Goal: Task Accomplishment & Management: Complete application form

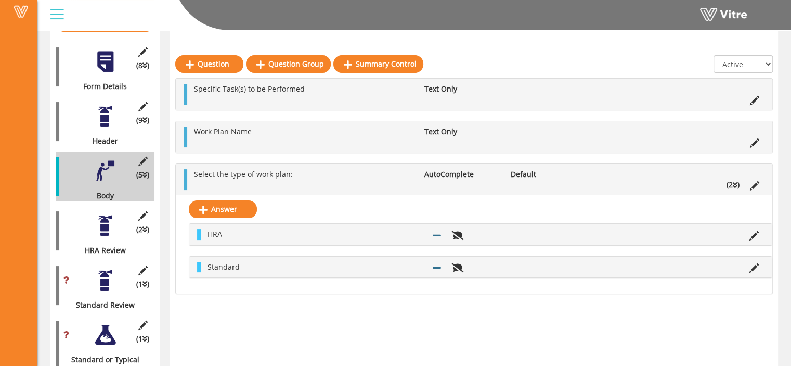
scroll to position [153, 0]
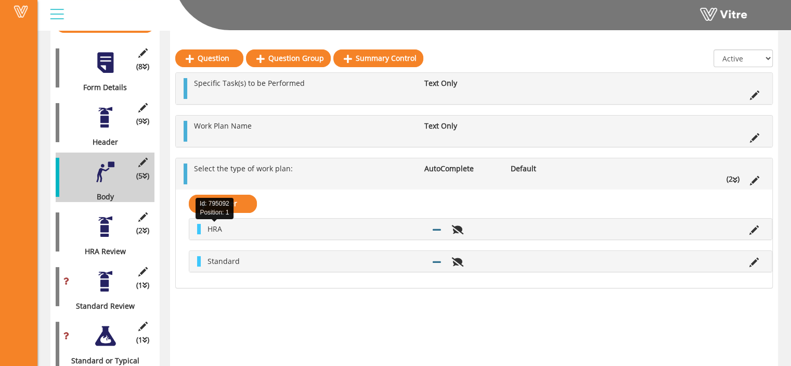
click at [208, 231] on span "HRA" at bounding box center [215, 229] width 15 height 10
click at [219, 228] on span "HRA" at bounding box center [215, 229] width 15 height 10
click at [434, 227] on icon at bounding box center [437, 229] width 8 height 9
click at [755, 178] on icon at bounding box center [754, 180] width 9 height 9
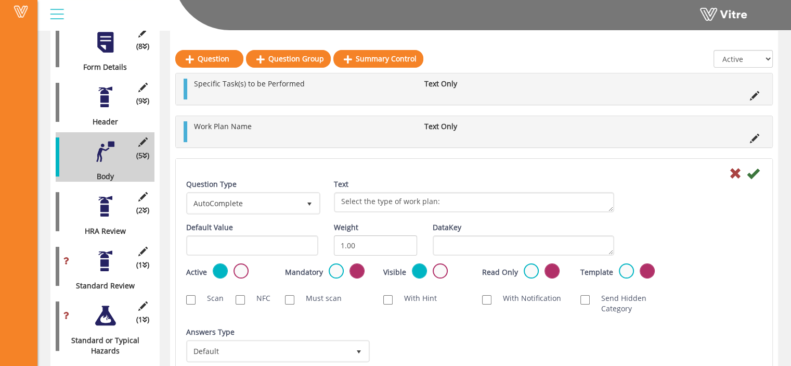
scroll to position [174, 0]
click at [240, 268] on label at bounding box center [241, 270] width 15 height 15
click at [0, 0] on input "radio" at bounding box center [0, 0] width 0 height 0
click at [756, 169] on icon at bounding box center [753, 172] width 12 height 12
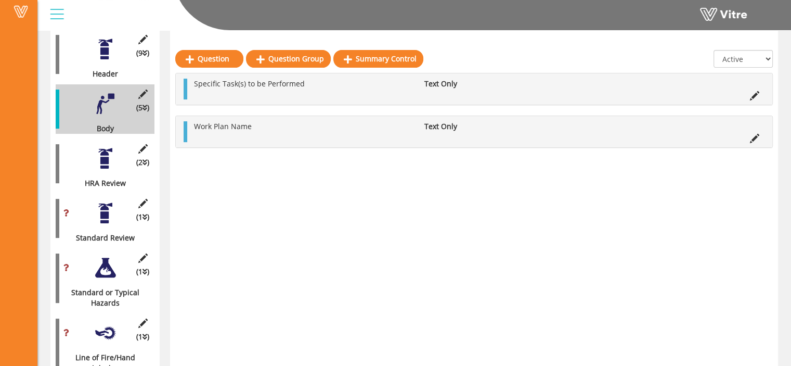
scroll to position [222, 0]
click at [105, 155] on div at bounding box center [105, 157] width 23 height 23
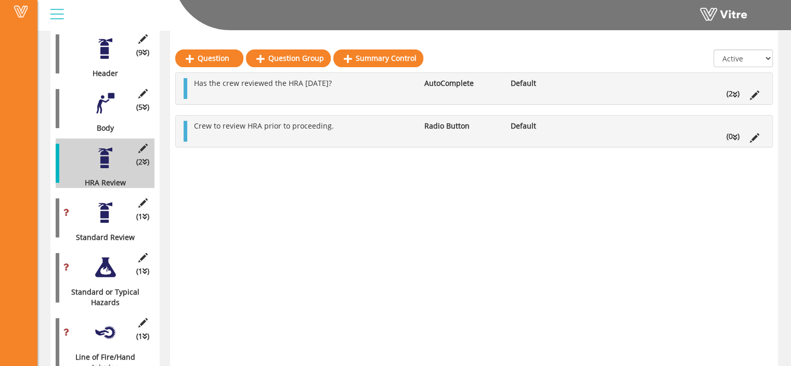
click at [321, 92] on ul "Has the crew reviewed the HRA today? AutoComplete Default (2 )" at bounding box center [477, 88] width 576 height 21
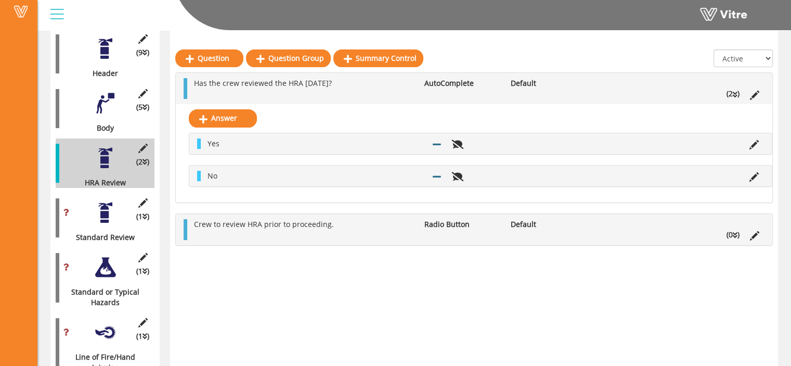
click at [321, 92] on ul "Has the crew reviewed the HRA today? AutoComplete Default (2 )" at bounding box center [477, 88] width 576 height 21
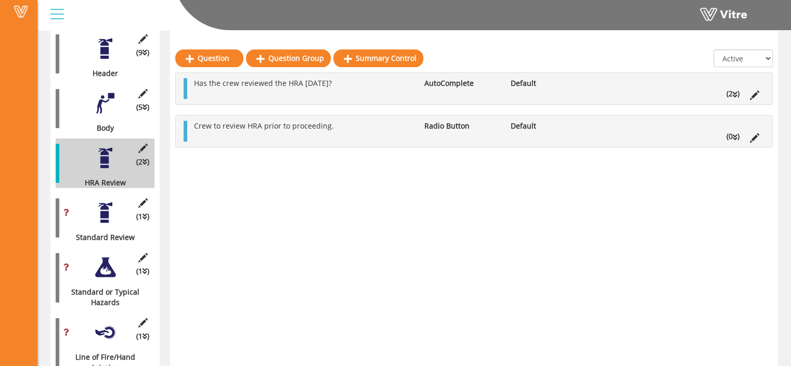
click at [111, 201] on div at bounding box center [105, 212] width 23 height 23
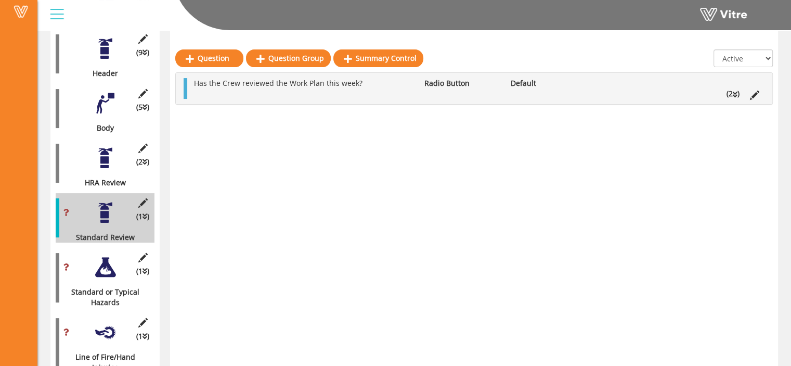
click at [113, 156] on div at bounding box center [105, 157] width 23 height 23
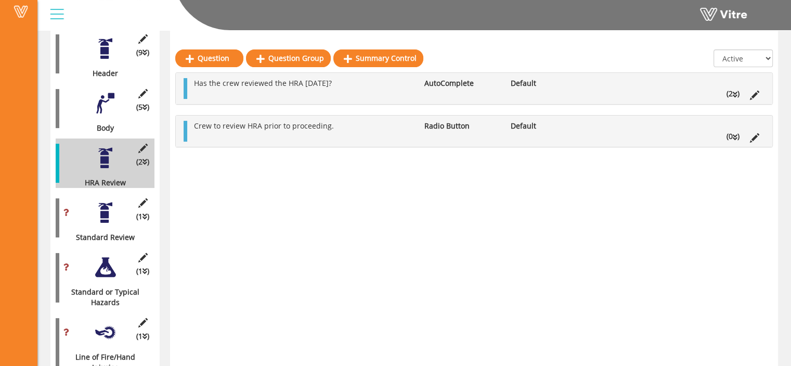
click at [109, 204] on div at bounding box center [105, 212] width 23 height 23
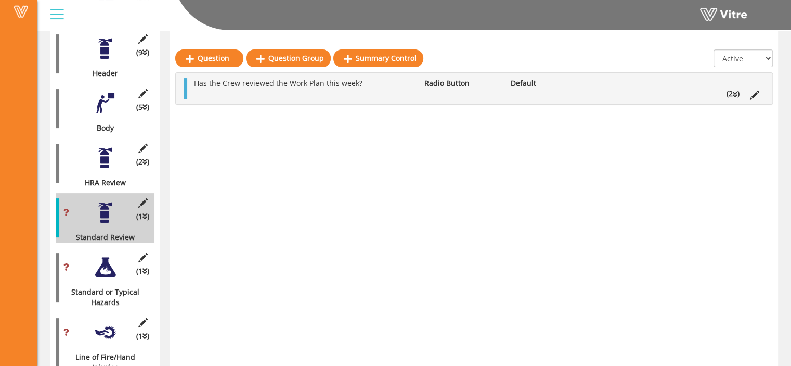
click at [106, 150] on div at bounding box center [105, 157] width 23 height 23
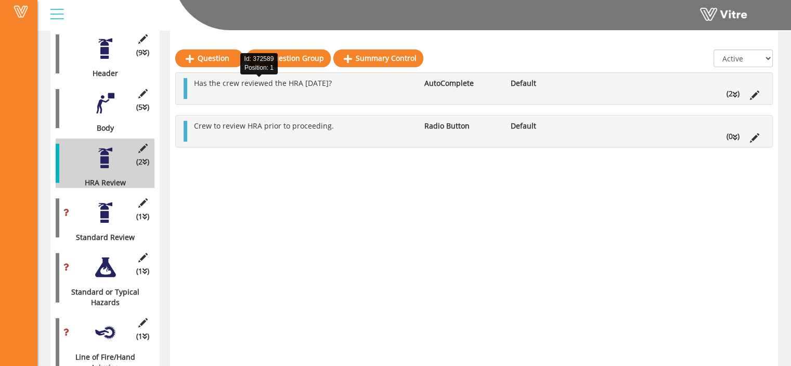
click at [285, 81] on span "Has the crew reviewed the HRA today?" at bounding box center [263, 83] width 138 height 10
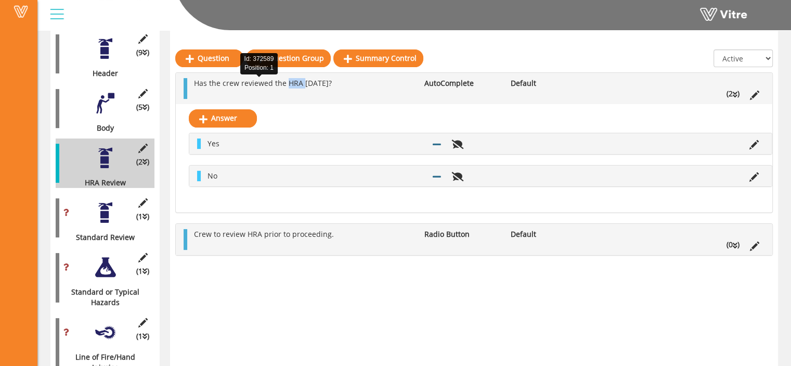
click at [285, 81] on span "Has the crew reviewed the HRA today?" at bounding box center [263, 83] width 138 height 10
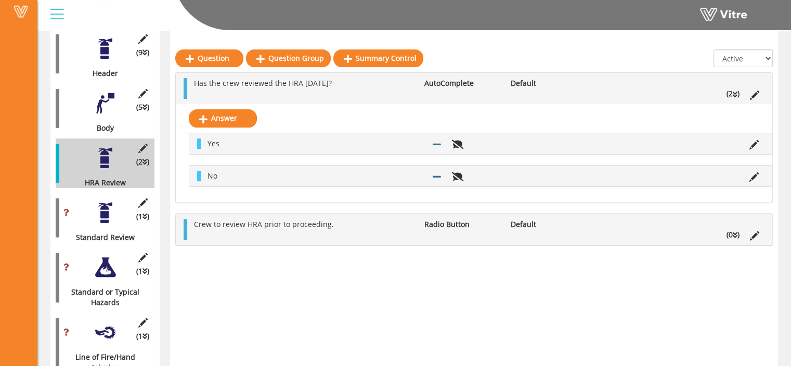
click at [251, 145] on li "Yes" at bounding box center [314, 143] width 225 height 10
click at [434, 143] on icon at bounding box center [437, 143] width 8 height 9
click at [457, 144] on icon at bounding box center [458, 143] width 12 height 9
click at [514, 113] on div "Answer Yes No" at bounding box center [474, 153] width 597 height 98
click at [748, 144] on li at bounding box center [754, 143] width 20 height 10
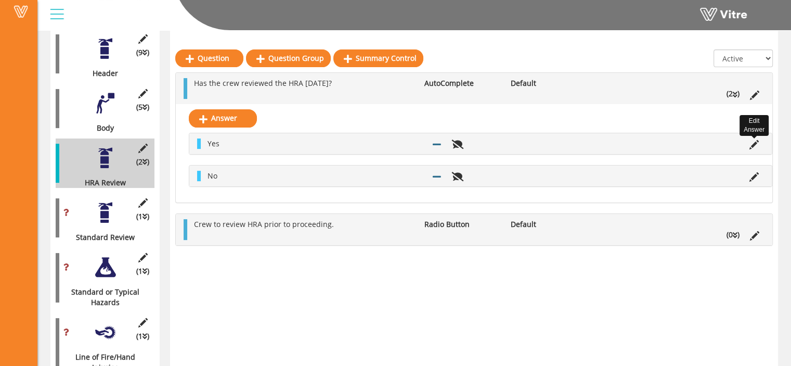
click at [755, 144] on icon at bounding box center [754, 144] width 9 height 9
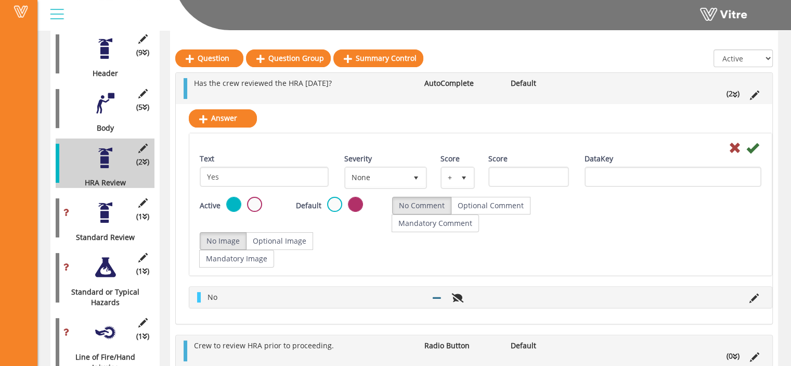
click at [675, 220] on div "Active Default No Comment Optional Comment Mandatory Comment" at bounding box center [480, 214] width 577 height 35
click at [752, 95] on icon at bounding box center [754, 95] width 9 height 9
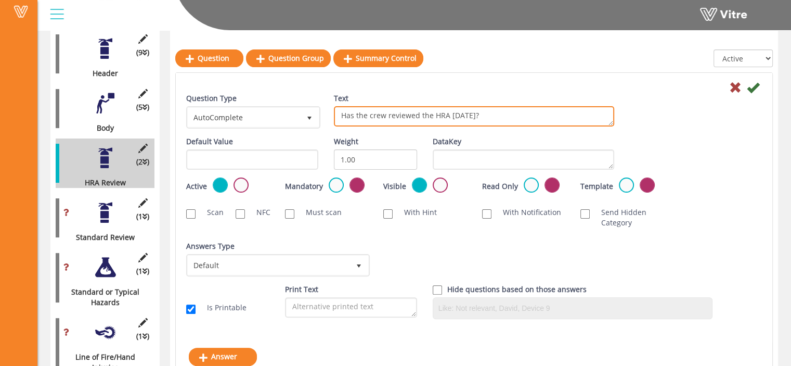
click at [496, 111] on textarea "Has the crew reviewed the HRA today?" at bounding box center [474, 116] width 280 height 20
type textarea "High Risk Activity (HRA)"
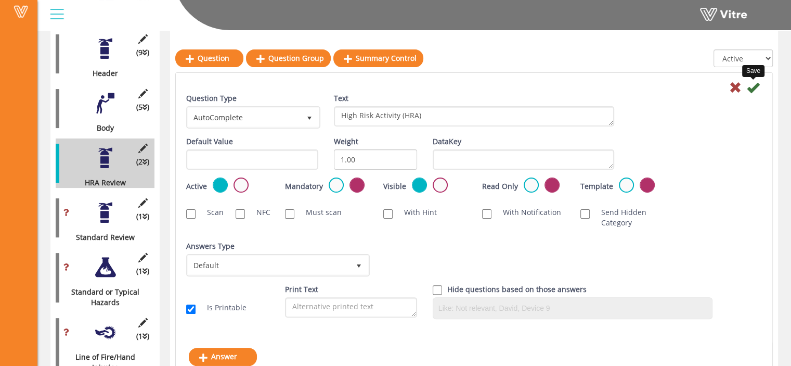
click at [752, 86] on icon at bounding box center [753, 87] width 12 height 12
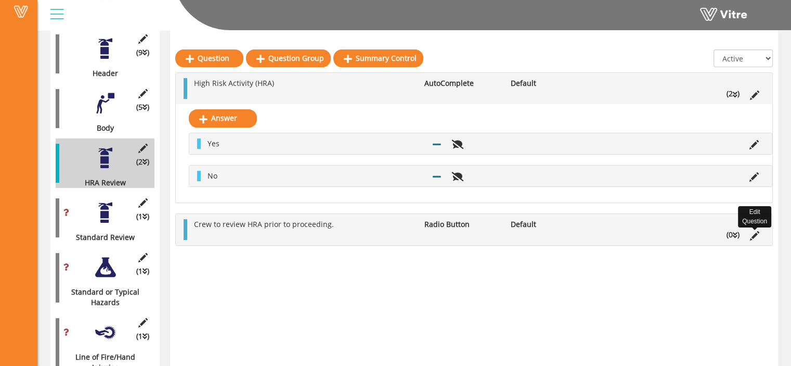
click at [755, 232] on icon at bounding box center [754, 235] width 9 height 9
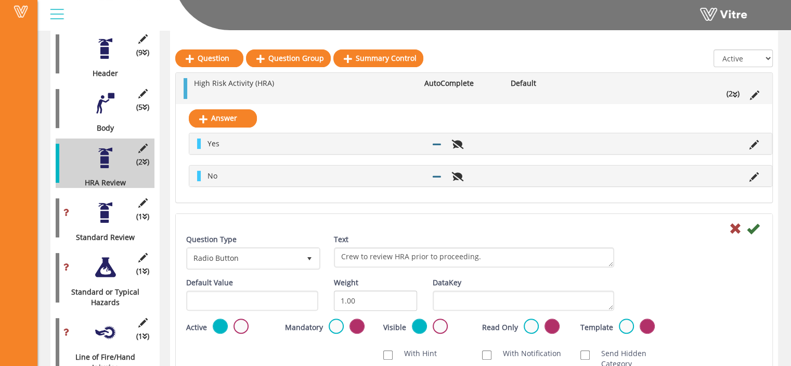
click at [242, 326] on label at bounding box center [241, 325] width 15 height 15
click at [0, 0] on input "radio" at bounding box center [0, 0] width 0 height 0
click at [751, 228] on icon at bounding box center [753, 228] width 12 height 12
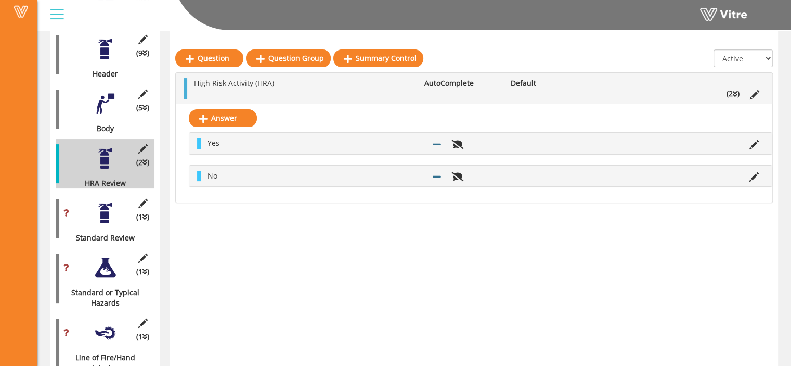
scroll to position [221, 0]
click at [106, 204] on div at bounding box center [105, 213] width 23 height 23
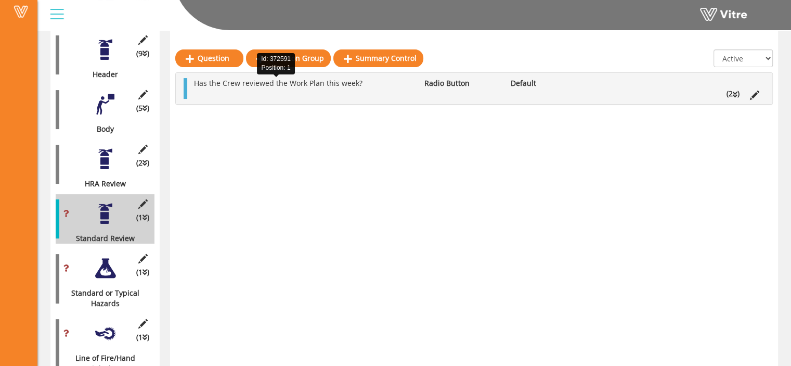
click at [244, 86] on span "Has the Crew reviewed the Work Plan this week?" at bounding box center [278, 83] width 169 height 10
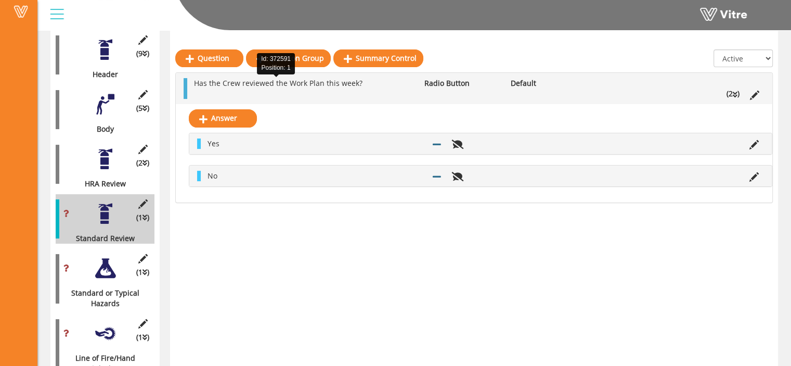
click at [244, 86] on span "Has the Crew reviewed the Work Plan this week?" at bounding box center [278, 83] width 169 height 10
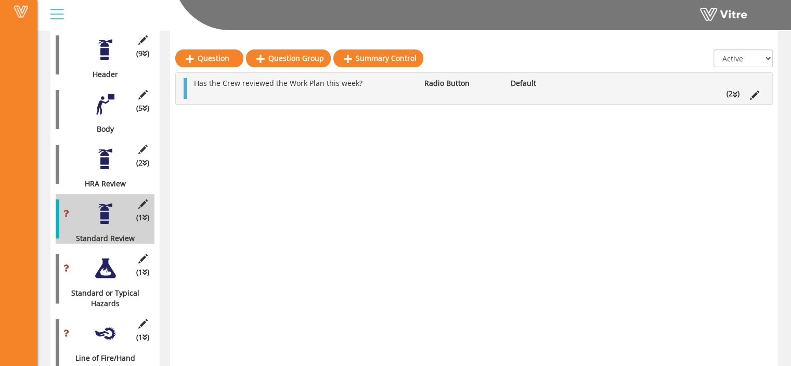
click at [69, 200] on div "(1 ) Standard Review" at bounding box center [105, 218] width 99 height 49
click at [753, 96] on icon at bounding box center [754, 95] width 9 height 9
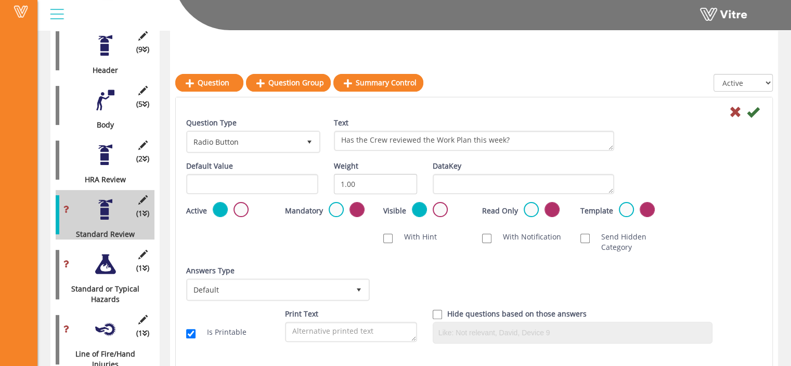
scroll to position [285, 0]
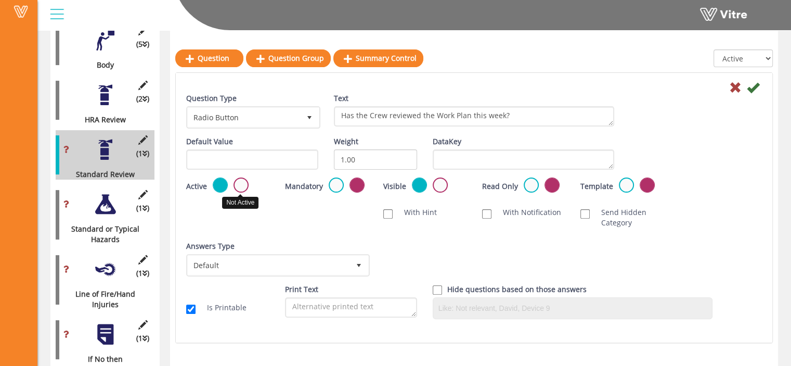
click at [243, 186] on label at bounding box center [241, 184] width 15 height 15
click at [0, 0] on input "radio" at bounding box center [0, 0] width 0 height 0
click at [753, 90] on icon at bounding box center [753, 87] width 12 height 12
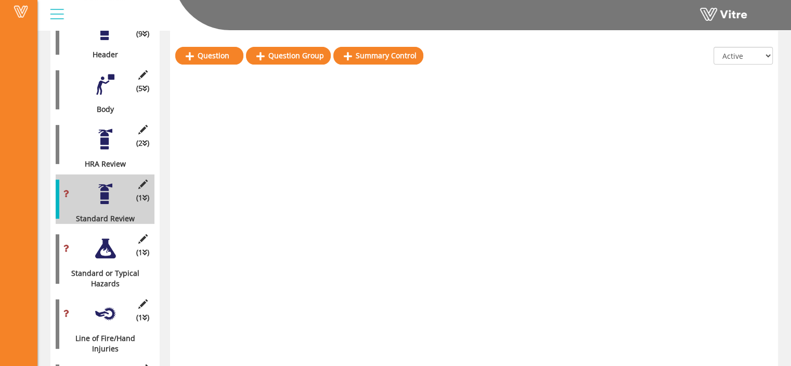
scroll to position [238, 0]
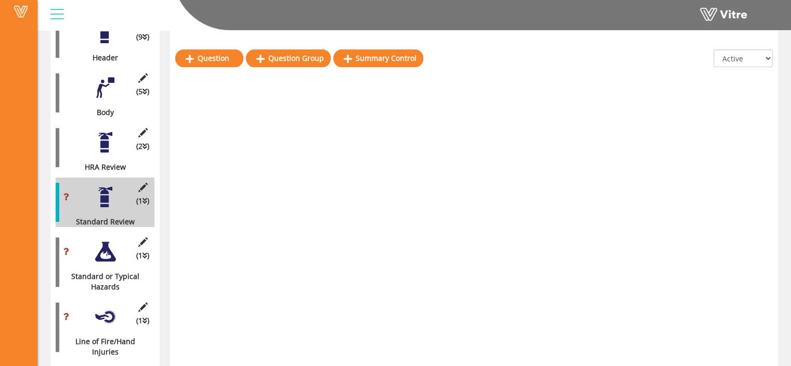
click at [106, 131] on div at bounding box center [105, 142] width 23 height 23
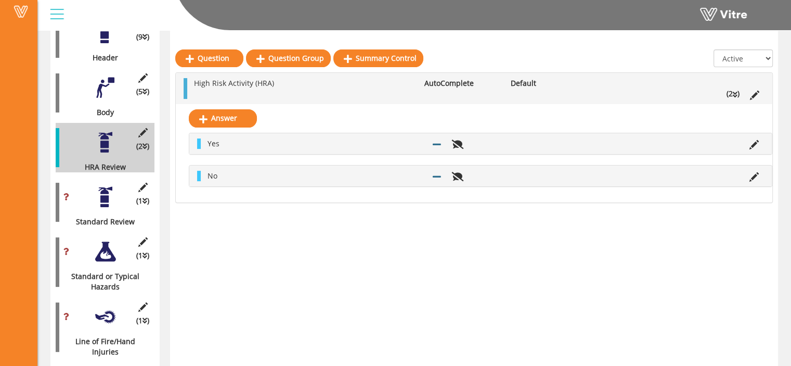
click at [98, 191] on div at bounding box center [105, 196] width 23 height 23
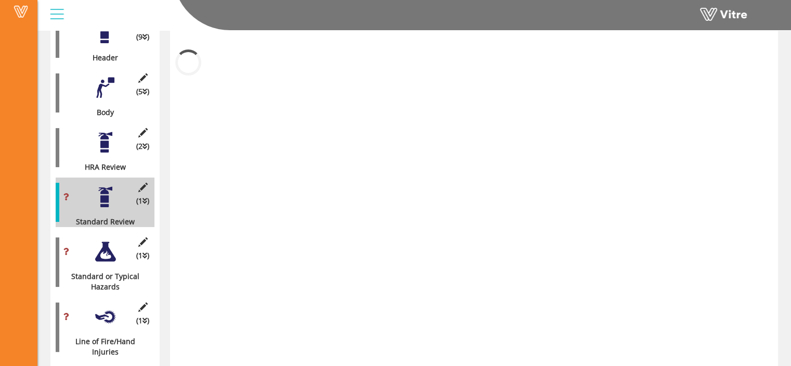
click at [98, 191] on div at bounding box center [105, 196] width 23 height 23
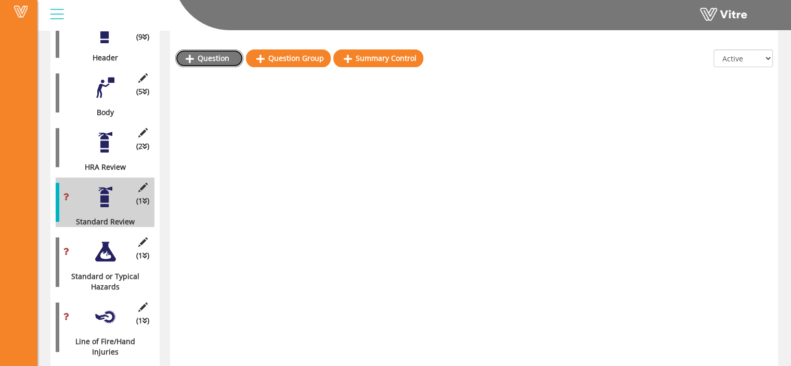
click at [209, 59] on link "Question" at bounding box center [209, 58] width 68 height 18
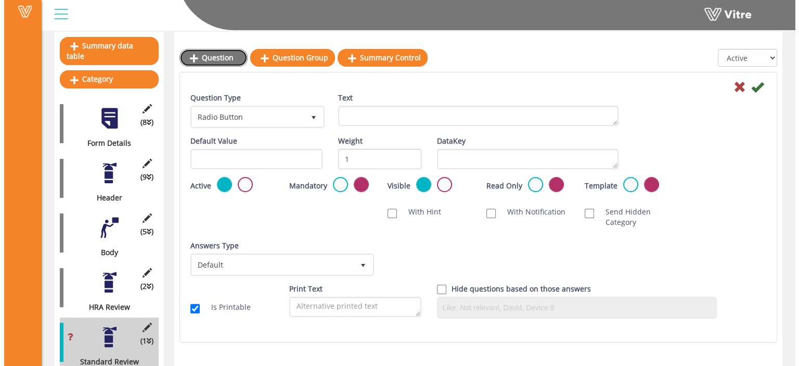
scroll to position [97, 0]
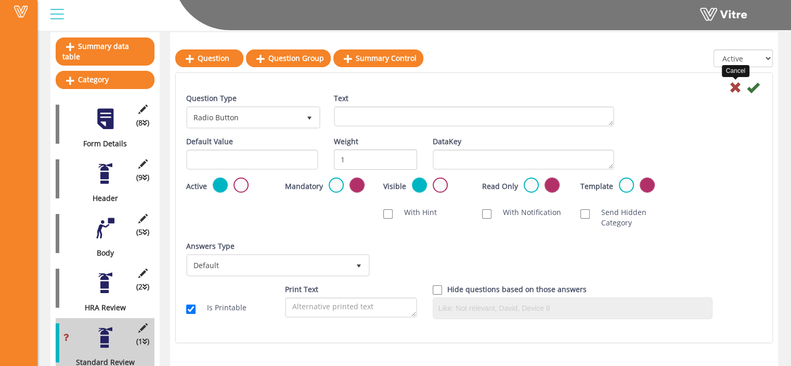
click at [737, 89] on icon at bounding box center [735, 87] width 12 height 12
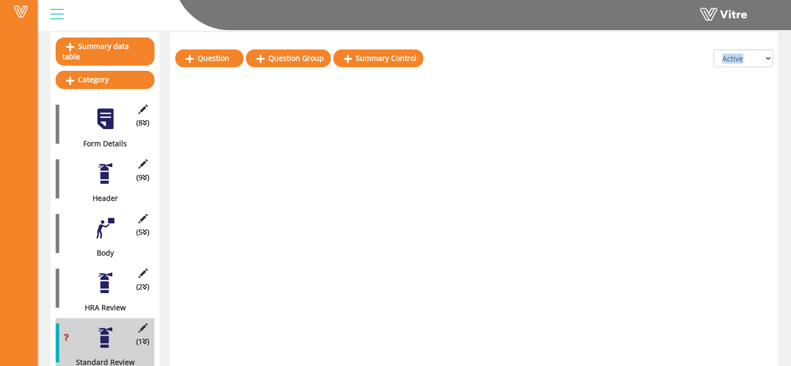
click at [737, 89] on div "Question Question Group Summary Control All Active Not Active Has the Crew revi…" at bounding box center [474, 297] width 608 height 530
click at [144, 323] on icon at bounding box center [142, 327] width 13 height 9
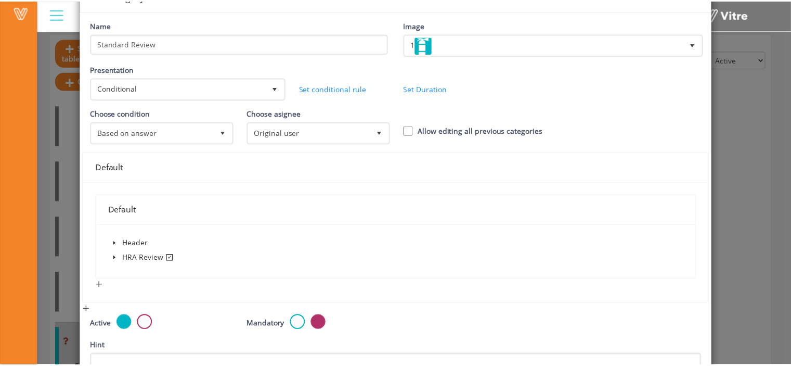
scroll to position [0, 0]
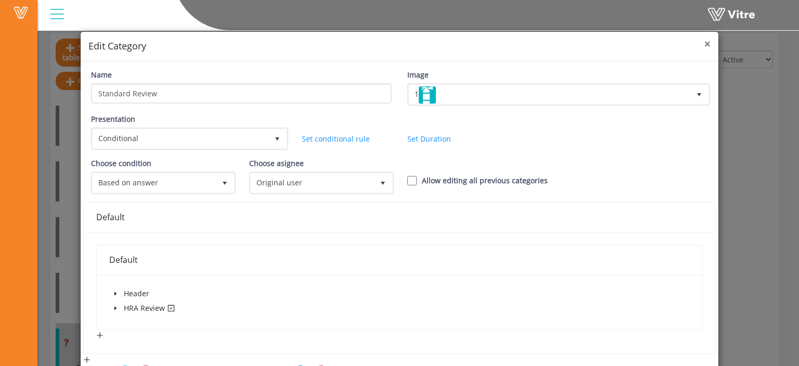
click at [704, 44] on span "×" at bounding box center [707, 43] width 6 height 15
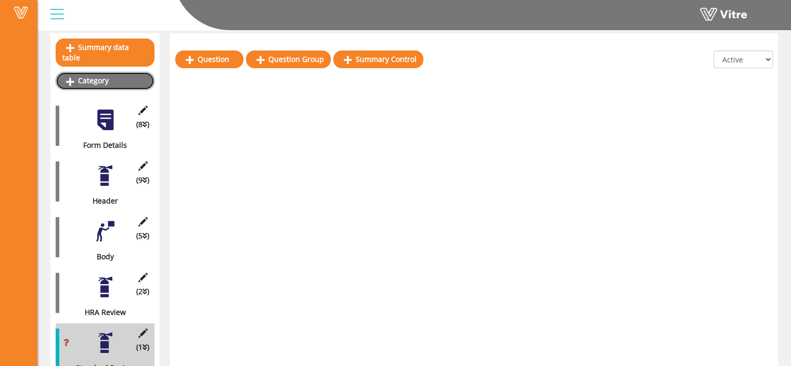
click at [107, 72] on link "Category" at bounding box center [105, 81] width 99 height 18
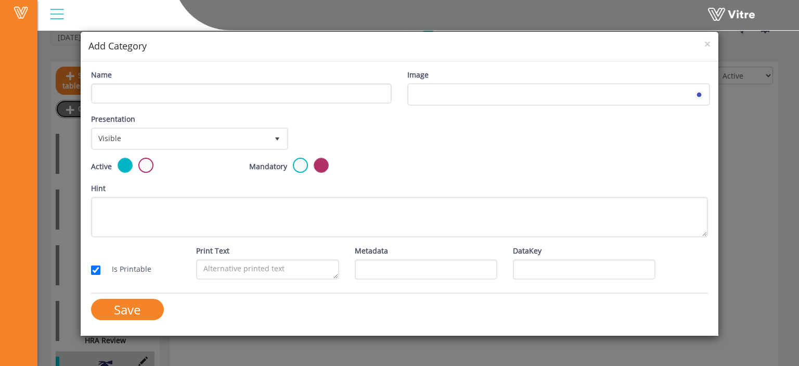
scroll to position [74, 0]
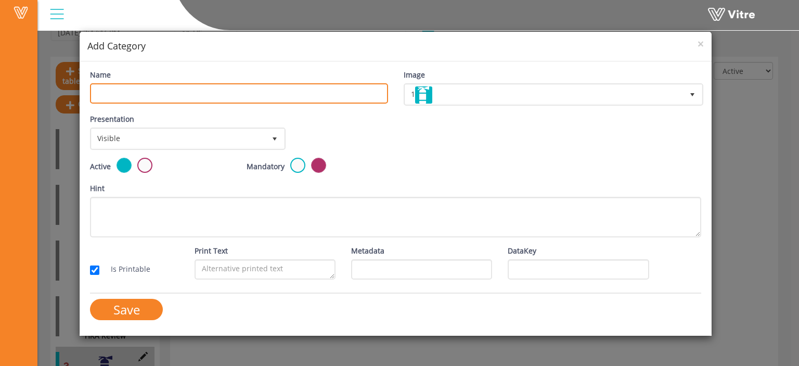
click at [216, 91] on input "Name" at bounding box center [239, 93] width 298 height 20
click at [287, 94] on input "Name" at bounding box center [239, 93] width 298 height 20
type input "HRA Sub category"
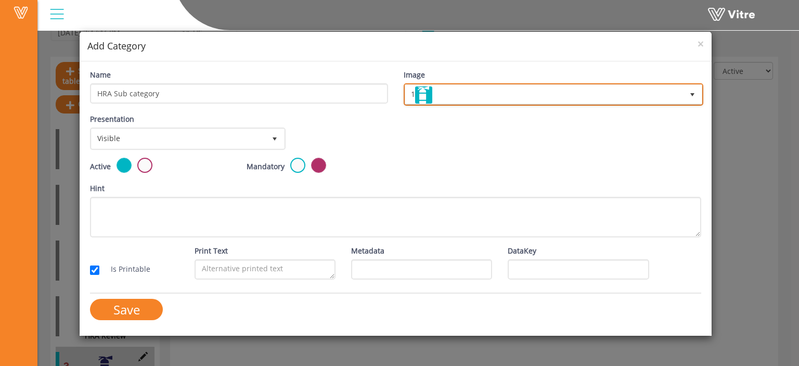
click at [590, 92] on span "1" at bounding box center [544, 94] width 278 height 19
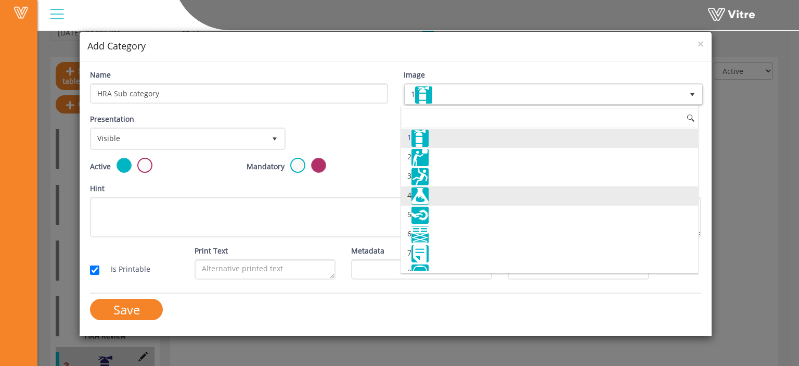
click at [497, 200] on li "4" at bounding box center [549, 195] width 297 height 19
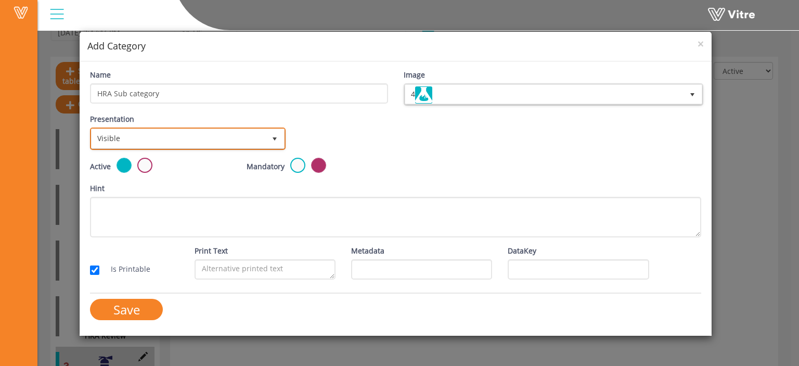
click at [242, 139] on span "Visible" at bounding box center [179, 138] width 174 height 19
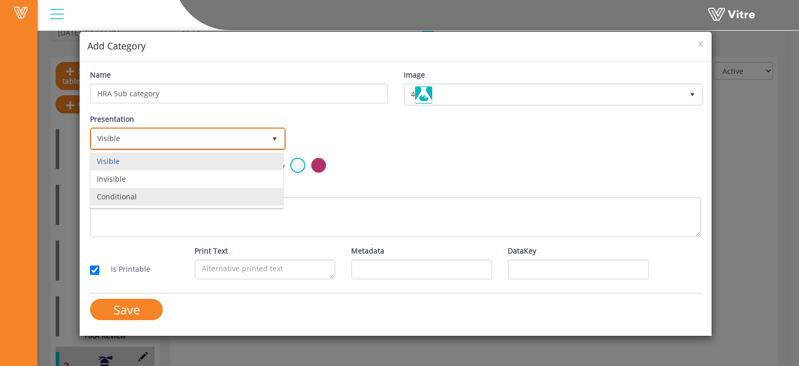
click at [214, 193] on li "Conditional" at bounding box center [187, 197] width 192 height 18
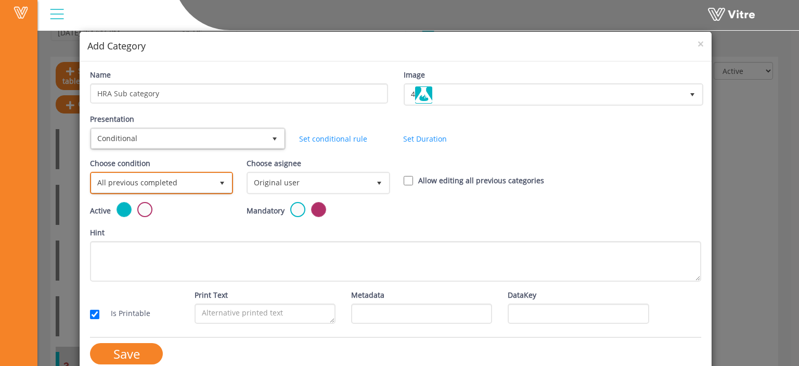
click at [176, 184] on span "All previous completed" at bounding box center [152, 182] width 121 height 19
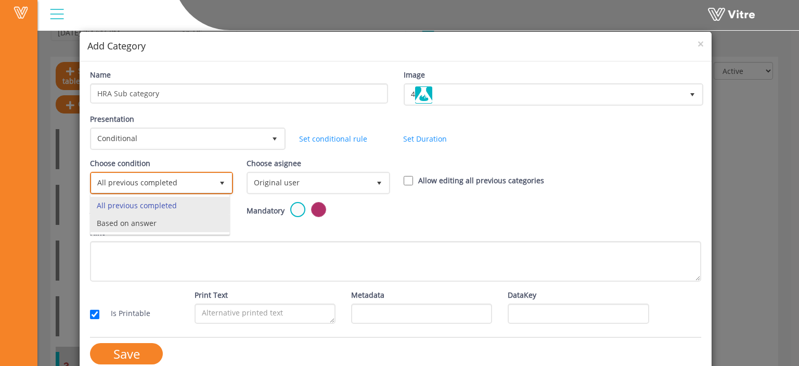
click at [156, 222] on li "Based on answer" at bounding box center [160, 223] width 139 height 18
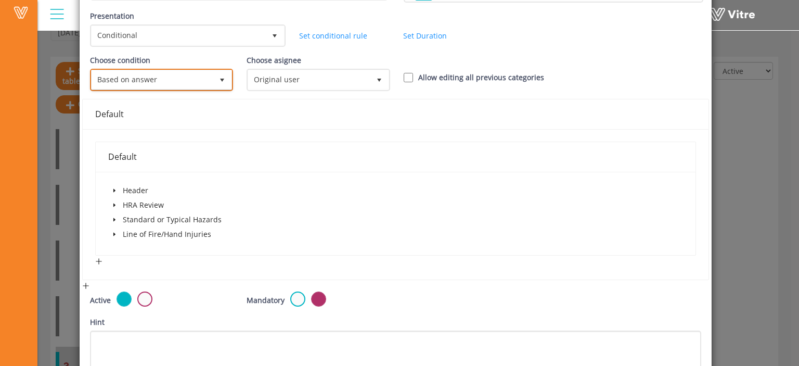
scroll to position [110, 0]
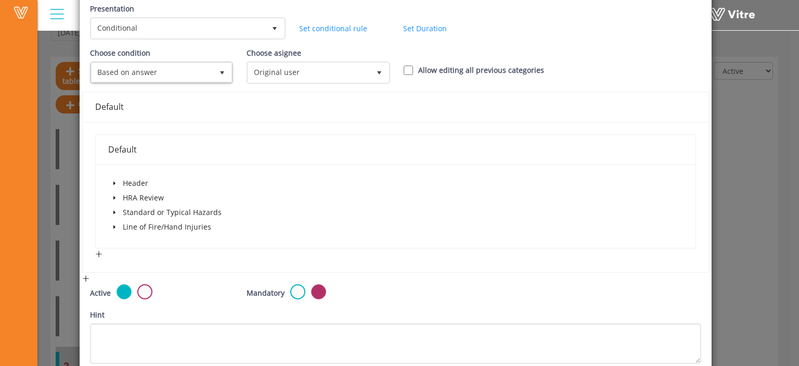
click at [113, 197] on icon "caret-down" at bounding box center [114, 198] width 2 height 4
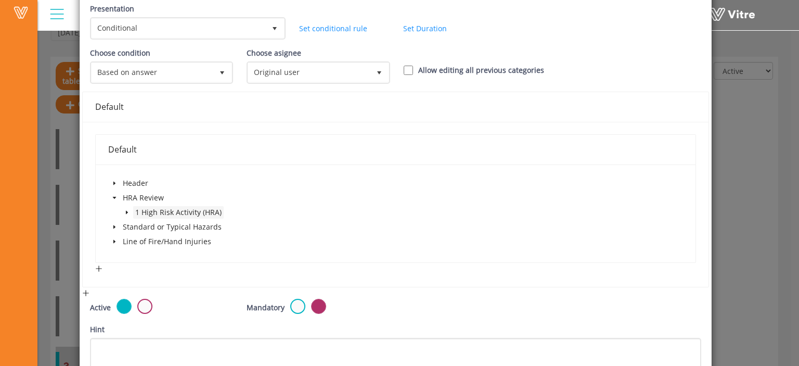
click at [135, 210] on span "1 High Risk Activity (HRA)" at bounding box center [178, 212] width 86 height 10
click at [127, 211] on icon "caret-down" at bounding box center [126, 212] width 5 height 5
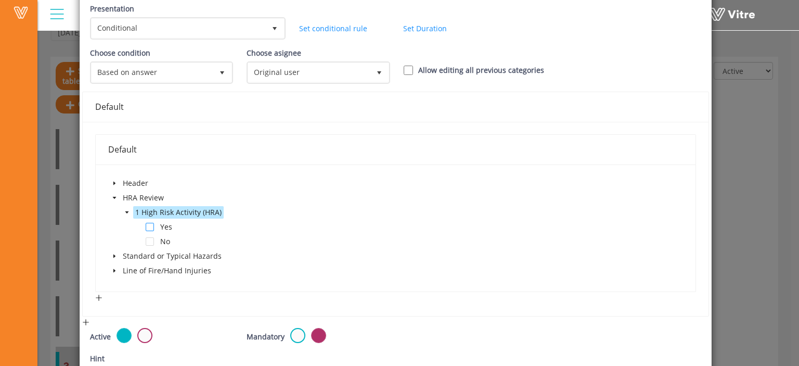
click at [147, 227] on span at bounding box center [150, 227] width 8 height 8
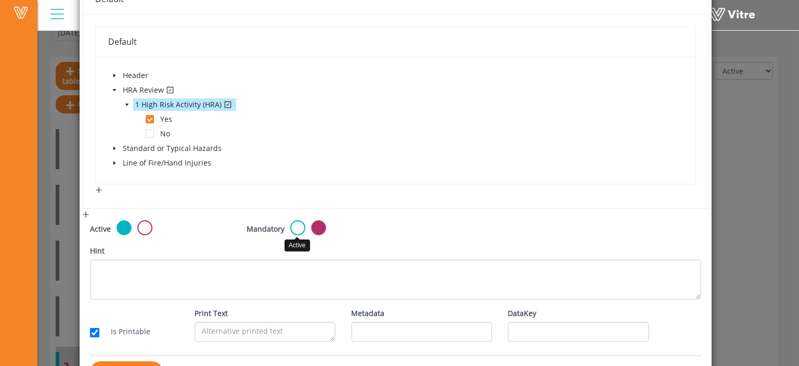
scroll to position [249, 0]
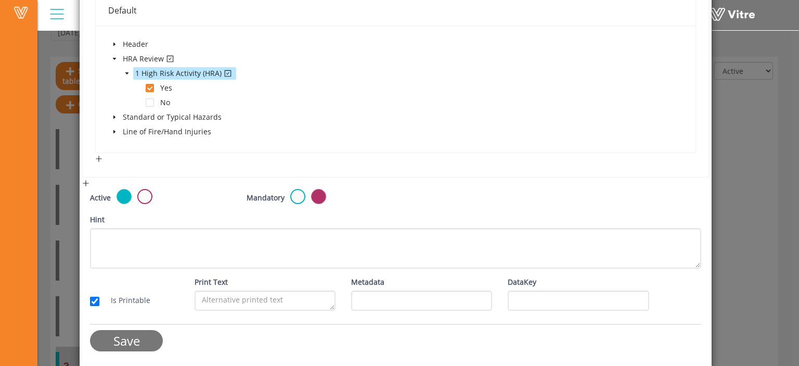
click at [136, 338] on input "Save" at bounding box center [126, 340] width 73 height 21
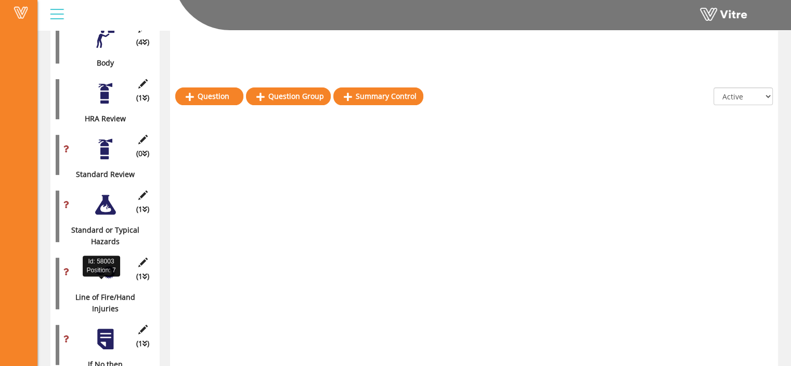
scroll to position [350, 0]
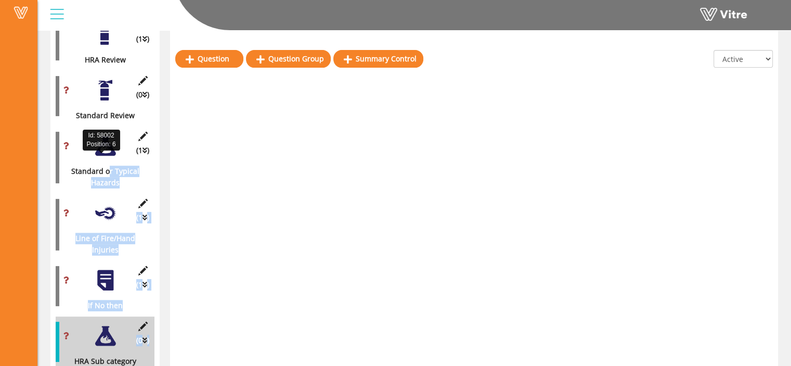
drag, startPoint x: 101, startPoint y: 328, endPoint x: 108, endPoint y: 152, distance: 176.0
click at [220, 277] on div "Question Question Group Summary Control All Active Not Active" at bounding box center [474, 79] width 608 height 596
drag, startPoint x: 128, startPoint y: 313, endPoint x: 144, endPoint y: 248, distance: 66.9
click at [144, 248] on div "(5 ) Form Details (9 ) Header (4 ) Body (1 ) HRA Review (0 ) Standard Review (1…" at bounding box center [105, 107] width 99 height 519
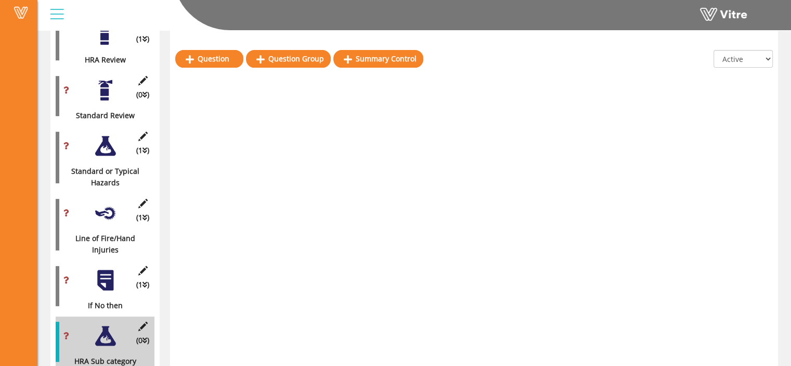
click at [237, 280] on div "Question Question Group Summary Control All Active Not Active" at bounding box center [474, 79] width 608 height 596
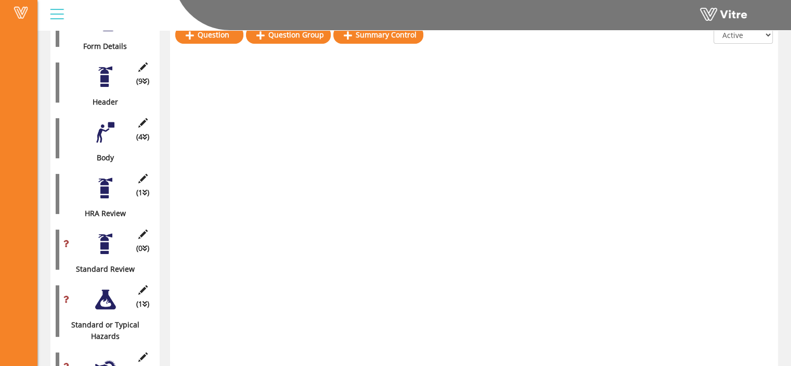
scroll to position [198, 0]
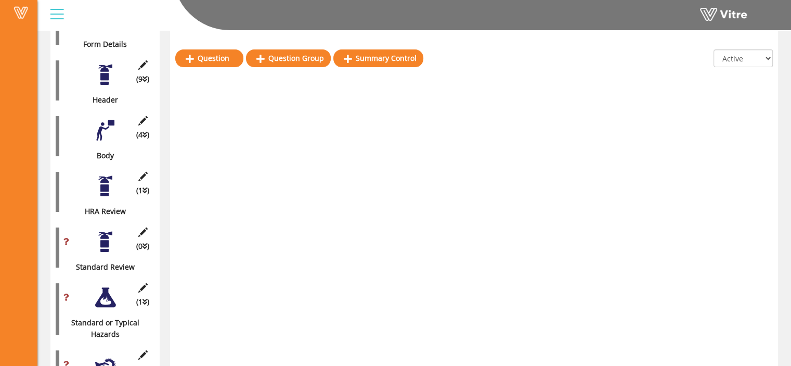
click at [105, 180] on div at bounding box center [105, 185] width 23 height 23
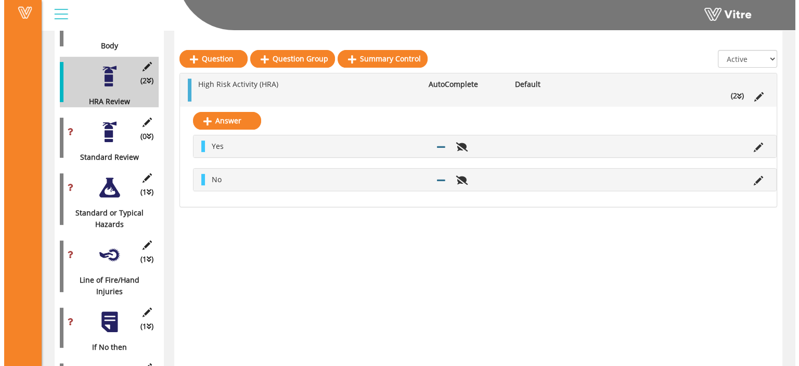
scroll to position [299, 0]
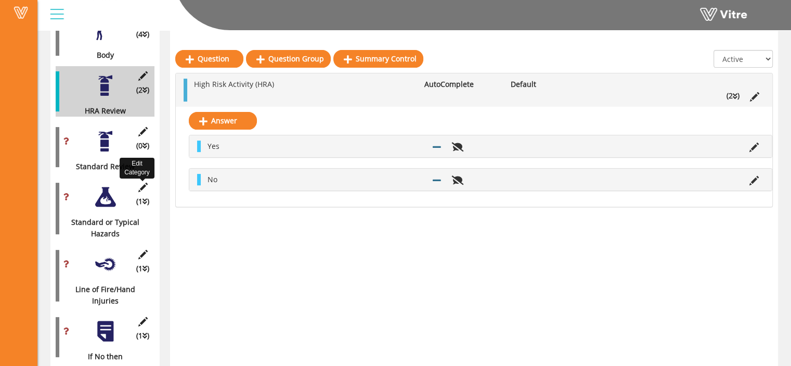
click at [142, 183] on icon at bounding box center [142, 187] width 13 height 9
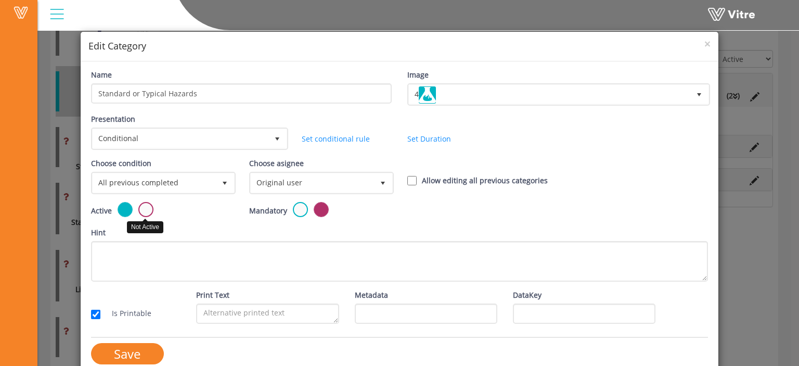
click at [144, 209] on label at bounding box center [145, 209] width 15 height 15
click at [0, 0] on input "radio" at bounding box center [0, 0] width 0 height 0
click at [138, 349] on input "Save" at bounding box center [127, 353] width 73 height 21
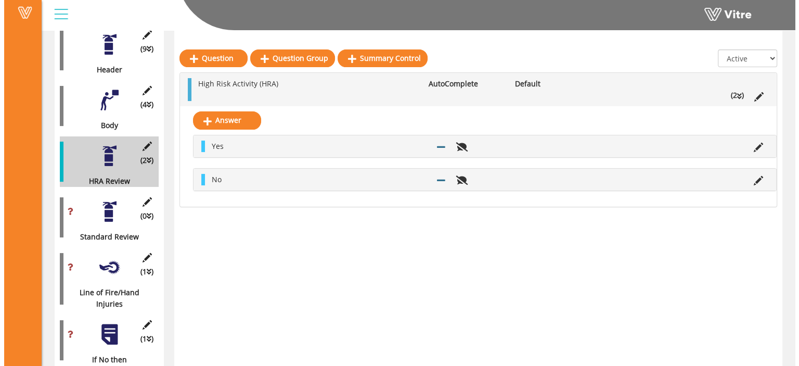
scroll to position [229, 0]
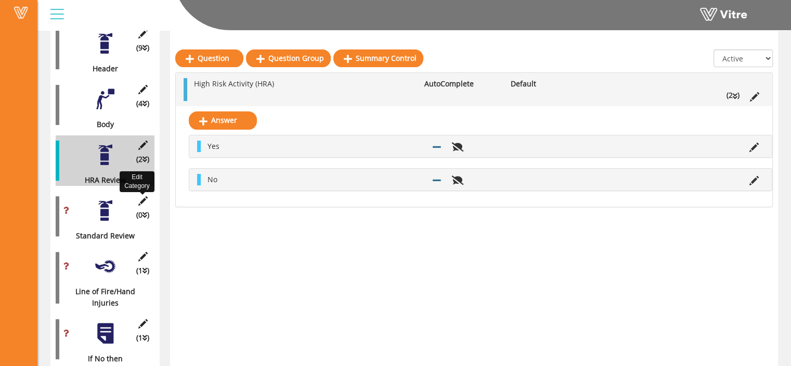
click at [143, 196] on icon at bounding box center [142, 200] width 13 height 9
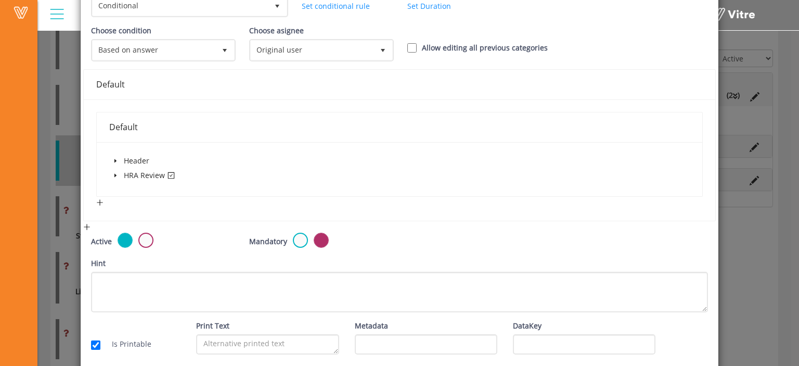
scroll to position [133, 0]
click at [147, 239] on label at bounding box center [145, 239] width 15 height 15
click at [0, 0] on input "radio" at bounding box center [0, 0] width 0 height 0
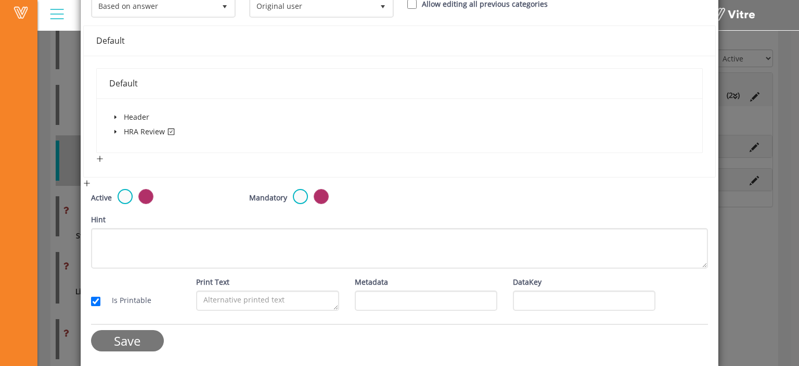
click at [139, 333] on input "Save" at bounding box center [127, 340] width 73 height 21
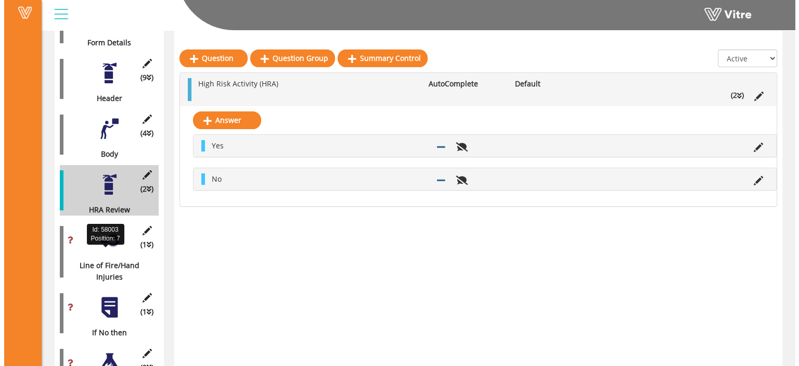
scroll to position [201, 0]
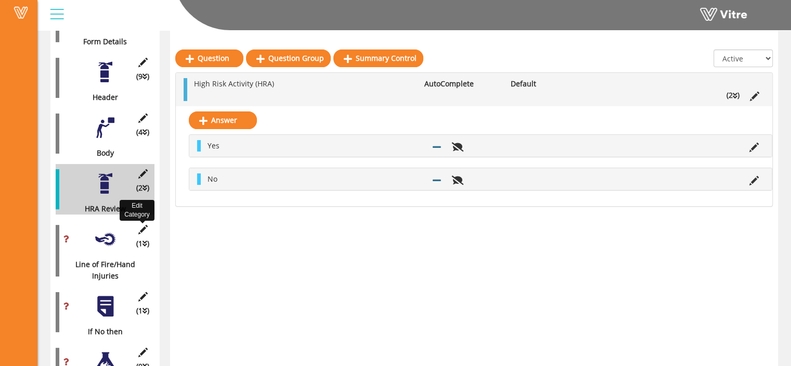
click at [139, 225] on icon at bounding box center [142, 229] width 13 height 9
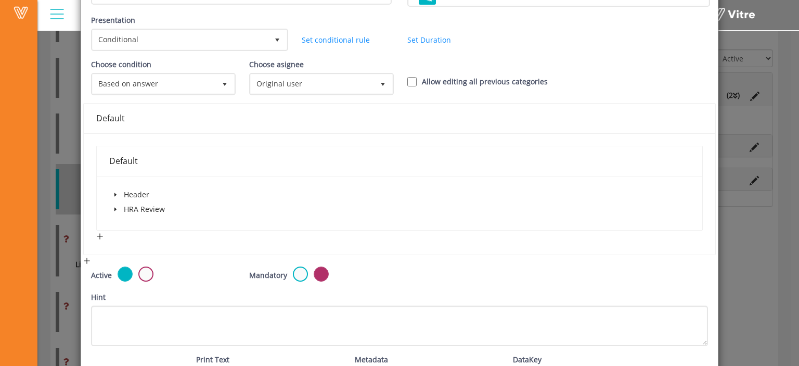
scroll to position [103, 0]
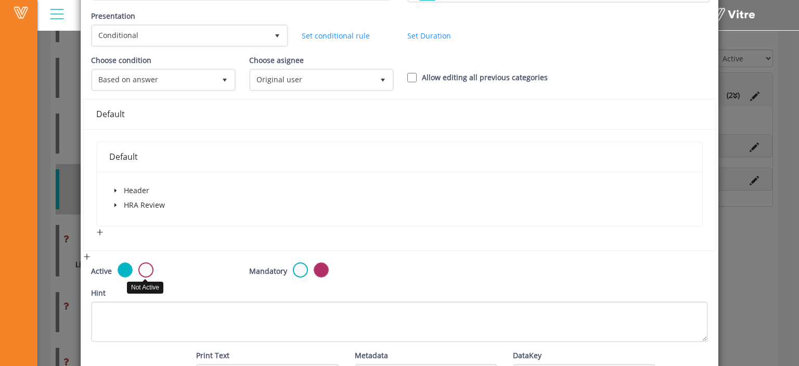
click at [145, 267] on label at bounding box center [145, 269] width 15 height 15
click at [0, 0] on input "radio" at bounding box center [0, 0] width 0 height 0
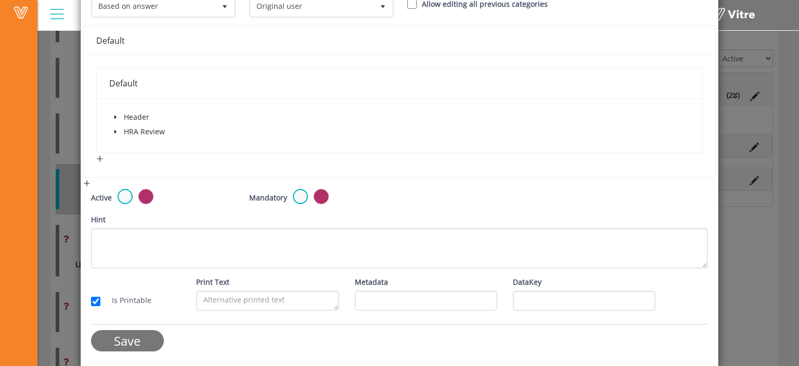
click at [140, 342] on input "Save" at bounding box center [127, 340] width 73 height 21
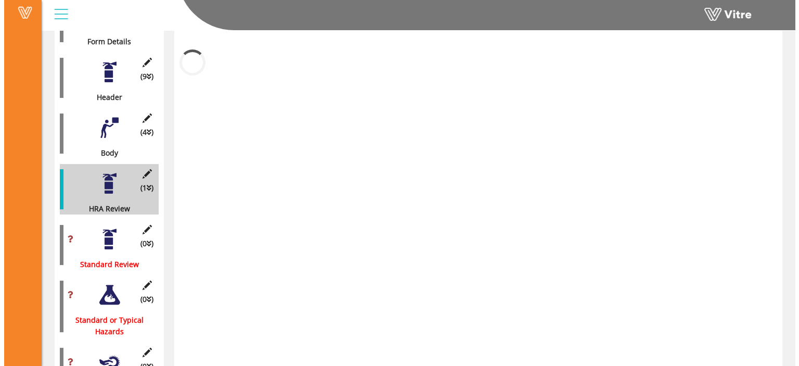
scroll to position [160, 0]
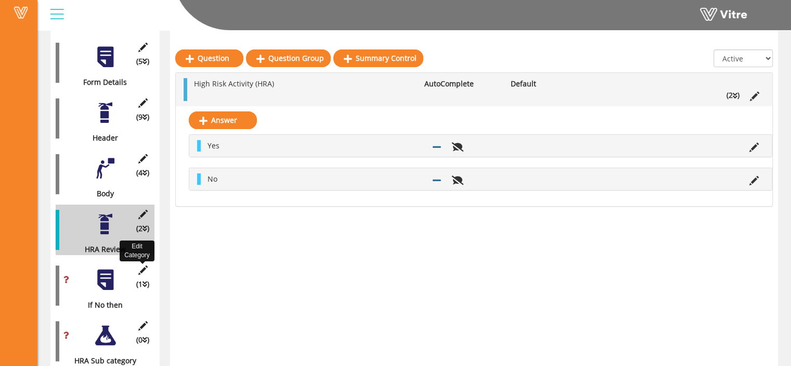
click at [142, 265] on icon at bounding box center [142, 269] width 13 height 9
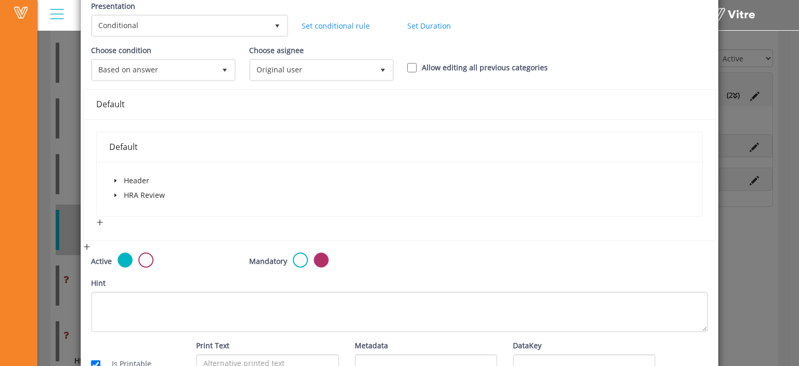
scroll to position [176, 0]
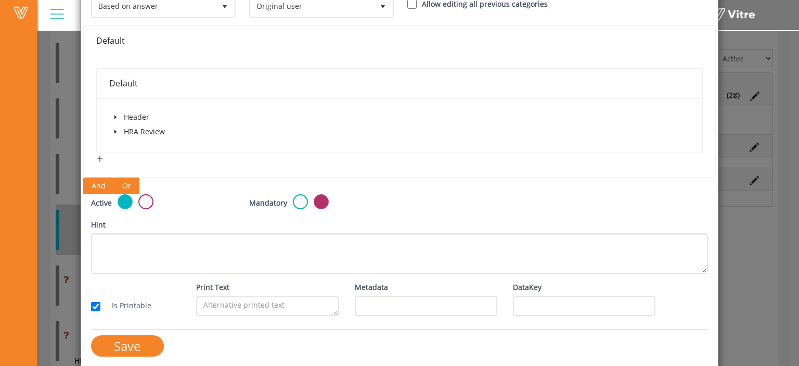
click at [147, 188] on div "And Or" at bounding box center [399, 185] width 633 height 17
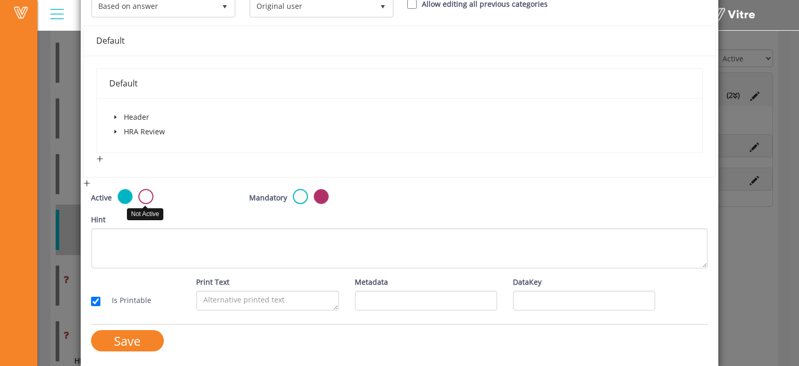
click at [146, 198] on label at bounding box center [145, 196] width 15 height 15
click at [0, 0] on input "radio" at bounding box center [0, 0] width 0 height 0
click at [136, 338] on input "Save" at bounding box center [127, 340] width 73 height 21
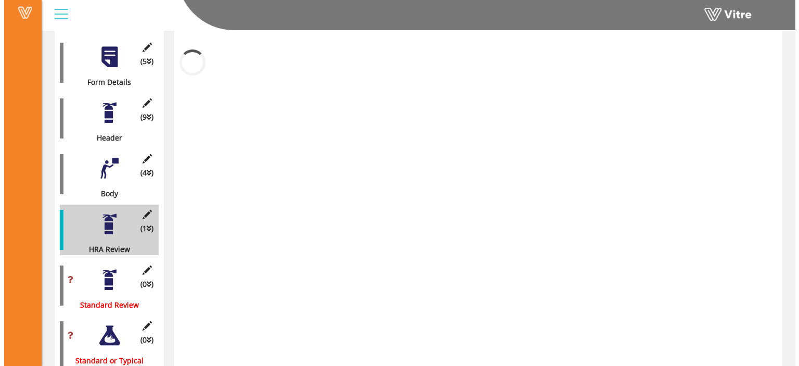
scroll to position [104, 0]
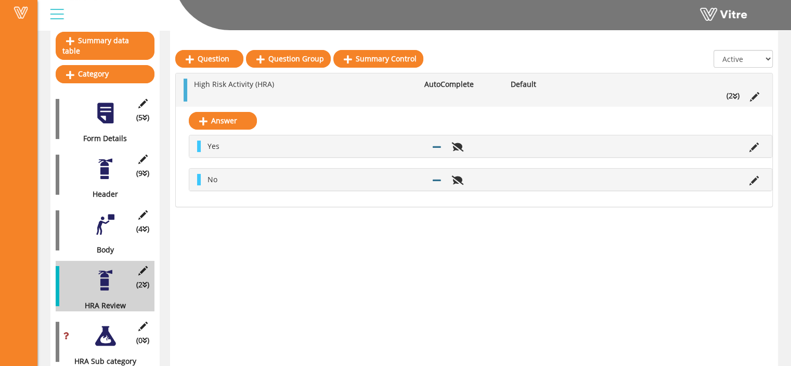
click at [108, 324] on div at bounding box center [105, 335] width 23 height 23
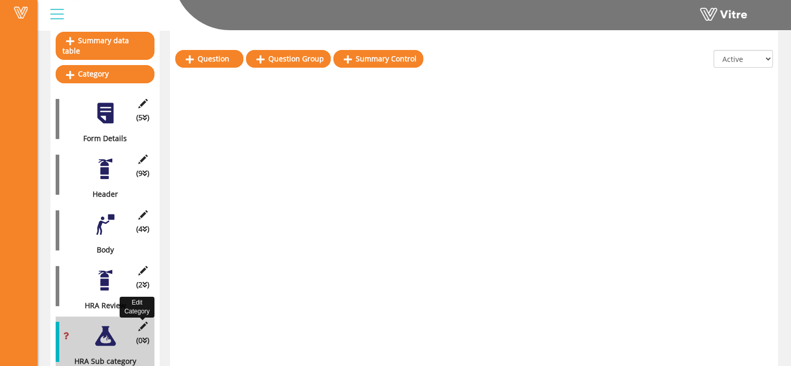
click at [140, 321] on icon at bounding box center [142, 325] width 13 height 9
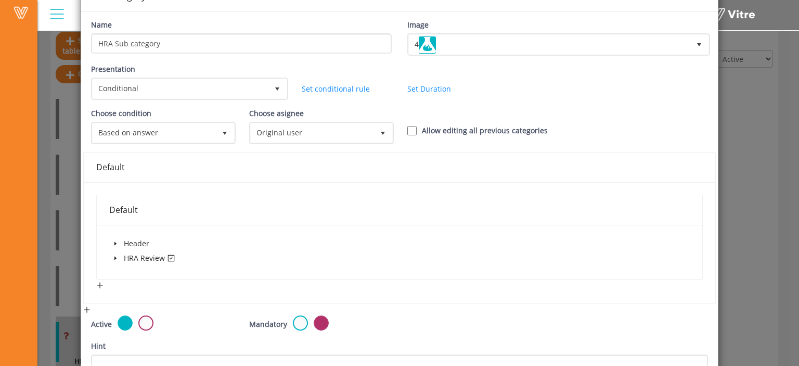
scroll to position [50, 0]
click at [117, 261] on span at bounding box center [115, 257] width 12 height 12
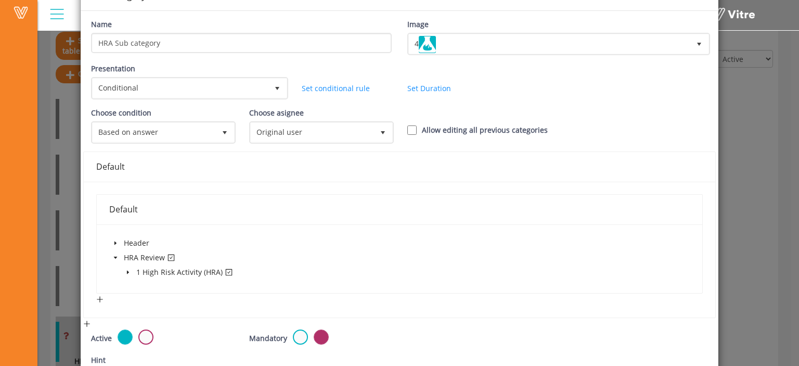
click at [127, 269] on icon "caret-down" at bounding box center [127, 271] width 5 height 5
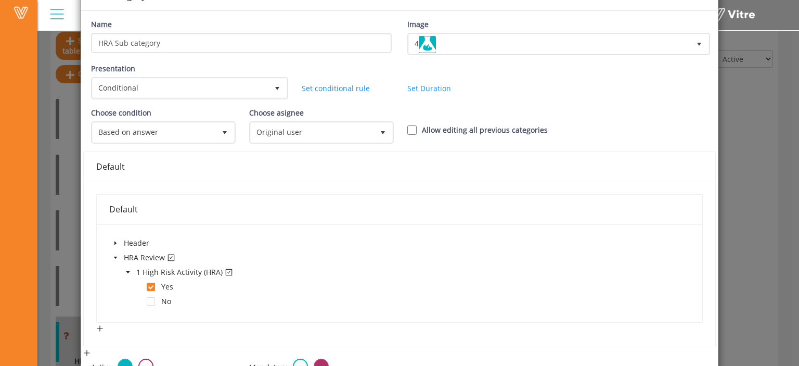
click at [127, 269] on icon "caret-down" at bounding box center [127, 271] width 5 height 5
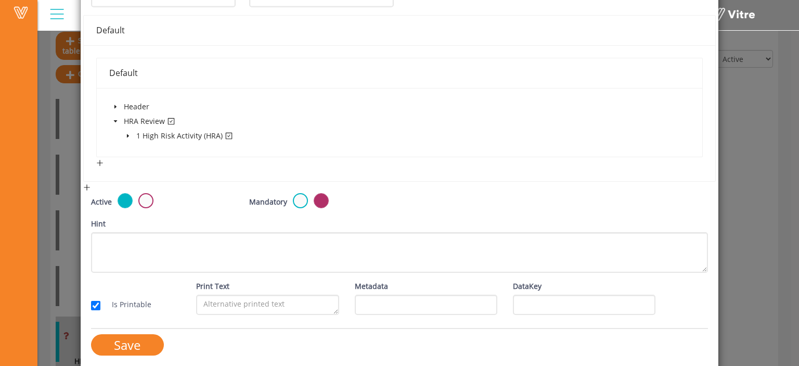
scroll to position [191, 0]
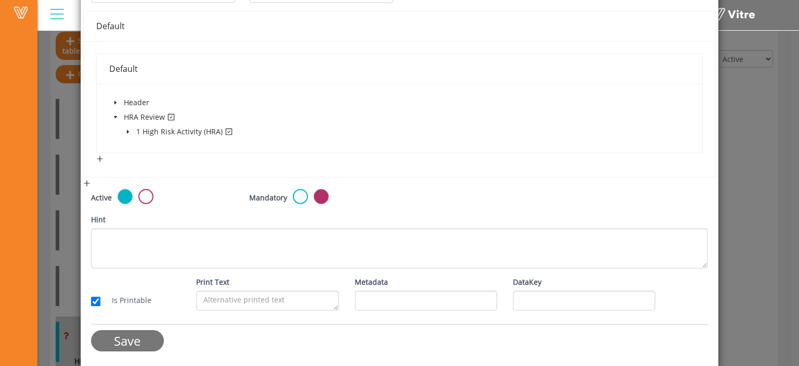
click at [136, 341] on input "Save" at bounding box center [127, 340] width 73 height 21
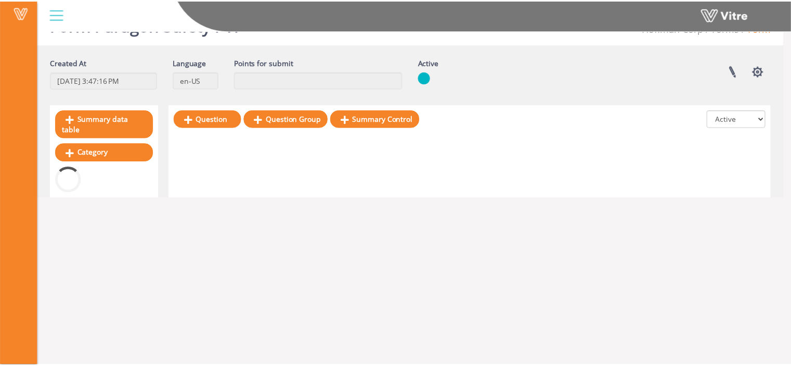
scroll to position [104, 0]
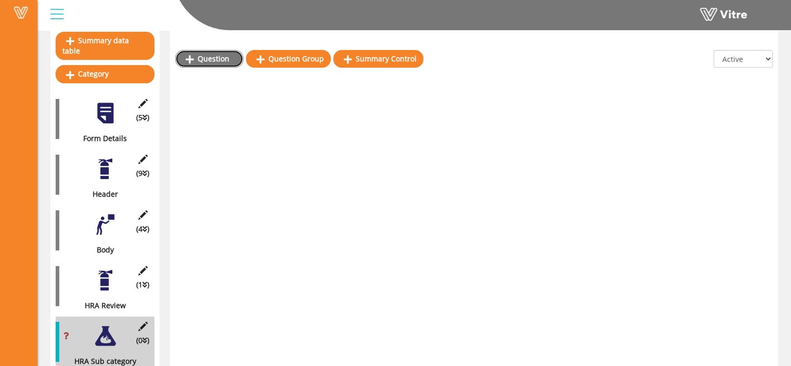
click at [204, 60] on link "Question" at bounding box center [209, 59] width 68 height 18
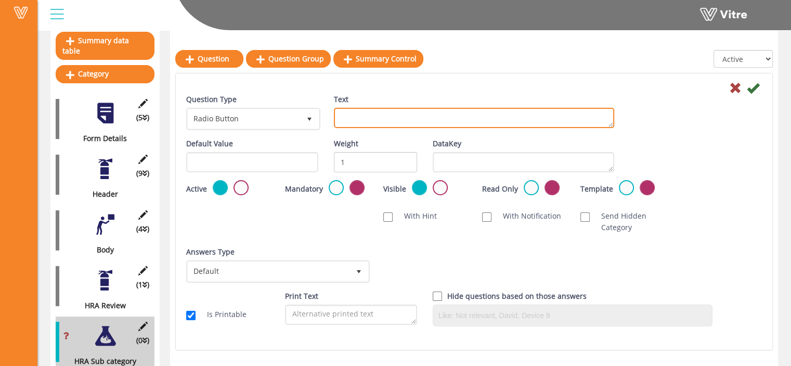
click at [349, 118] on textarea "Text" at bounding box center [474, 118] width 280 height 20
paste textarea "Has the Crew reviewed the HRA today?"
type textarea "Has the Crew reviewed the HRA today?"
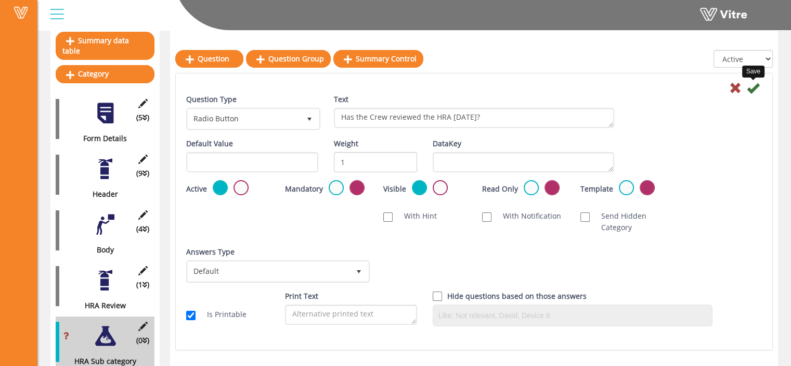
click at [754, 84] on icon at bounding box center [753, 88] width 12 height 12
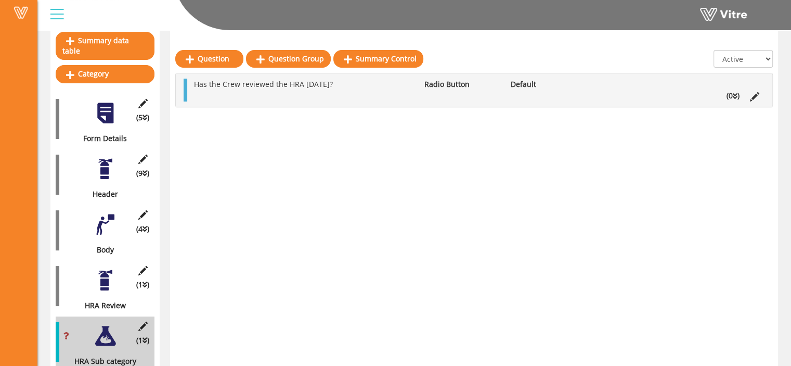
click at [735, 93] on icon at bounding box center [735, 96] width 5 height 7
click at [240, 122] on link "Answer" at bounding box center [223, 121] width 68 height 18
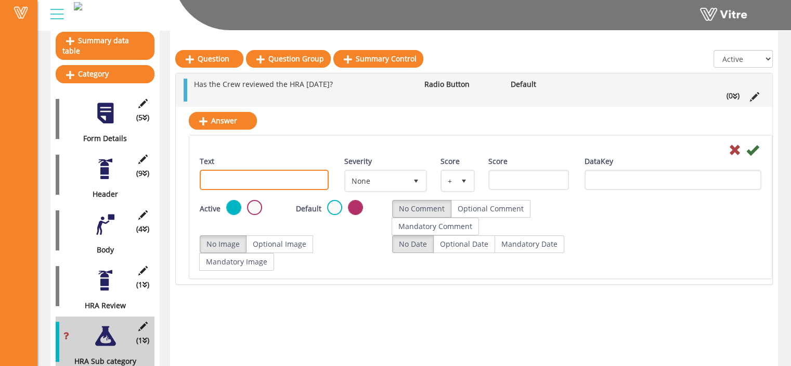
click at [268, 177] on input "Text" at bounding box center [264, 180] width 129 height 20
type input "Yes"
click at [753, 148] on icon at bounding box center [752, 150] width 12 height 12
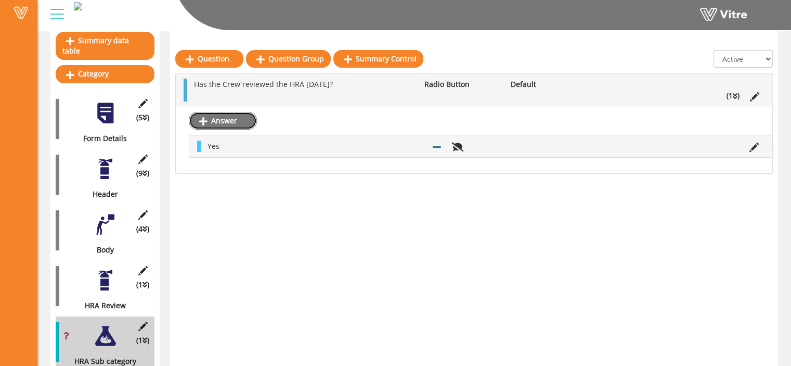
click at [241, 117] on link "Answer" at bounding box center [223, 121] width 68 height 18
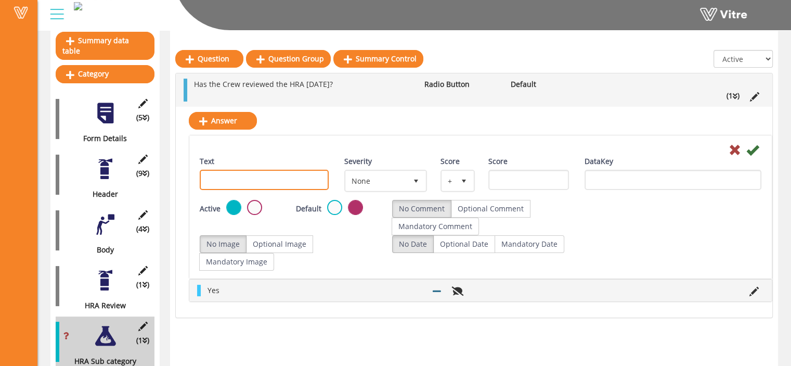
click at [230, 182] on input "Text" at bounding box center [264, 180] width 129 height 20
type input "No"
click at [749, 149] on icon at bounding box center [752, 150] width 12 height 12
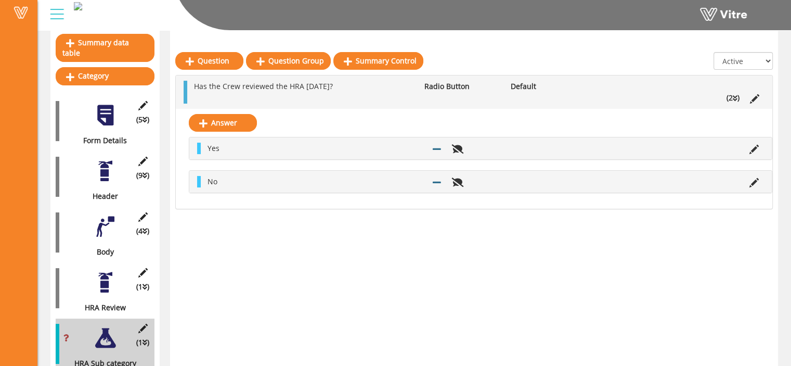
scroll to position [104, 0]
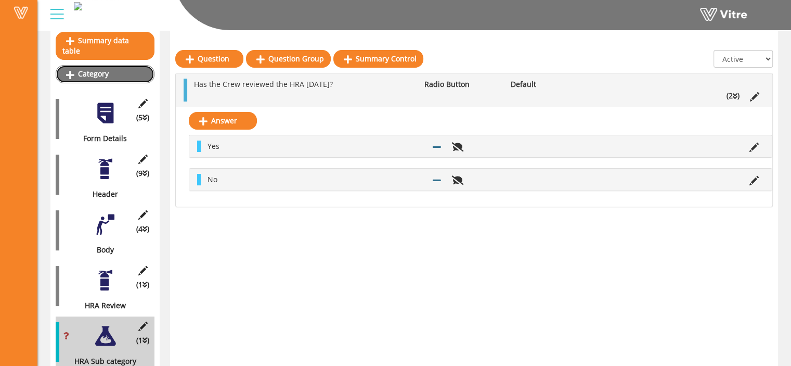
click at [113, 65] on link "Category" at bounding box center [105, 74] width 99 height 18
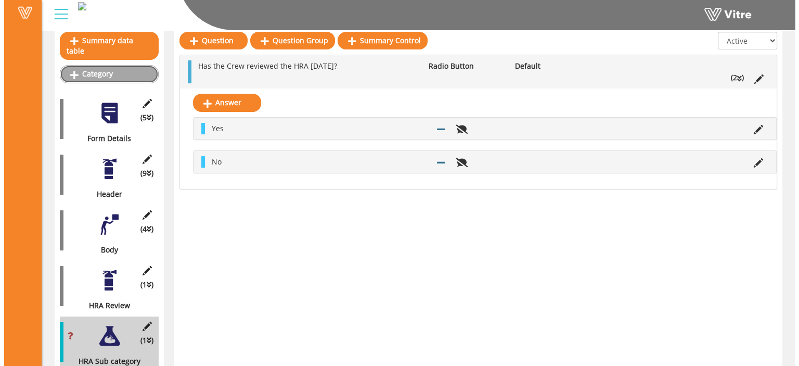
scroll to position [0, 0]
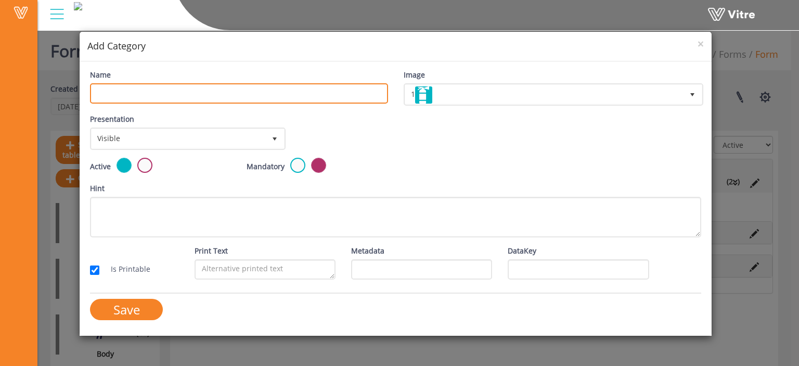
click at [189, 89] on input "Name" at bounding box center [239, 93] width 298 height 20
type input "If HRA No"
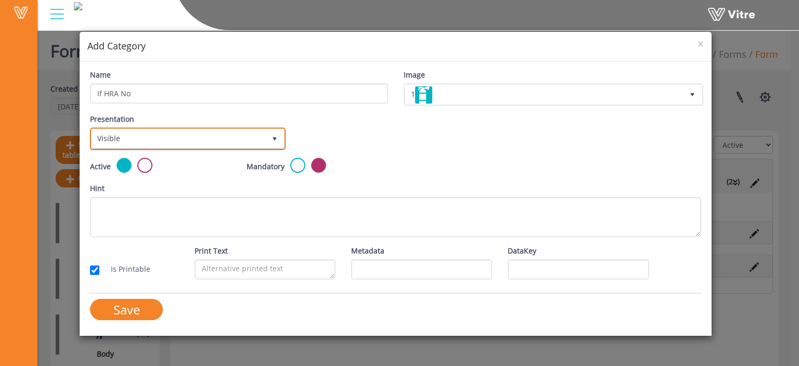
click at [184, 134] on span "Visible" at bounding box center [179, 138] width 174 height 19
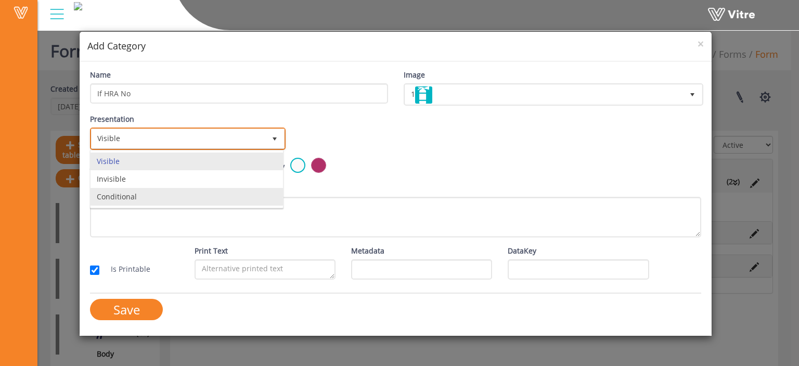
click at [167, 192] on li "Conditional" at bounding box center [187, 197] width 192 height 18
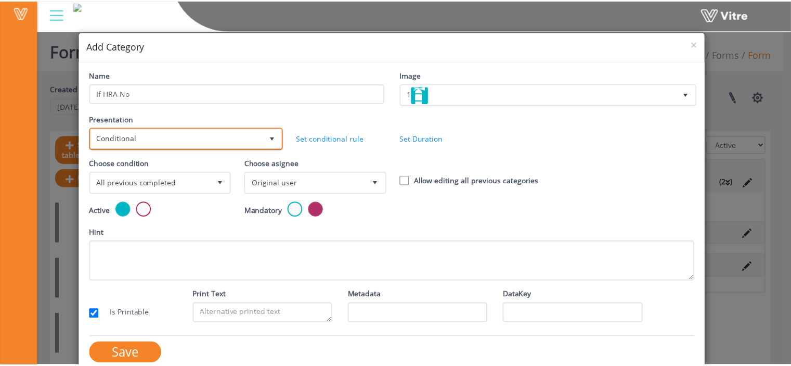
scroll to position [14, 0]
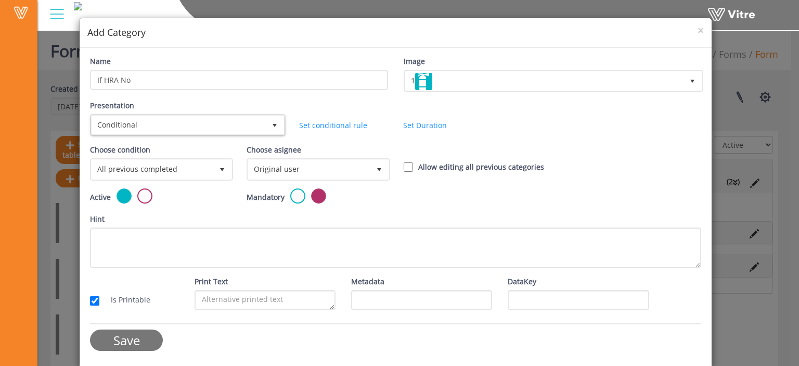
click at [138, 337] on input "Save" at bounding box center [126, 339] width 73 height 21
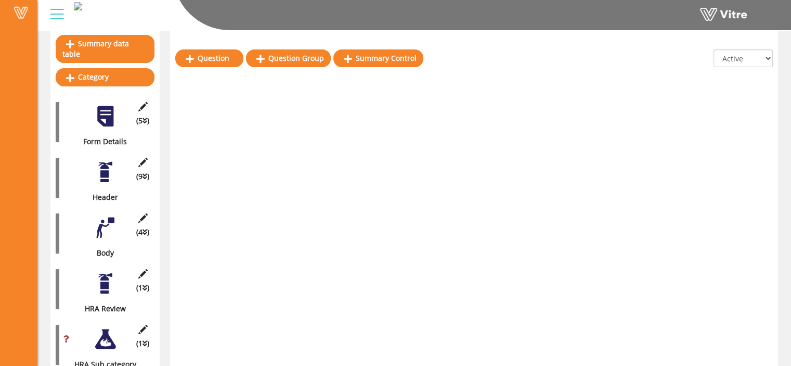
scroll to position [160, 0]
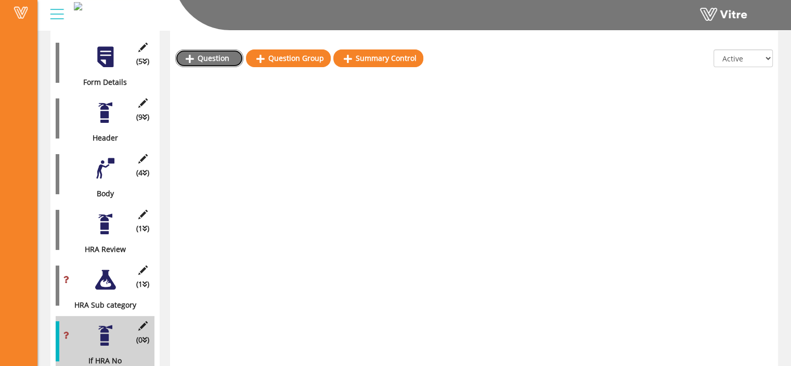
click at [212, 63] on link "Question" at bounding box center [209, 58] width 68 height 18
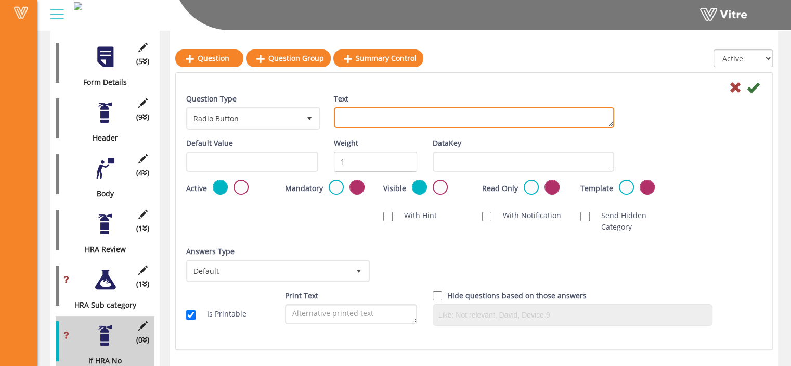
click at [350, 119] on textarea "Text" at bounding box center [474, 117] width 280 height 20
paste textarea "Crew to review HRA prior to proceeding."
type textarea "Crew to review HRA prior to proceeding."
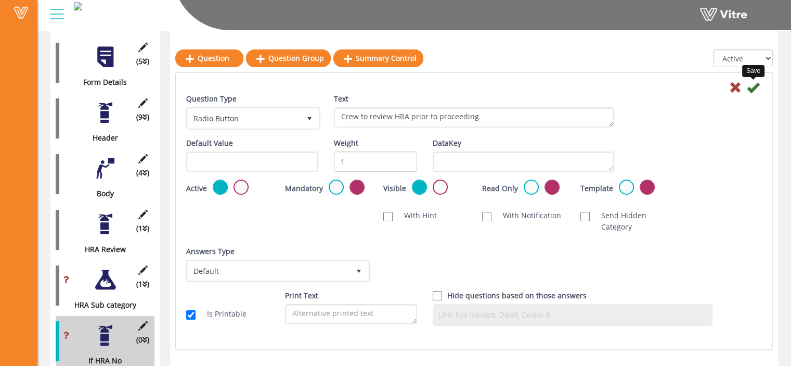
click at [754, 88] on icon at bounding box center [753, 87] width 12 height 12
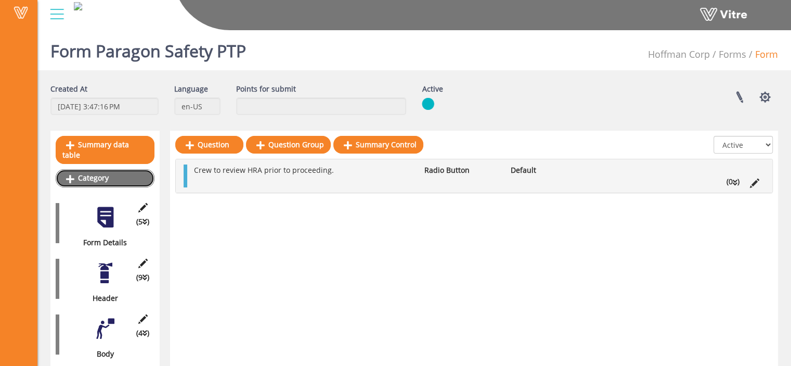
click at [102, 171] on link "Category" at bounding box center [105, 178] width 99 height 18
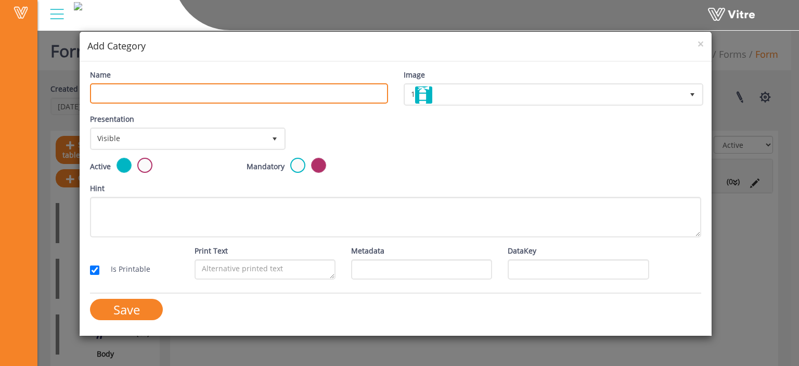
click at [223, 100] on input "Name" at bounding box center [239, 93] width 298 height 20
type input "Standard task"
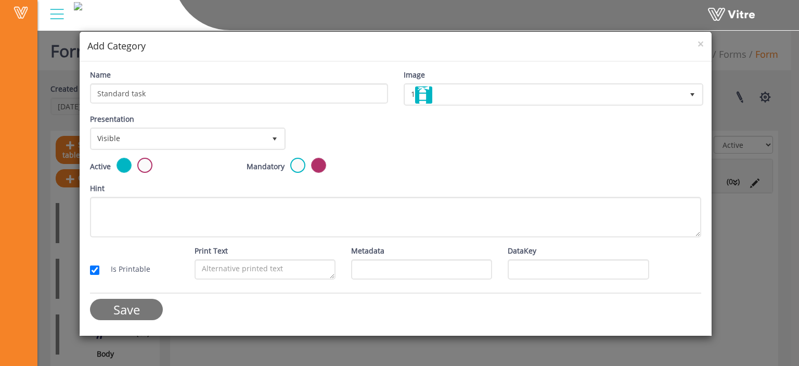
click at [124, 311] on input "Save" at bounding box center [126, 309] width 73 height 21
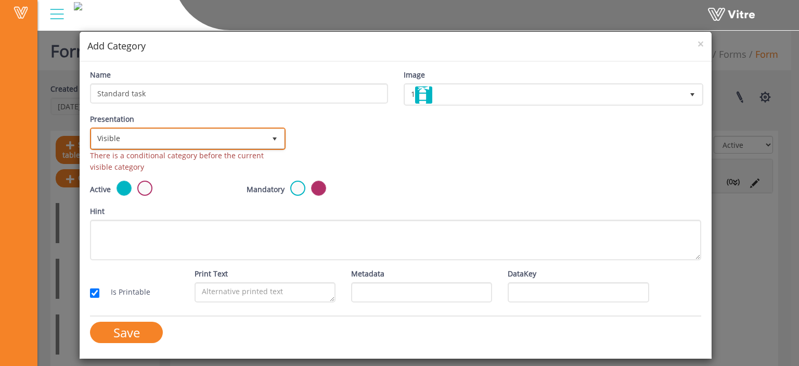
click at [274, 143] on span "select" at bounding box center [274, 138] width 19 height 19
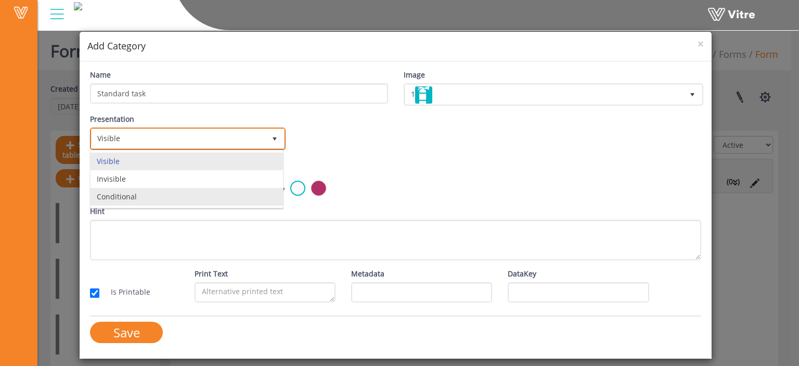
click at [248, 192] on li "Conditional" at bounding box center [187, 197] width 192 height 18
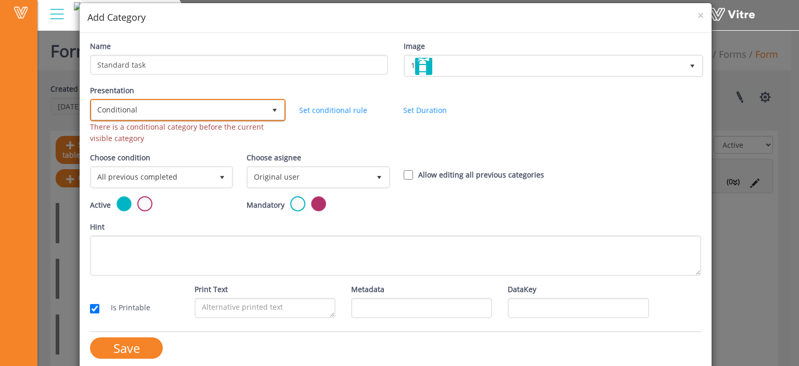
scroll to position [36, 0]
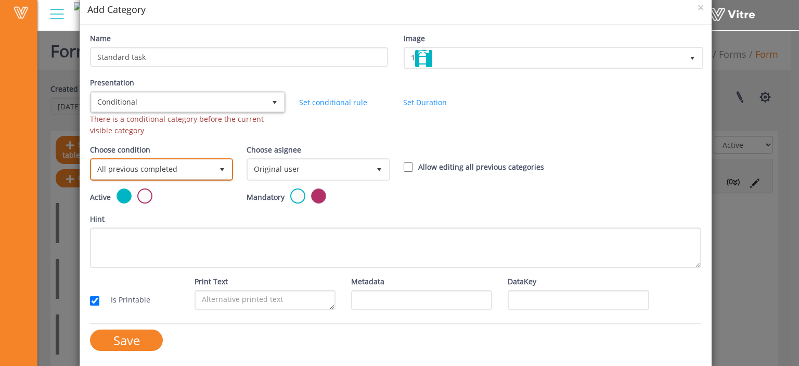
click at [228, 174] on span "select" at bounding box center [222, 169] width 19 height 19
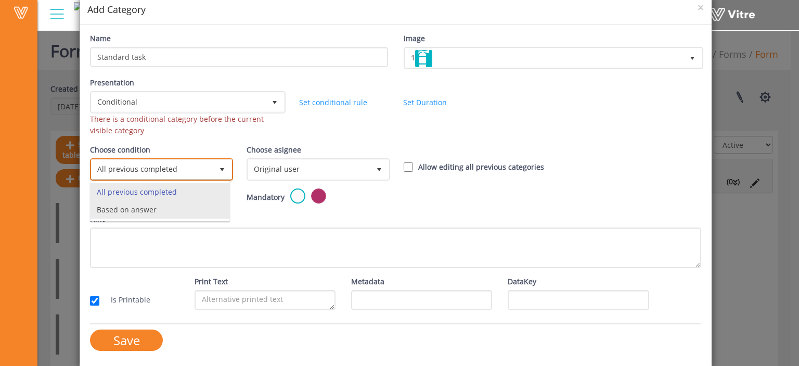
click at [194, 216] on li "Based on answer" at bounding box center [160, 210] width 139 height 18
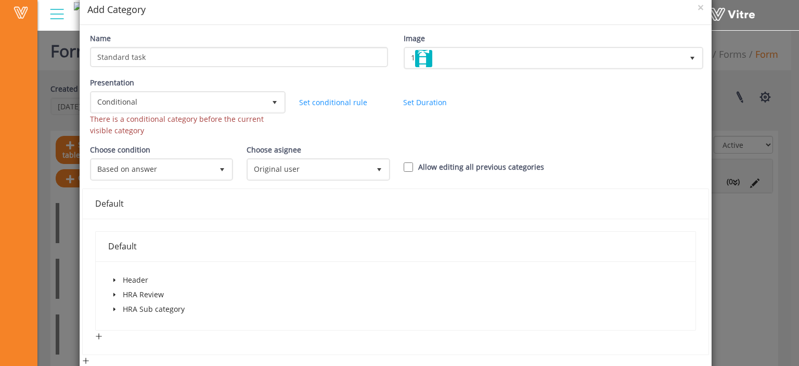
click at [114, 294] on icon "caret-down" at bounding box center [114, 294] width 5 height 5
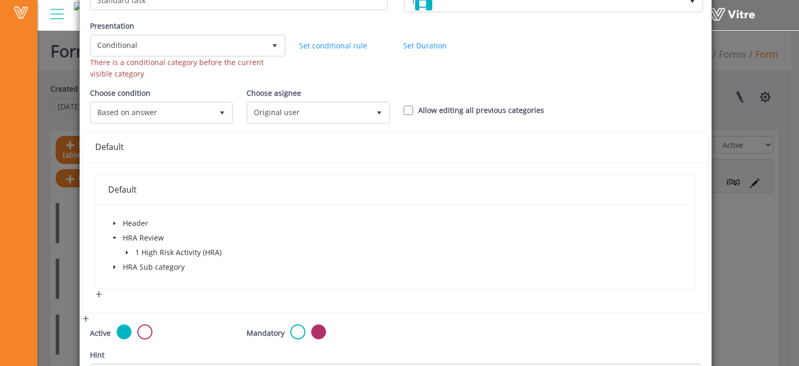
scroll to position [94, 0]
click at [126, 250] on icon "caret-down" at bounding box center [127, 252] width 2 height 4
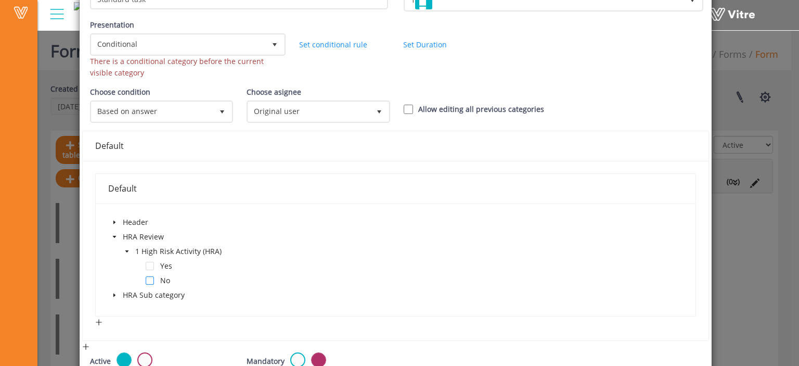
click at [150, 282] on span at bounding box center [150, 280] width 8 height 8
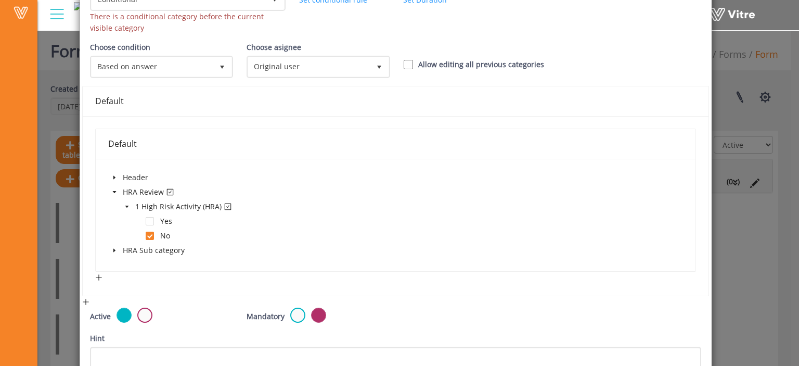
scroll to position [141, 0]
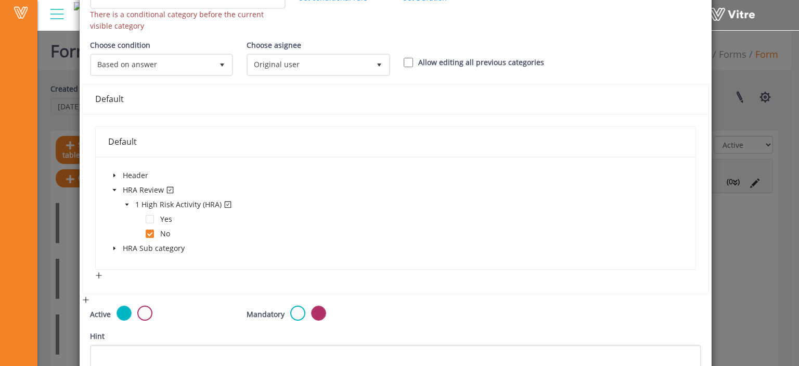
click at [113, 247] on icon "caret-down" at bounding box center [114, 249] width 2 height 4
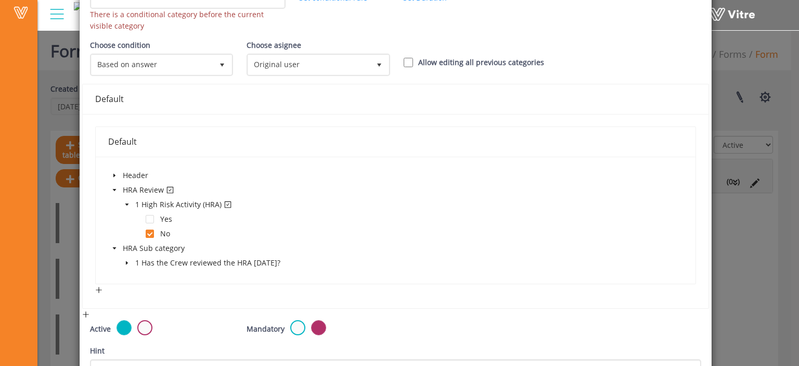
click at [126, 263] on icon "caret-down" at bounding box center [127, 263] width 2 height 4
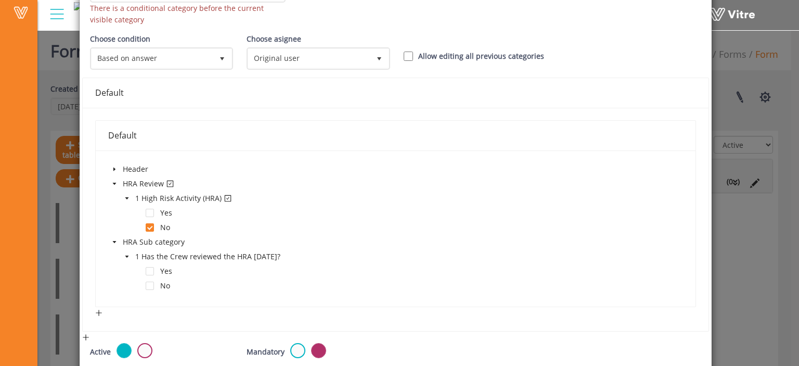
scroll to position [148, 0]
click at [153, 270] on div "Yes" at bounding box center [141, 271] width 66 height 15
click at [151, 269] on span at bounding box center [150, 270] width 8 height 8
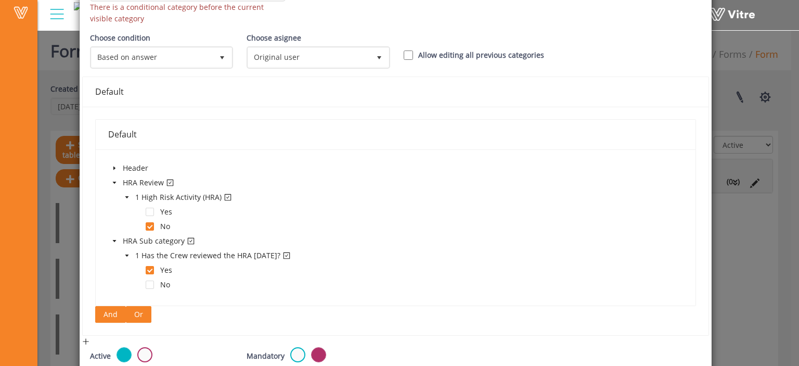
click at [140, 313] on button "Or" at bounding box center [138, 314] width 25 height 17
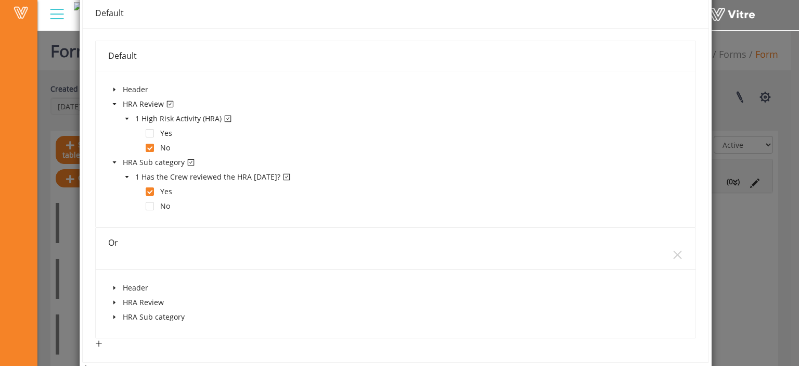
scroll to position [227, 0]
click at [144, 189] on span at bounding box center [139, 191] width 12 height 12
click at [149, 190] on span at bounding box center [150, 191] width 8 height 8
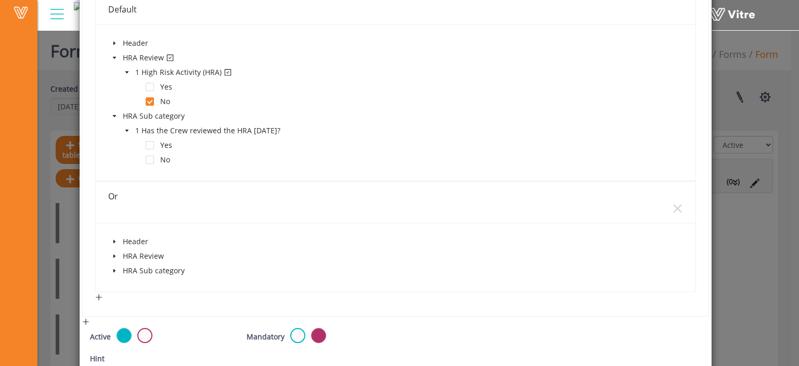
scroll to position [274, 0]
click at [113, 268] on icon "caret-down" at bounding box center [114, 269] width 2 height 4
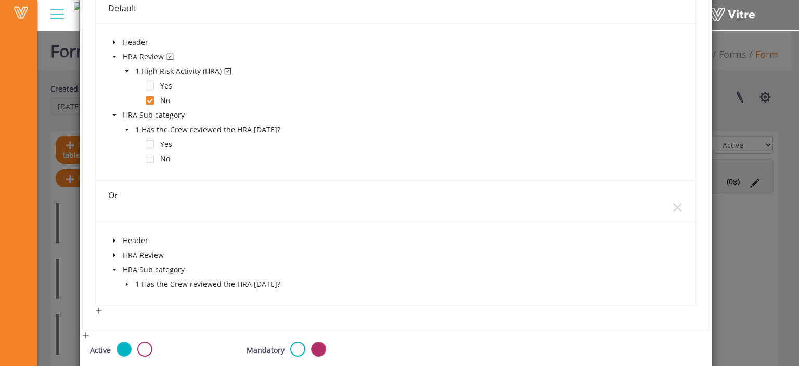
click at [124, 283] on icon "caret-down" at bounding box center [126, 283] width 5 height 5
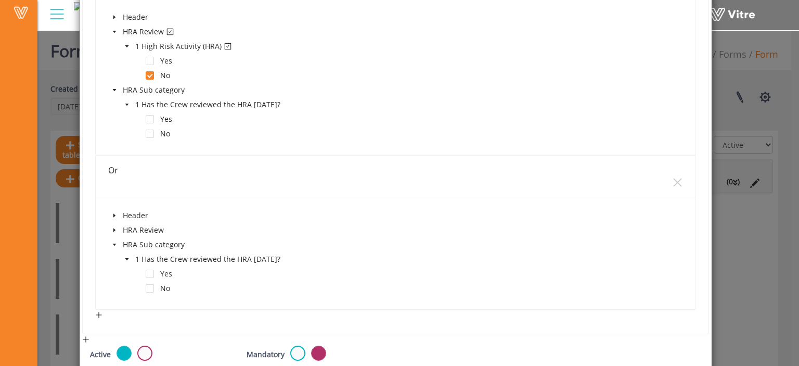
scroll to position [301, 0]
click at [150, 285] on span at bounding box center [150, 286] width 8 height 8
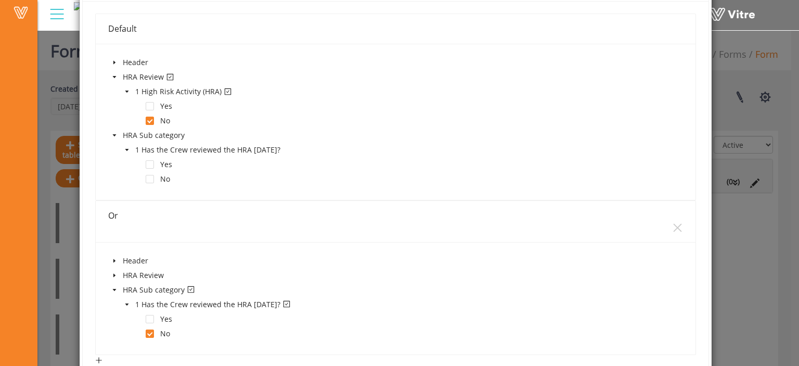
scroll to position [256, 0]
click at [151, 314] on span at bounding box center [150, 317] width 8 height 8
click at [149, 330] on span at bounding box center [150, 331] width 8 height 8
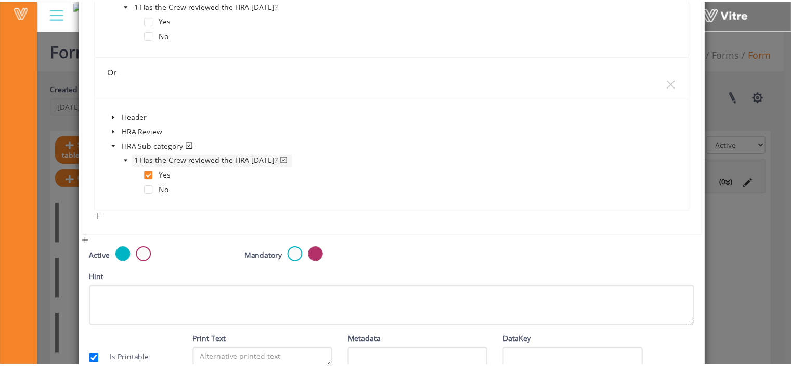
scroll to position [455, 0]
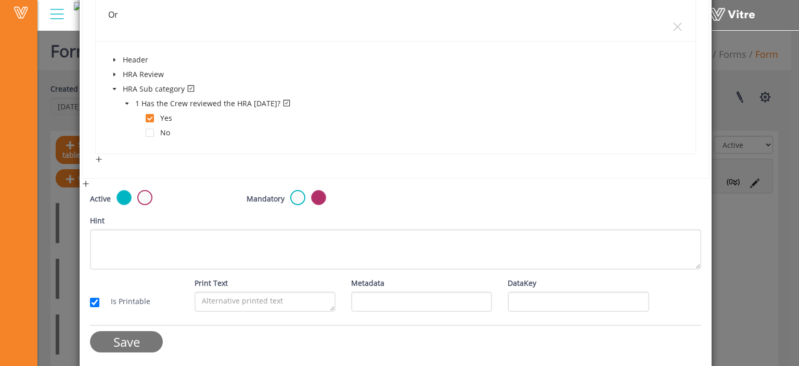
click at [126, 339] on input "Save" at bounding box center [126, 341] width 73 height 21
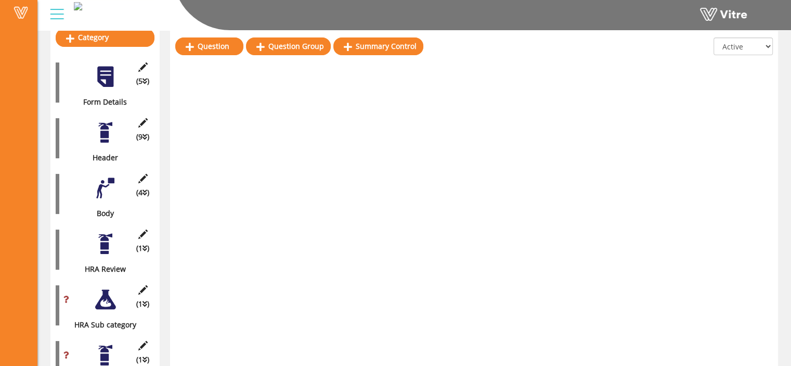
scroll to position [76, 0]
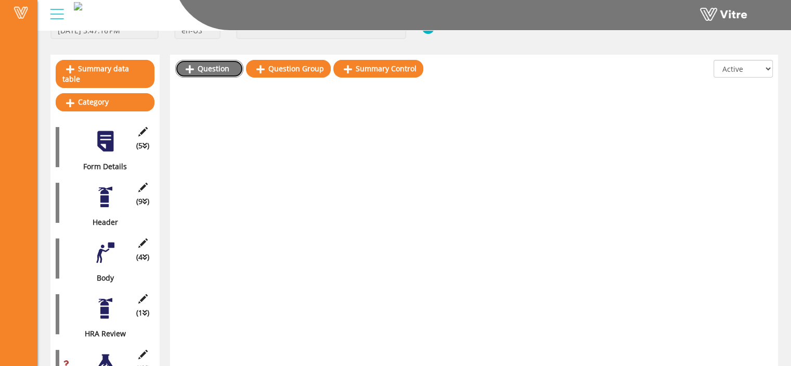
click at [217, 74] on link "Question" at bounding box center [209, 69] width 68 height 18
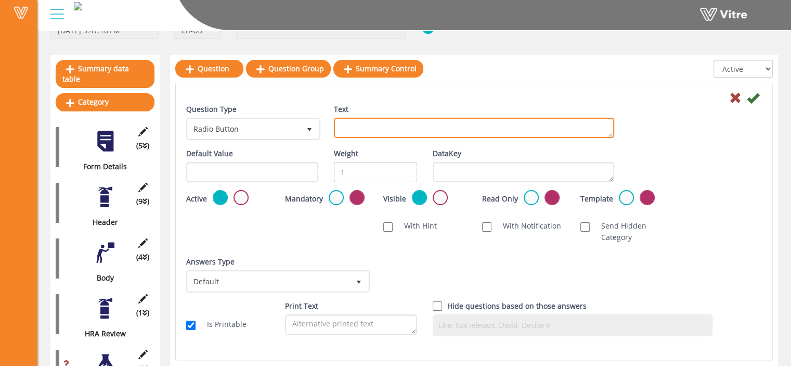
click at [365, 122] on textarea "Text" at bounding box center [474, 128] width 280 height 20
type textarea "Standard"
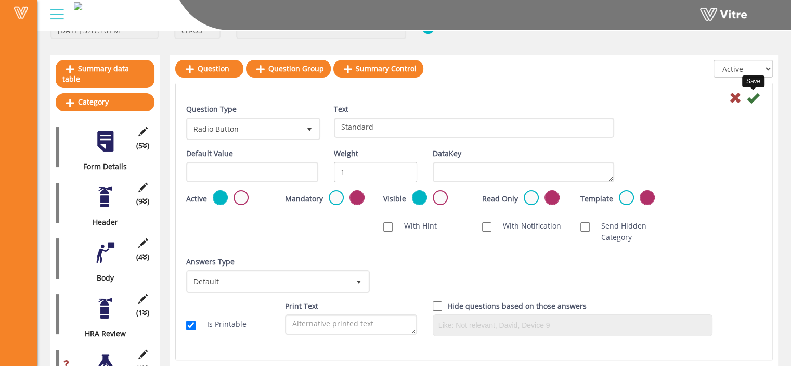
click at [753, 100] on icon at bounding box center [753, 98] width 12 height 12
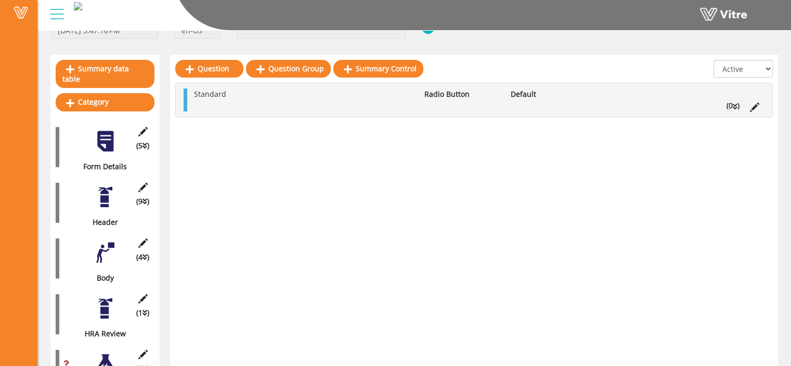
click at [729, 104] on li "(0 )" at bounding box center [732, 105] width 23 height 11
click at [220, 131] on link "Answer" at bounding box center [223, 131] width 68 height 18
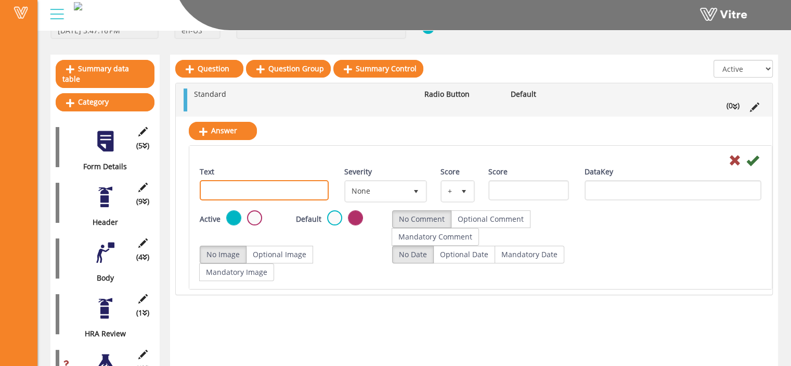
click at [233, 192] on input "Text" at bounding box center [264, 190] width 129 height 20
type input "Yes"
click at [753, 159] on icon at bounding box center [752, 160] width 12 height 12
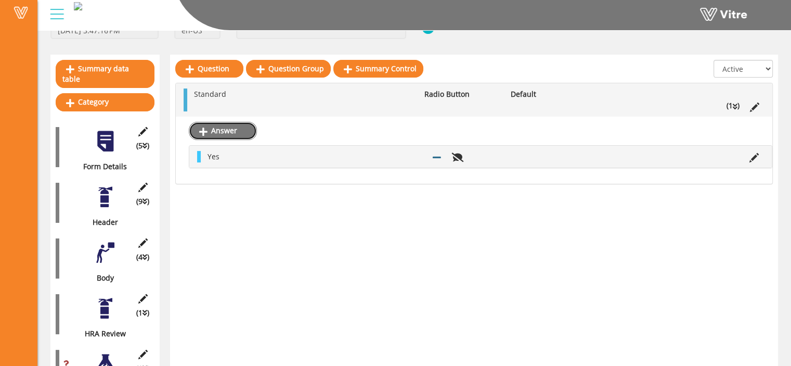
click at [224, 125] on link "Answer" at bounding box center [223, 131] width 68 height 18
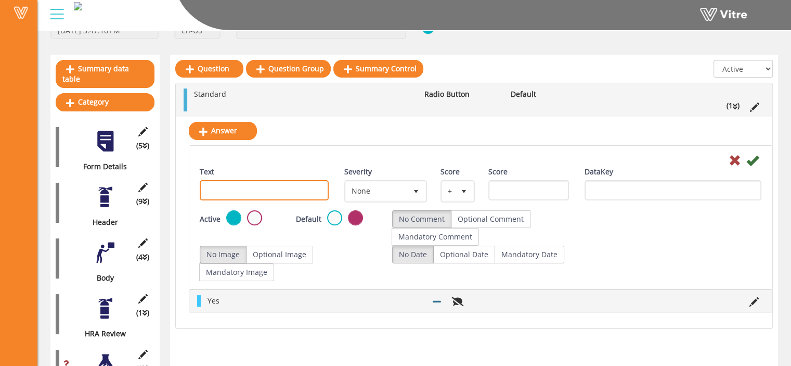
click at [227, 190] on input "Text" at bounding box center [264, 190] width 129 height 20
type input "No"
click at [755, 163] on icon at bounding box center [752, 160] width 12 height 12
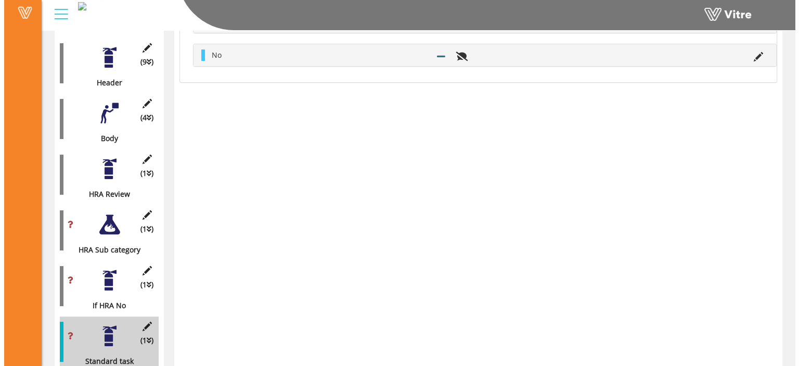
scroll to position [0, 0]
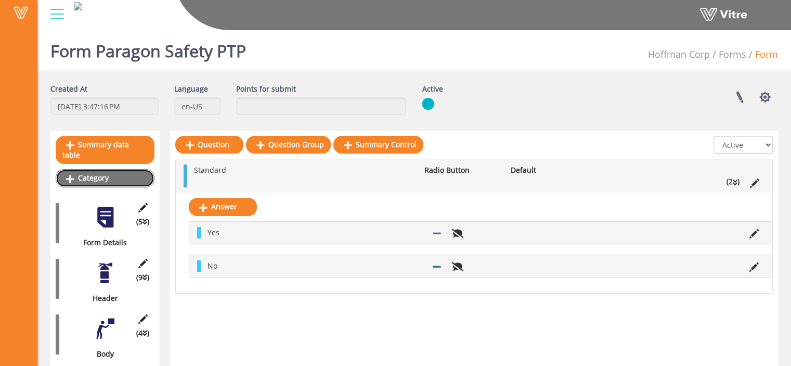
click at [92, 169] on link "Category" at bounding box center [105, 178] width 99 height 18
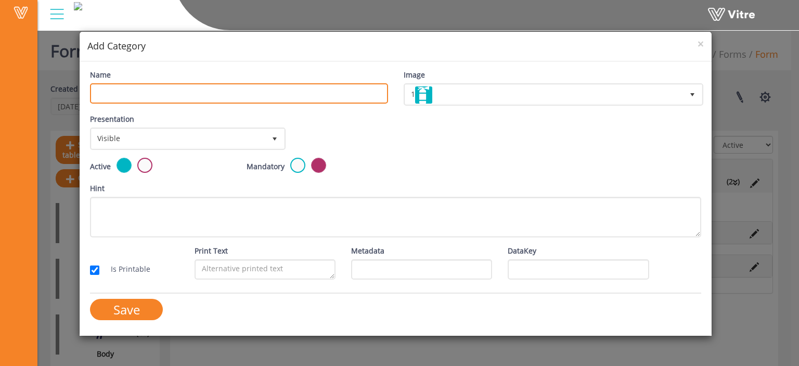
click at [142, 89] on input "Name" at bounding box center [239, 93] width 298 height 20
type input "I"
type input "Yes_Standard"
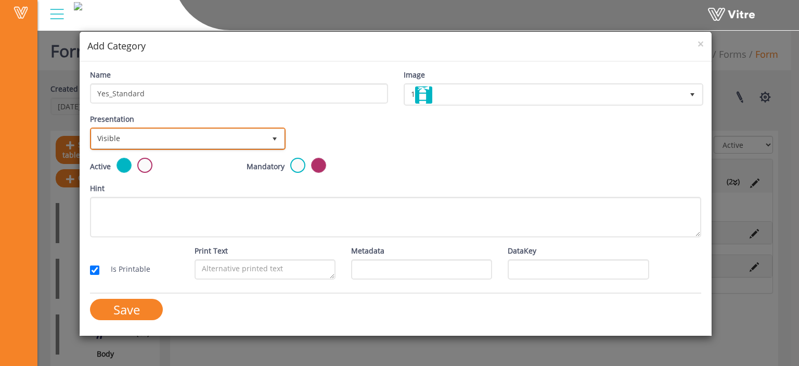
click at [236, 145] on span "Visible" at bounding box center [179, 138] width 174 height 19
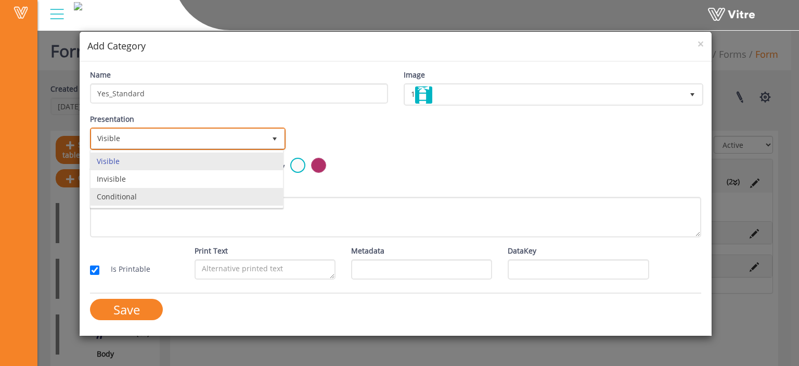
click at [209, 193] on li "Conditional" at bounding box center [187, 197] width 192 height 18
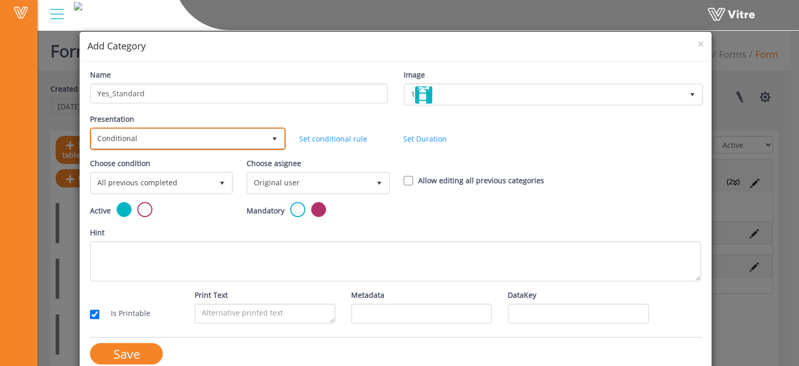
scroll to position [14, 0]
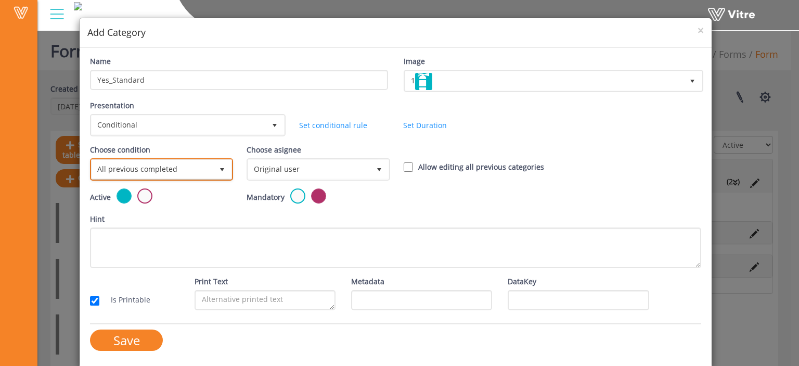
click at [203, 173] on span "All previous completed" at bounding box center [152, 169] width 121 height 19
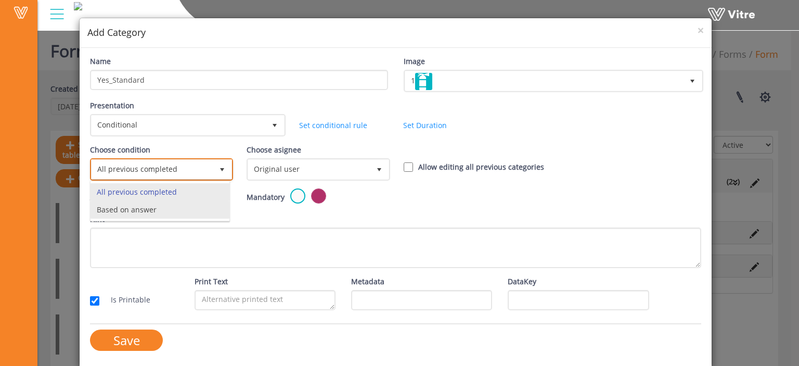
click at [186, 210] on li "Based on answer" at bounding box center [160, 210] width 139 height 18
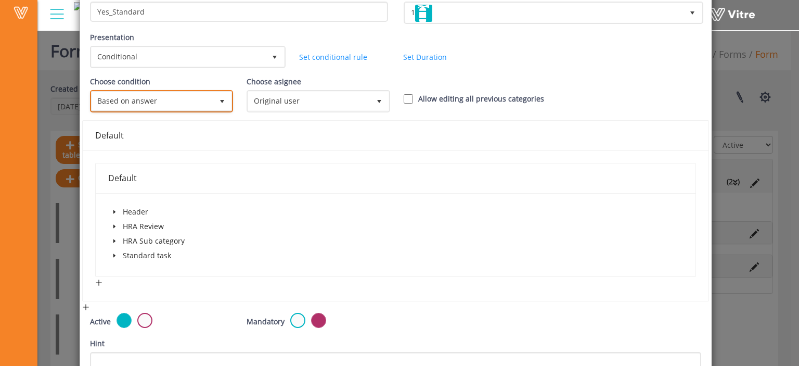
scroll to position [84, 0]
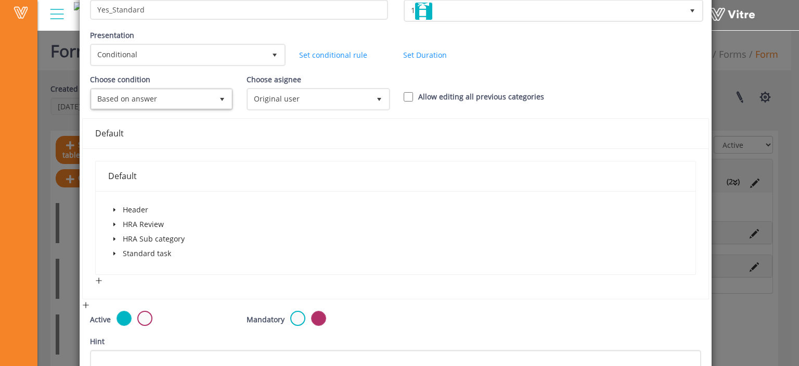
click at [113, 253] on icon "caret-down" at bounding box center [114, 253] width 5 height 5
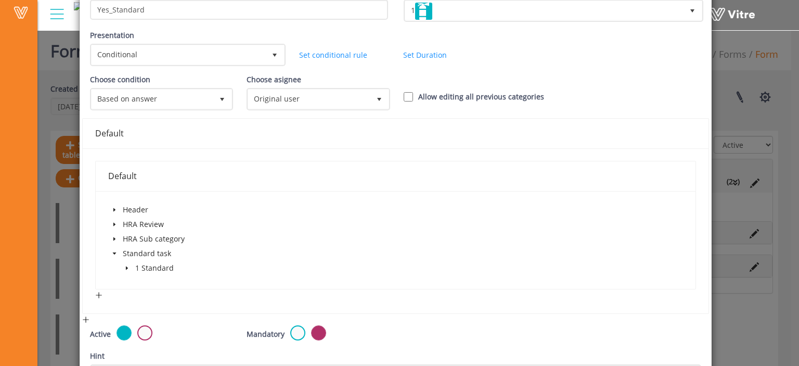
click at [126, 266] on icon "caret-down" at bounding box center [127, 268] width 2 height 4
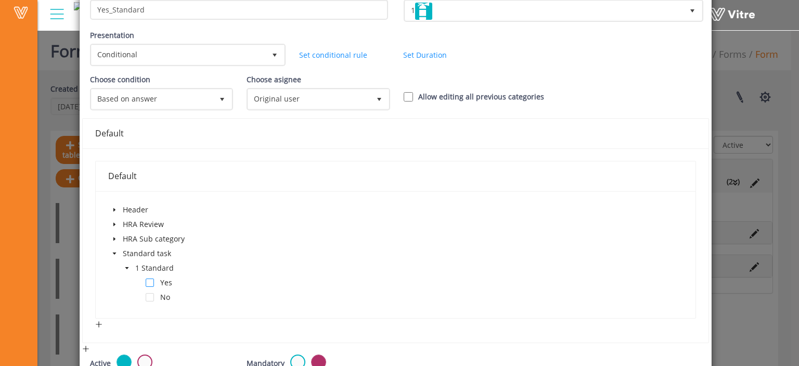
click at [149, 282] on span at bounding box center [150, 282] width 8 height 8
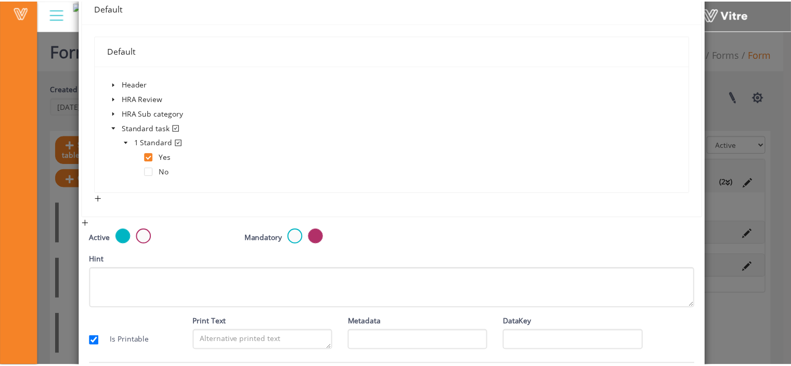
scroll to position [249, 0]
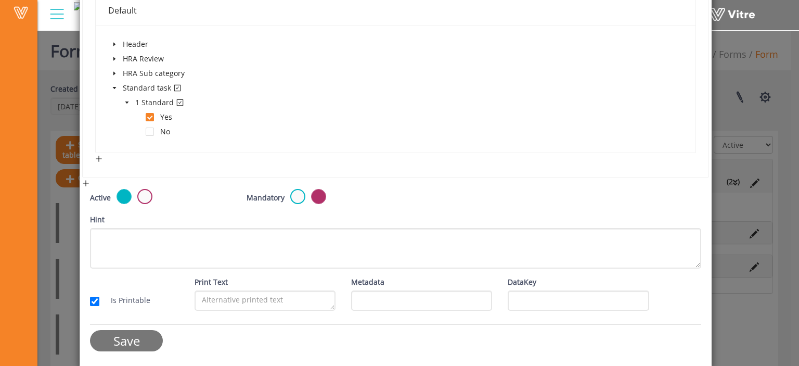
click at [131, 339] on input "Save" at bounding box center [126, 340] width 73 height 21
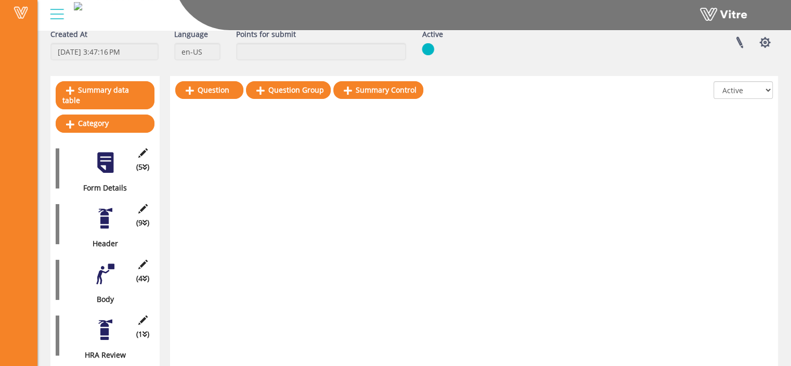
scroll to position [55, 0]
click at [213, 92] on link "Question" at bounding box center [209, 90] width 68 height 18
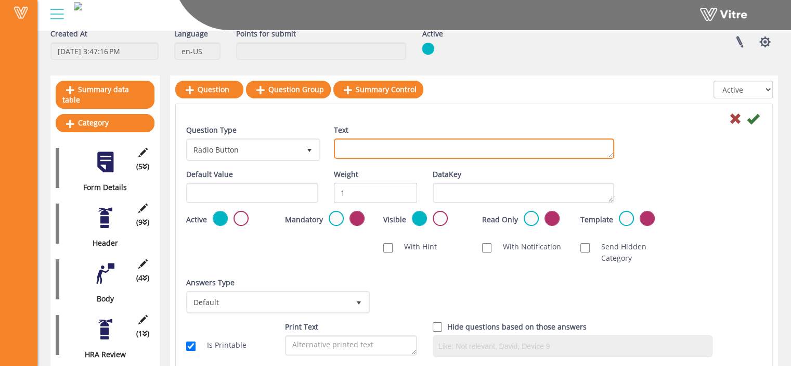
click at [389, 144] on textarea "Text" at bounding box center [474, 148] width 280 height 20
paste textarea "Has the Crew reviewed the Work Plan this week?"
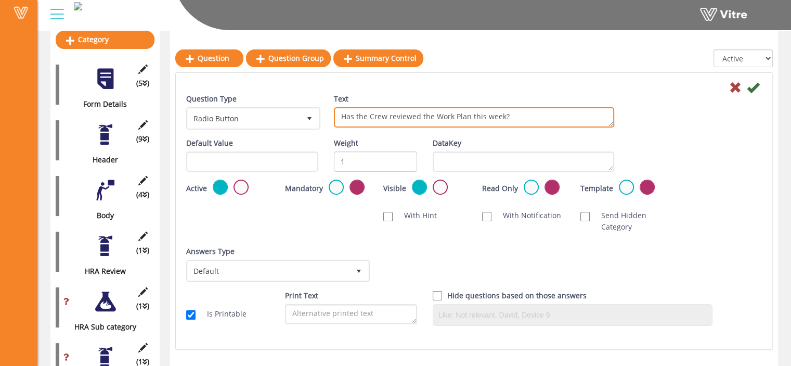
scroll to position [139, 0]
type textarea "Has the Crew reviewed the Work Plan this week?"
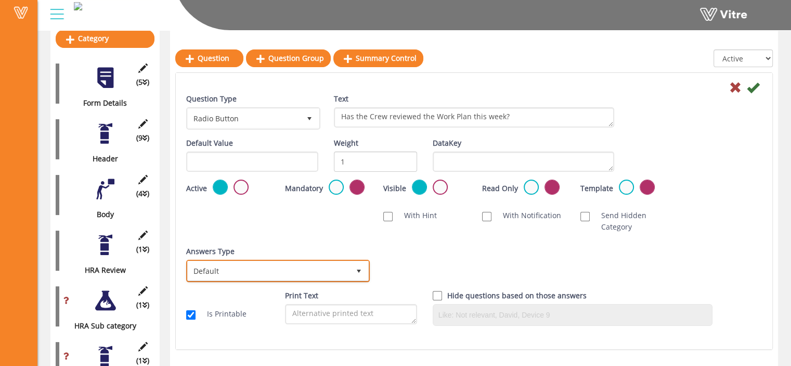
click at [335, 278] on span "Default" at bounding box center [269, 270] width 162 height 19
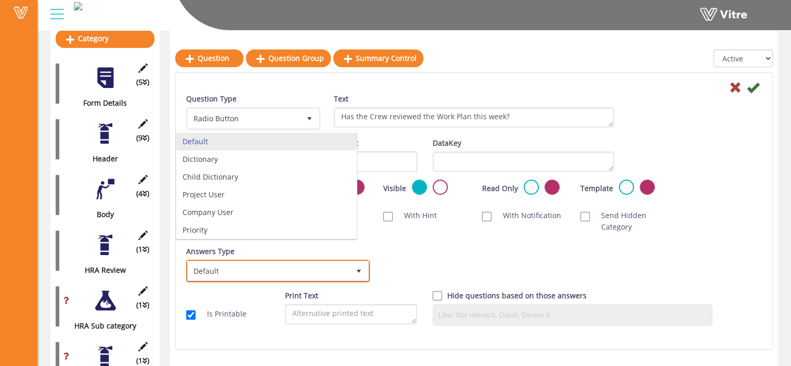
click at [335, 278] on span "Default" at bounding box center [269, 270] width 162 height 19
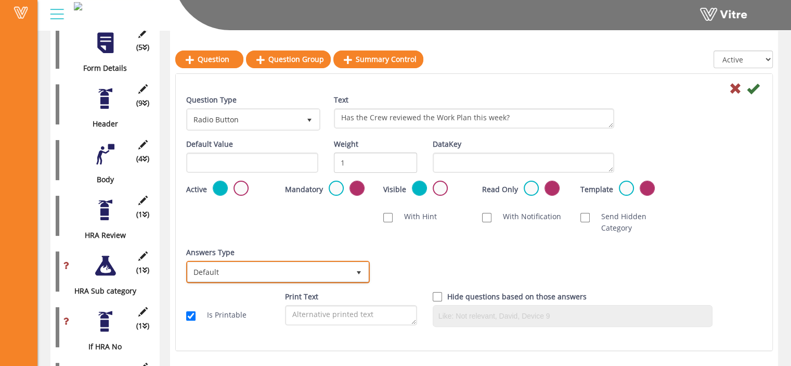
scroll to position [176, 0]
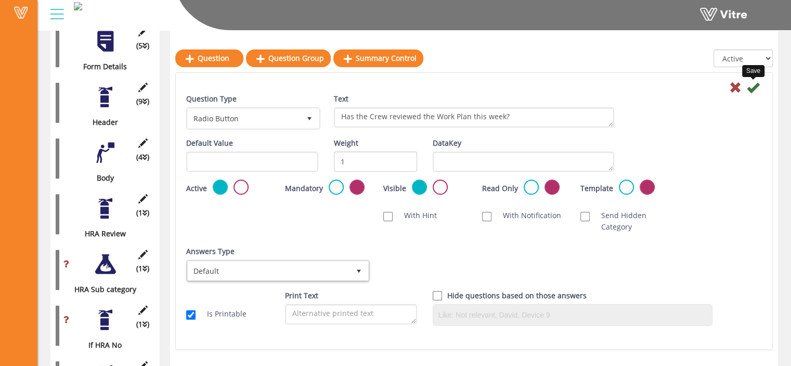
click at [751, 86] on icon at bounding box center [753, 87] width 12 height 12
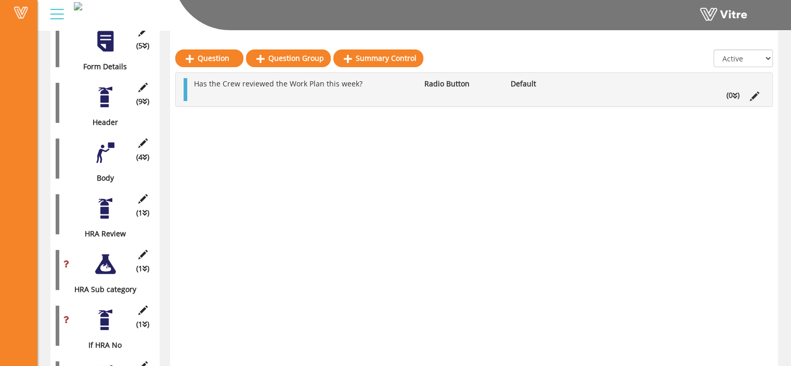
click at [731, 94] on li "(0 )" at bounding box center [732, 94] width 23 height 11
click at [244, 119] on link "Answer" at bounding box center [223, 120] width 68 height 18
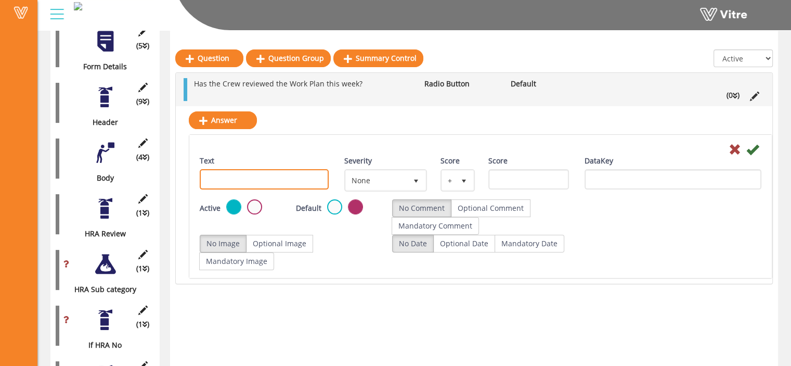
click at [265, 181] on input "Text" at bounding box center [264, 179] width 129 height 20
type input "Yes"
click at [756, 148] on icon at bounding box center [752, 149] width 12 height 12
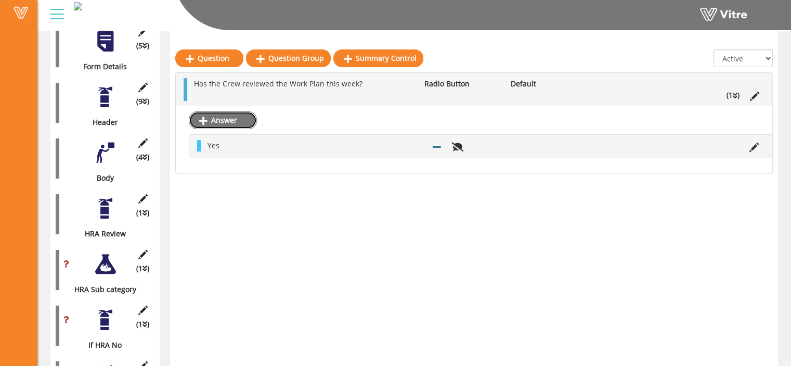
click at [229, 118] on link "Answer" at bounding box center [223, 120] width 68 height 18
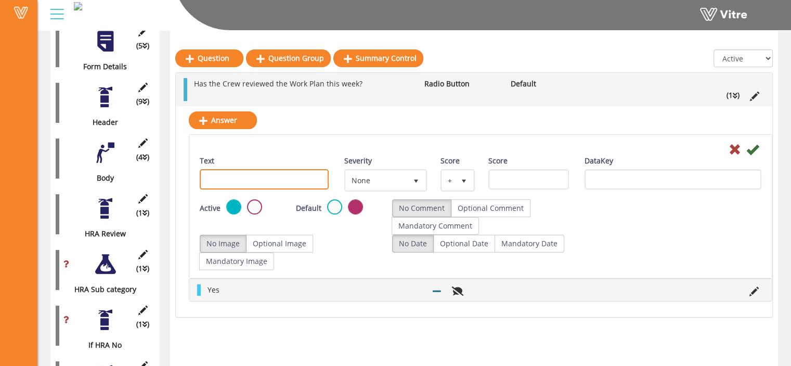
click at [269, 182] on input "Text" at bounding box center [264, 179] width 129 height 20
type input "No"
click at [754, 149] on icon at bounding box center [752, 149] width 12 height 12
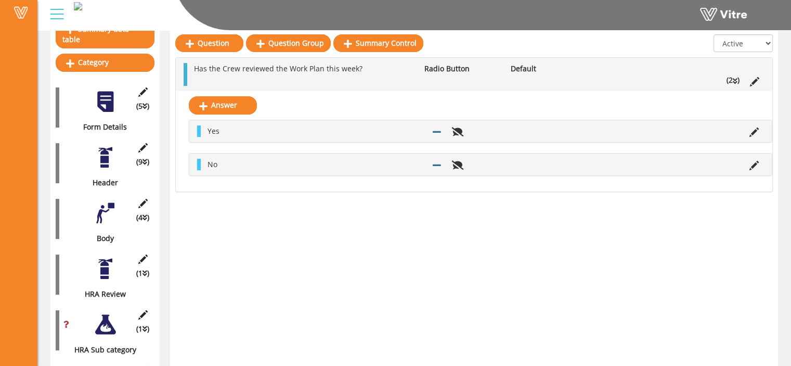
scroll to position [118, 0]
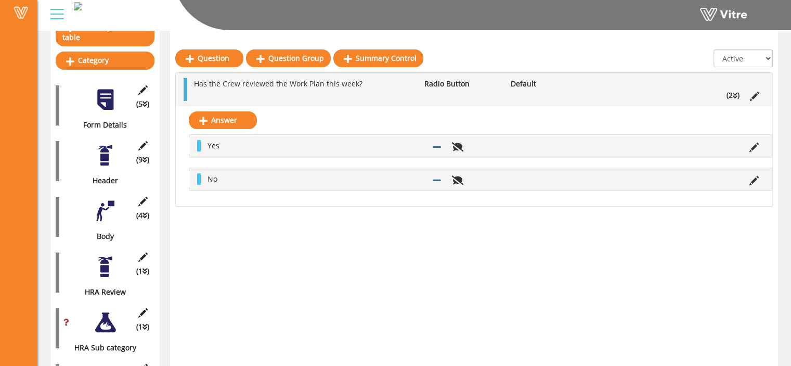
click at [101, 256] on div at bounding box center [105, 266] width 23 height 23
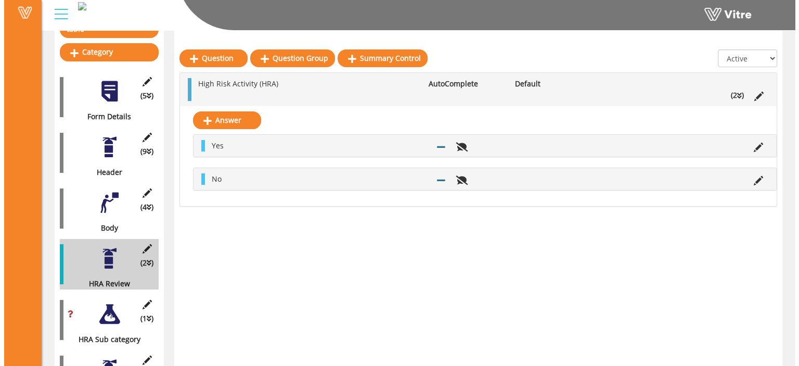
scroll to position [126, 0]
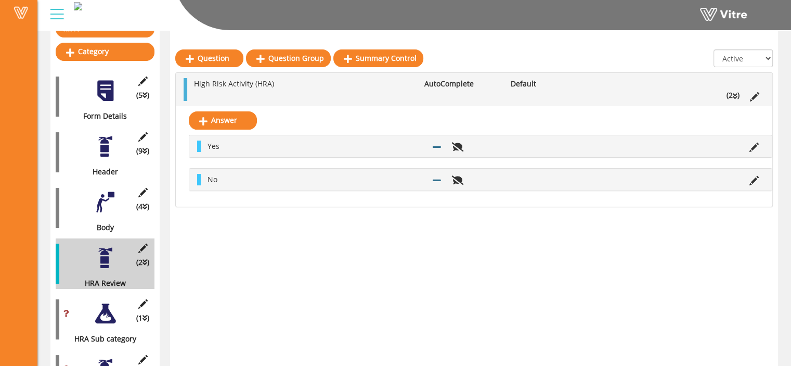
click at [108, 304] on div at bounding box center [105, 313] width 23 height 23
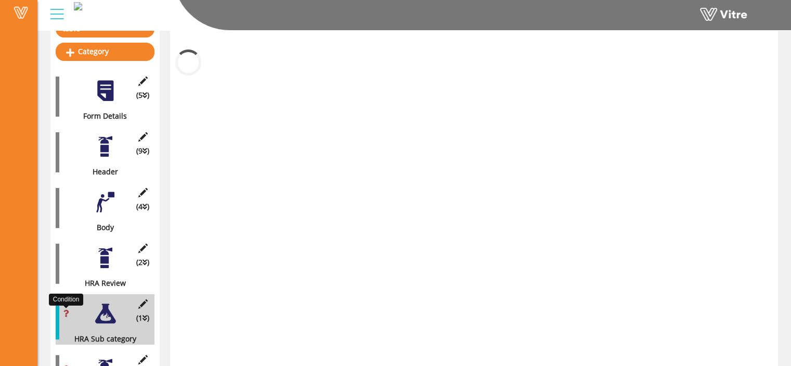
click at [63, 309] on icon at bounding box center [66, 312] width 6 height 7
click at [67, 309] on icon at bounding box center [66, 312] width 6 height 7
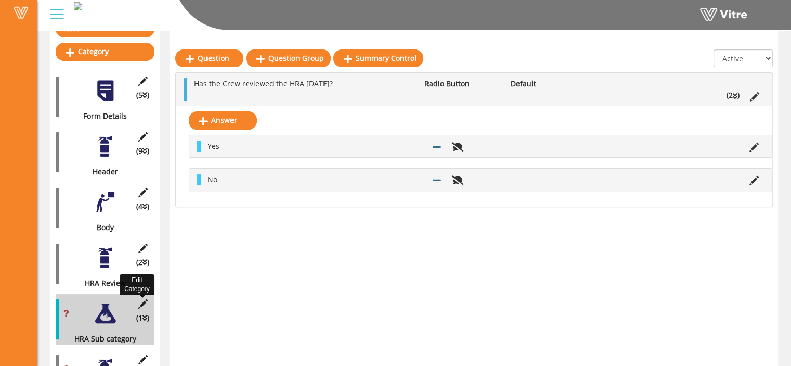
click at [141, 299] on icon at bounding box center [142, 303] width 13 height 9
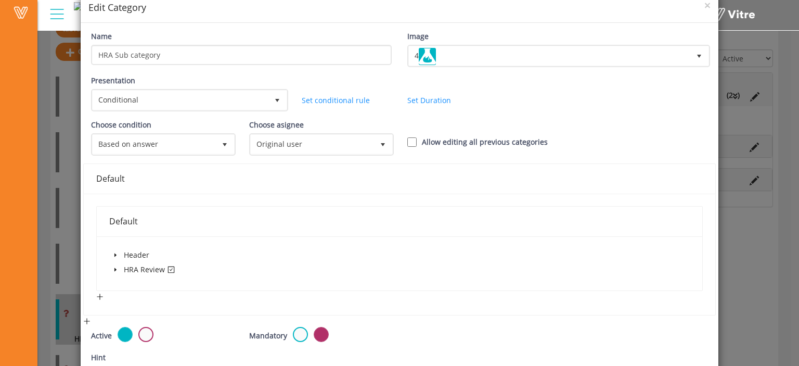
scroll to position [39, 0]
click at [115, 268] on icon "caret-down" at bounding box center [115, 268] width 5 height 5
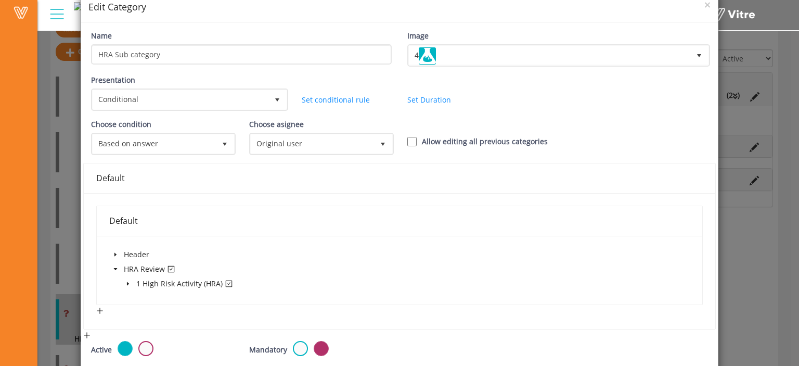
click at [127, 283] on icon "caret-down" at bounding box center [128, 284] width 2 height 4
click at [126, 282] on icon "caret-down" at bounding box center [128, 283] width 4 height 2
click at [125, 282] on icon "caret-down" at bounding box center [127, 283] width 5 height 5
click at [126, 282] on icon "caret-down" at bounding box center [128, 283] width 4 height 2
click at [125, 282] on icon "caret-down" at bounding box center [127, 283] width 5 height 5
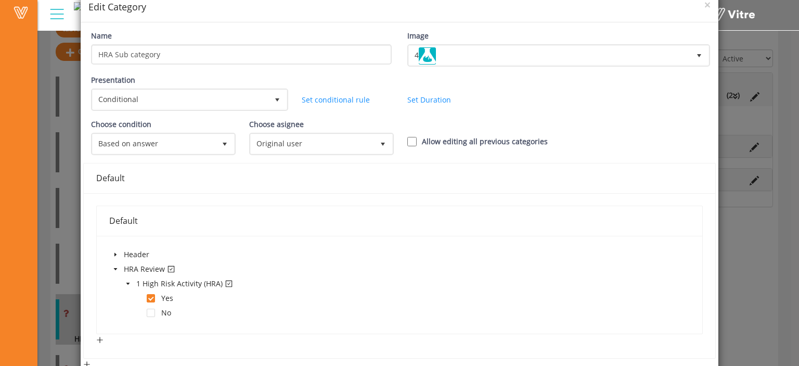
click at [126, 282] on icon "caret-down" at bounding box center [128, 283] width 4 height 2
click at [125, 282] on icon "caret-down" at bounding box center [127, 283] width 5 height 5
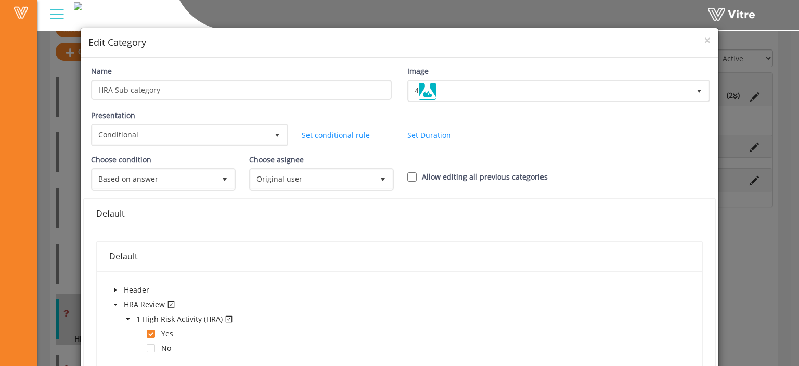
scroll to position [4, 0]
click at [322, 135] on link "Set conditional rule" at bounding box center [336, 135] width 68 height 10
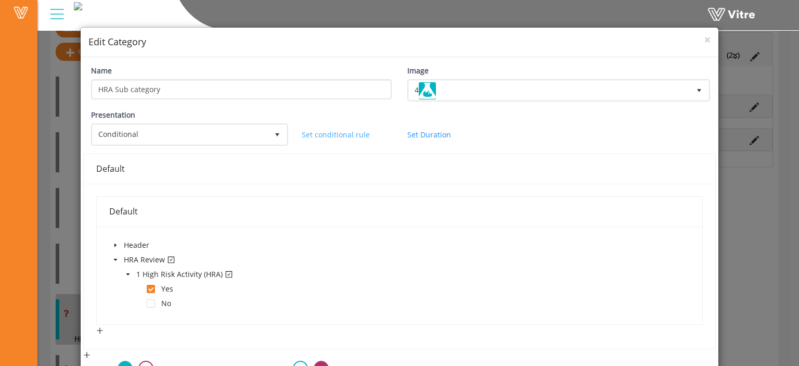
scroll to position [0, 0]
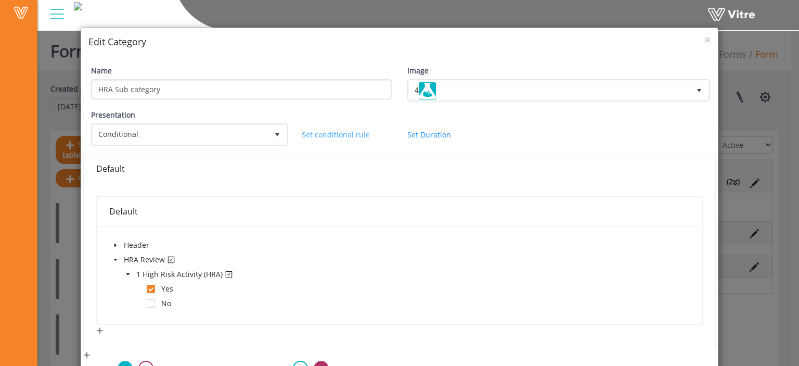
click at [322, 135] on link "Set conditional rule" at bounding box center [336, 135] width 68 height 10
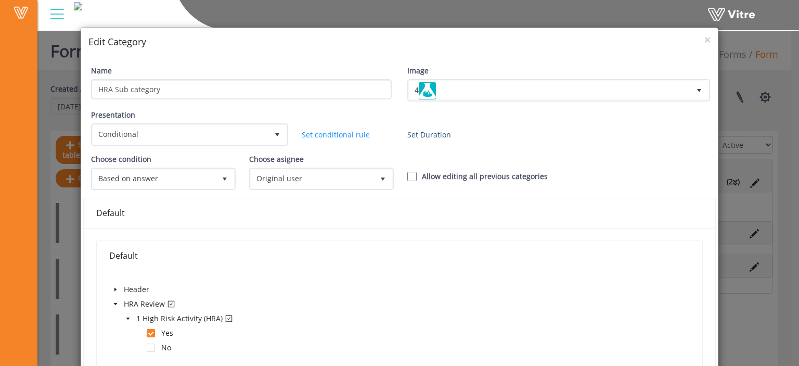
click at [431, 133] on link "Set Duration" at bounding box center [429, 135] width 44 height 10
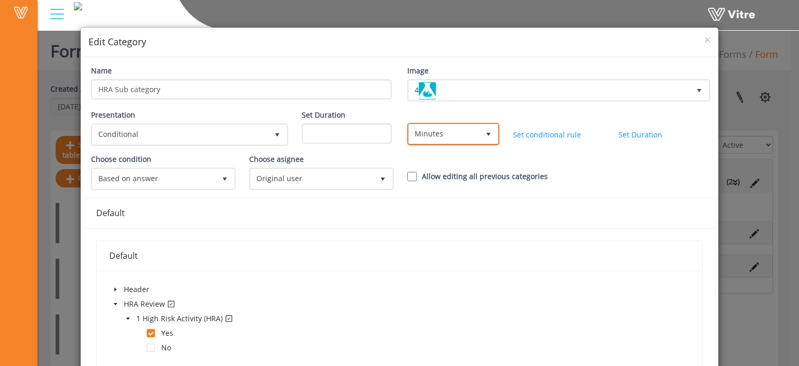
click at [422, 134] on span "Minutes" at bounding box center [444, 133] width 70 height 19
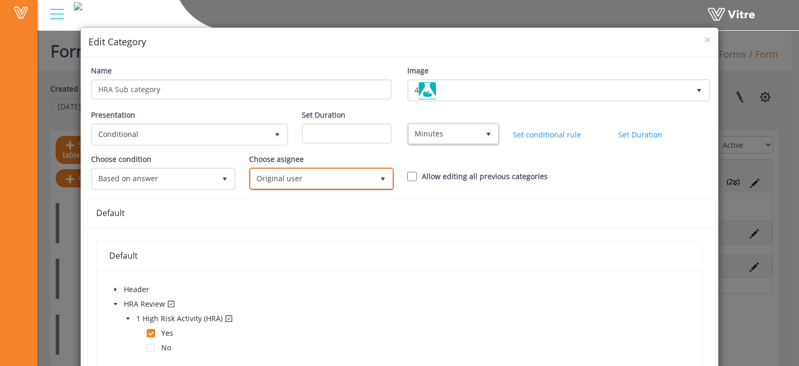
click at [354, 178] on span "Original user" at bounding box center [312, 178] width 123 height 19
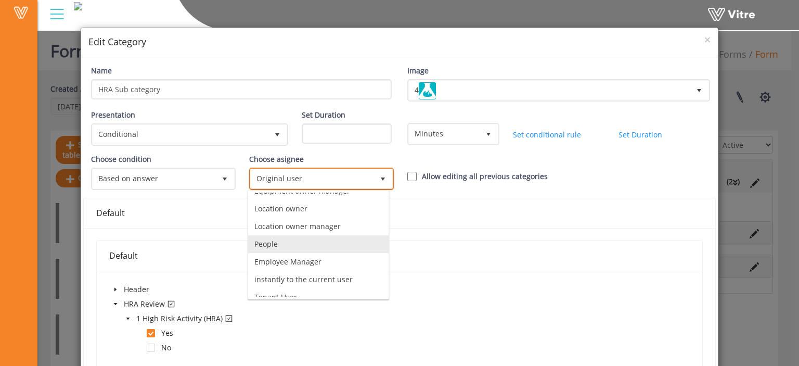
scroll to position [71, 0]
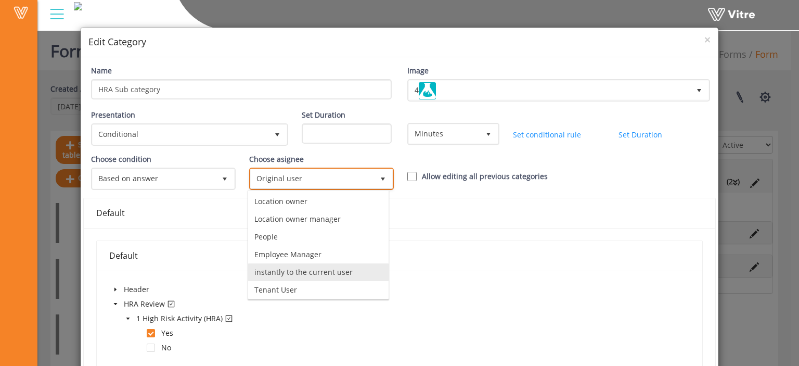
click at [340, 272] on li "instantly to the current user" at bounding box center [318, 272] width 140 height 18
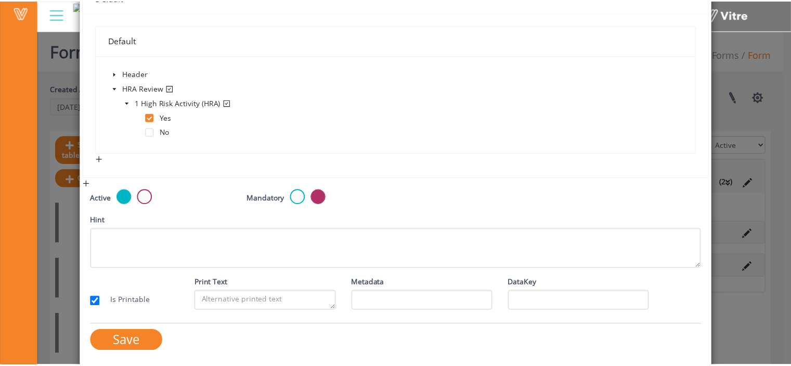
scroll to position [220, 0]
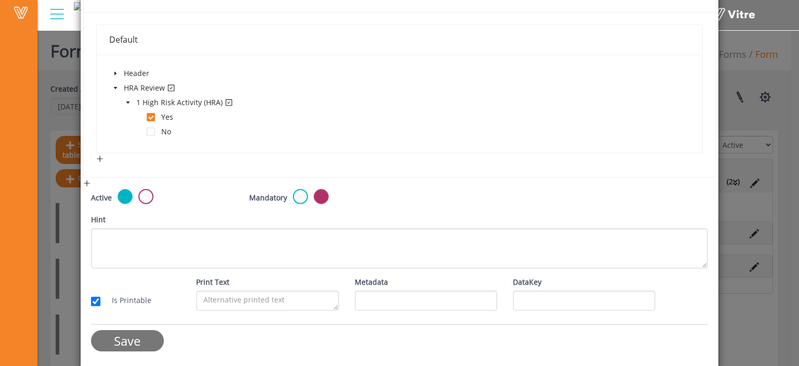
click at [123, 343] on input "Save" at bounding box center [127, 340] width 73 height 21
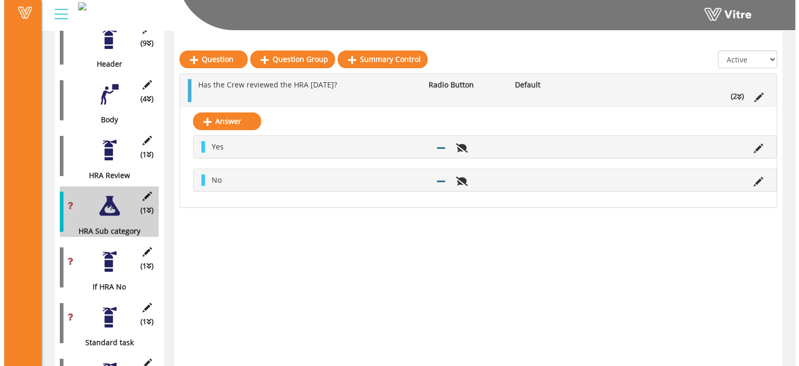
scroll to position [235, 0]
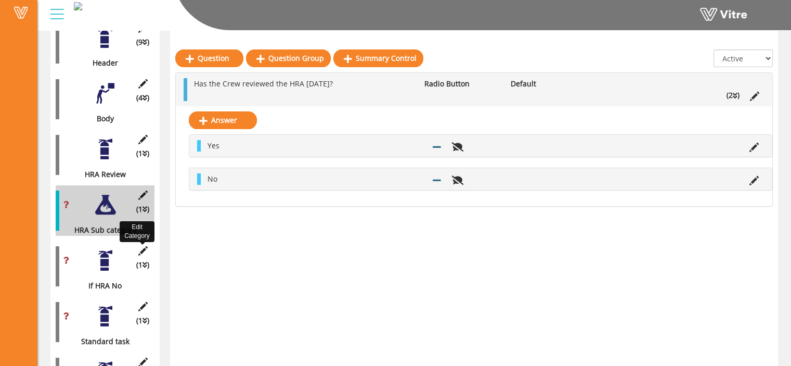
click at [140, 246] on icon at bounding box center [142, 250] width 13 height 9
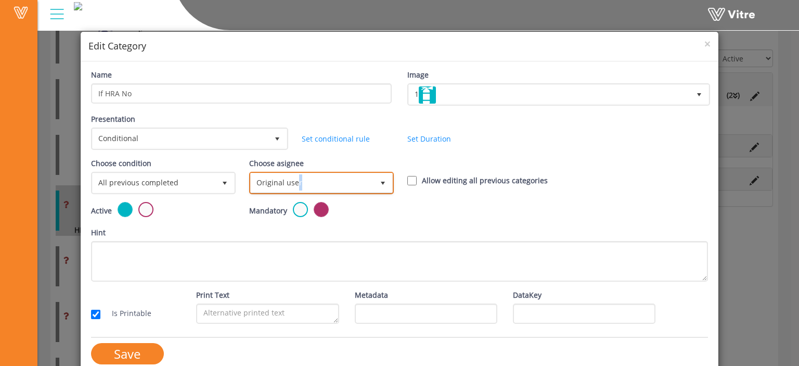
click at [295, 182] on span "Original user" at bounding box center [312, 182] width 123 height 19
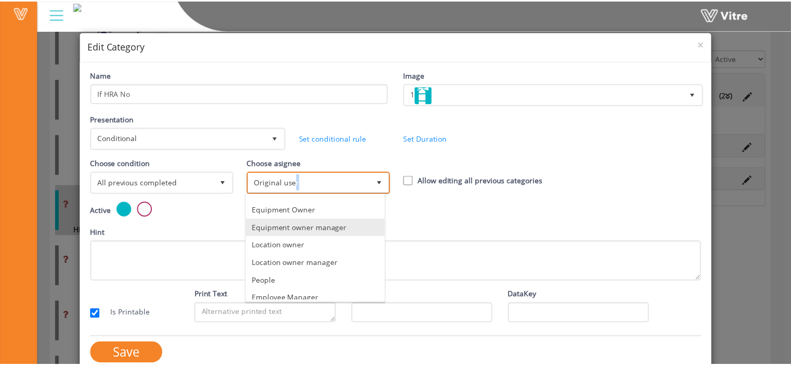
scroll to position [71, 0]
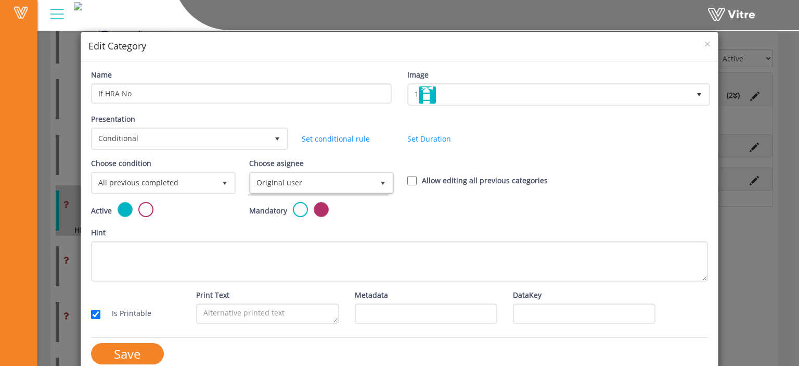
click at [199, 205] on div "Active" at bounding box center [162, 210] width 143 height 17
click at [704, 46] on span "×" at bounding box center [707, 43] width 6 height 15
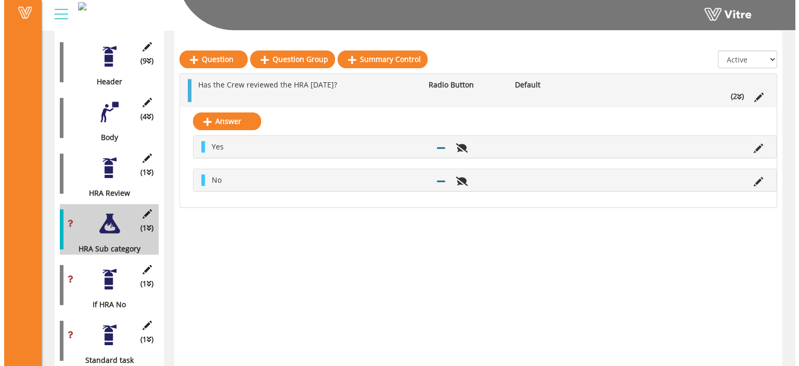
scroll to position [214, 0]
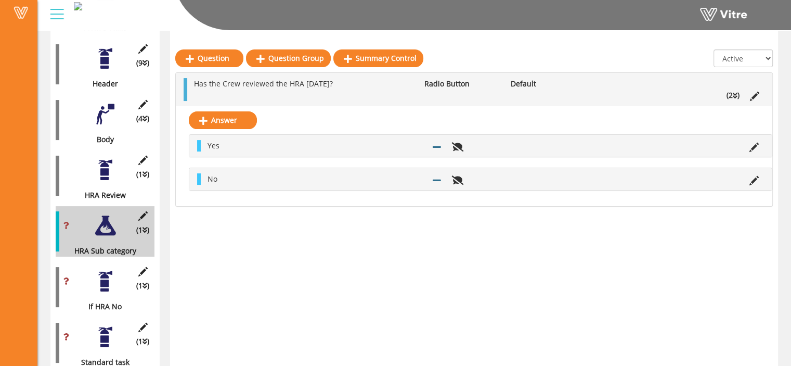
click at [110, 167] on div at bounding box center [105, 169] width 23 height 23
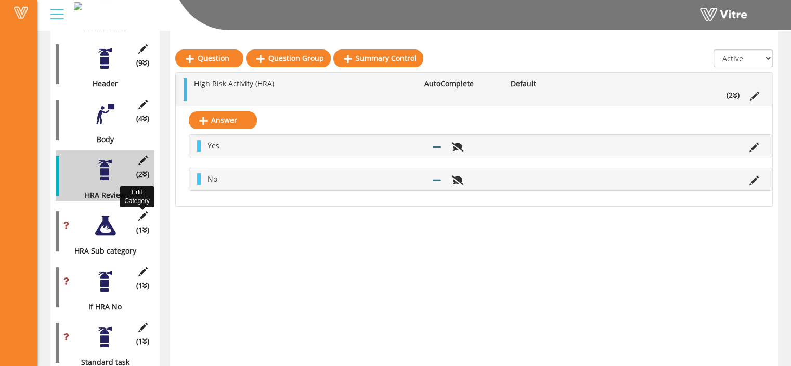
click at [140, 211] on icon at bounding box center [142, 215] width 13 height 9
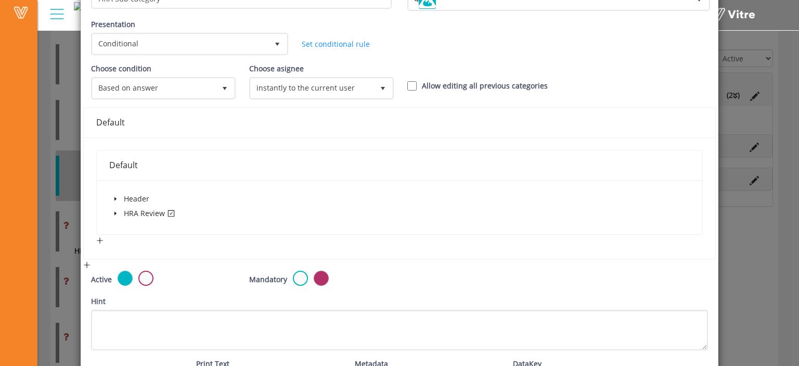
scroll to position [95, 0]
click at [113, 211] on icon "caret-down" at bounding box center [115, 212] width 5 height 5
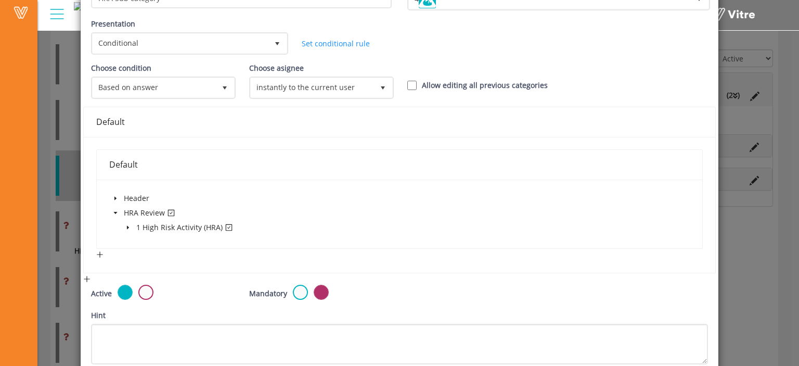
click at [122, 225] on span at bounding box center [128, 227] width 12 height 12
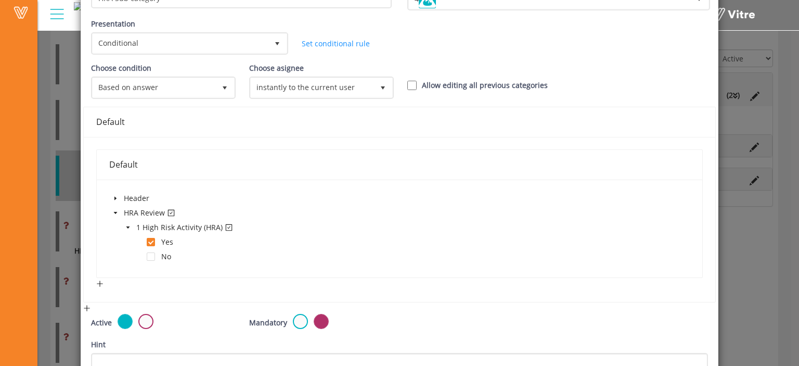
click at [126, 226] on icon "caret-down" at bounding box center [128, 227] width 4 height 2
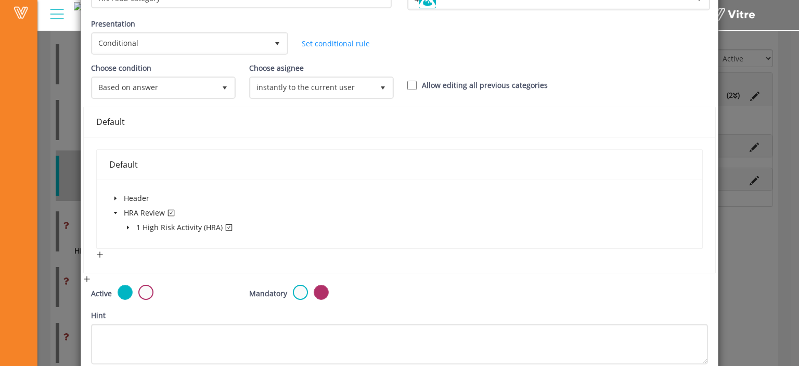
click at [114, 210] on icon "caret-down" at bounding box center [115, 212] width 5 height 5
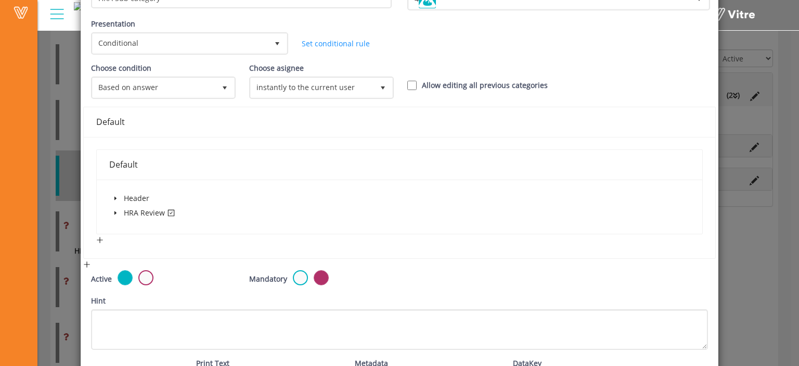
scroll to position [0, 0]
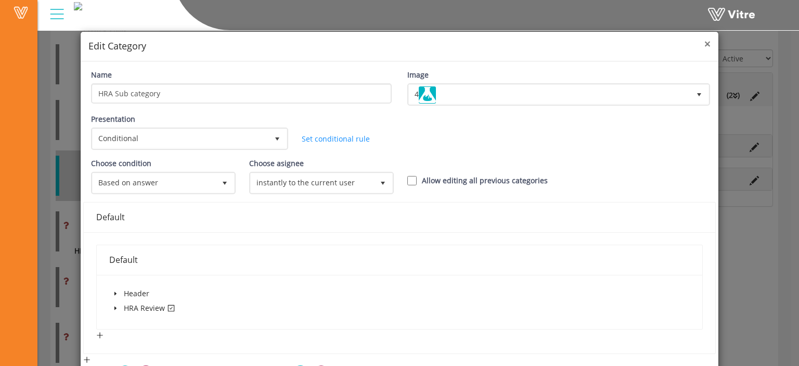
click at [704, 44] on span "×" at bounding box center [707, 43] width 6 height 15
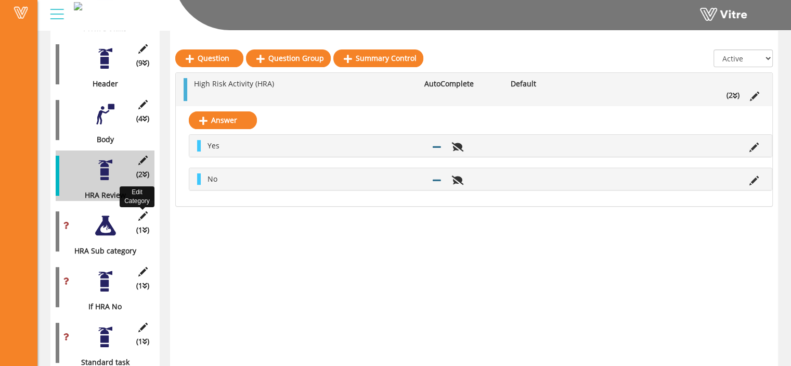
click at [138, 211] on icon at bounding box center [142, 215] width 13 height 9
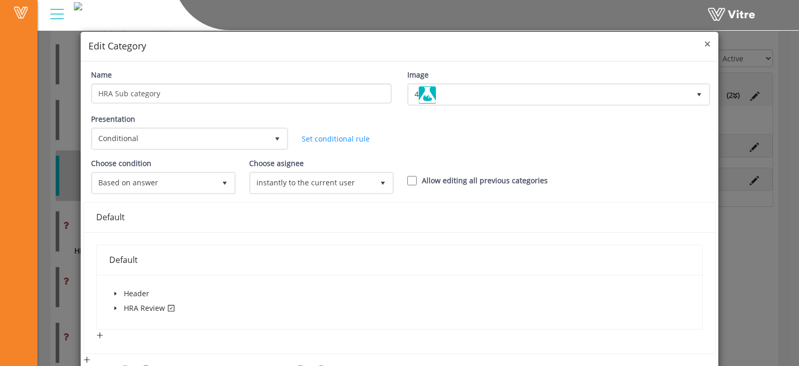
click at [704, 43] on span "×" at bounding box center [707, 43] width 6 height 15
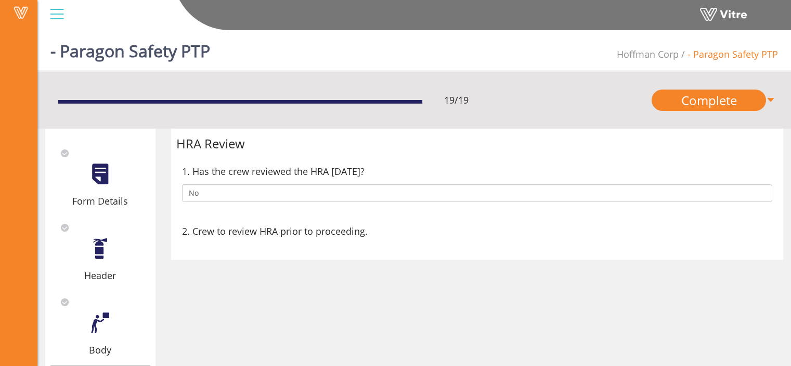
scroll to position [23, 0]
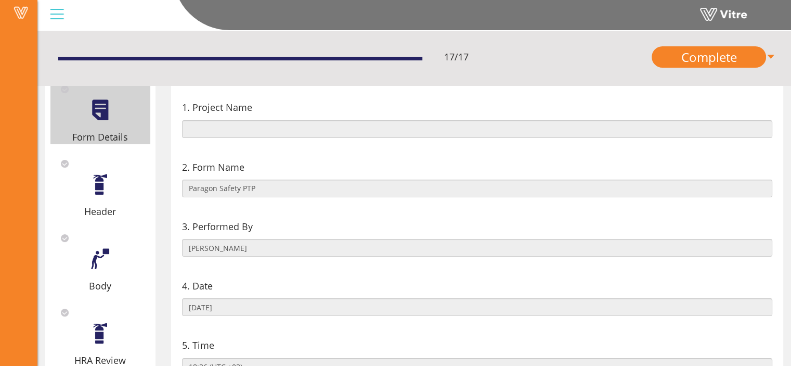
scroll to position [114, 0]
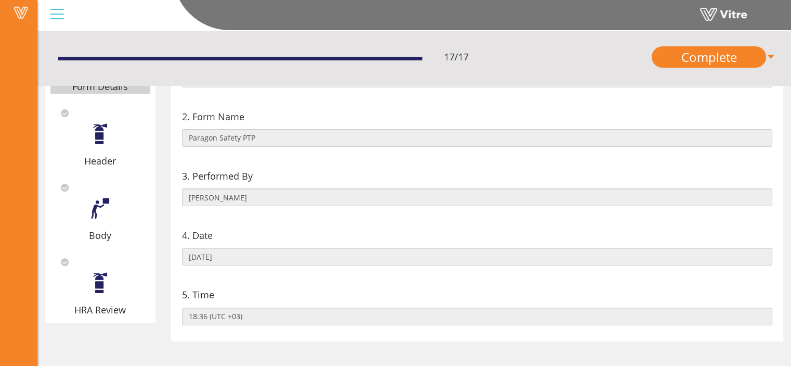
click at [115, 137] on div "Header" at bounding box center [100, 134] width 100 height 67
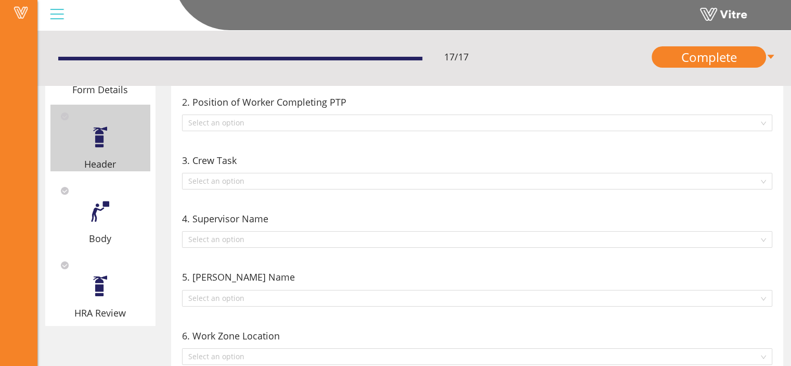
scroll to position [111, 0]
click at [104, 229] on div "Body" at bounding box center [100, 212] width 100 height 67
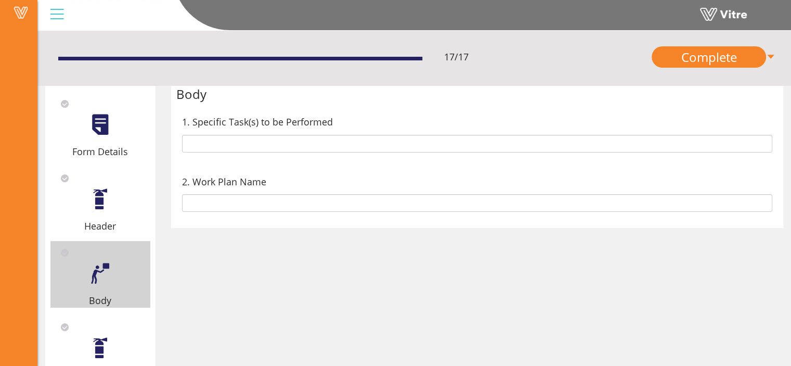
scroll to position [49, 0]
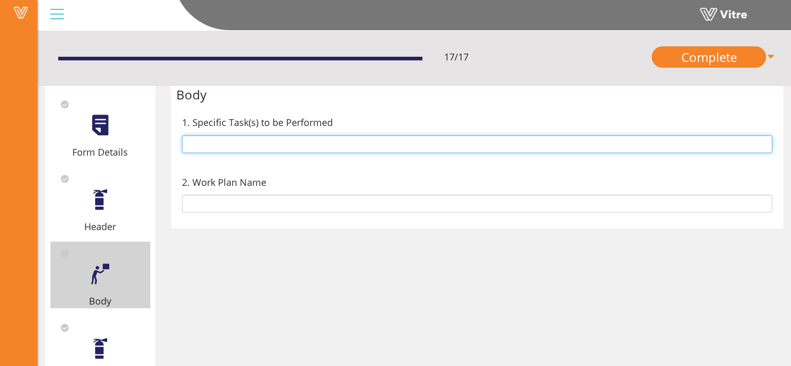
click at [284, 147] on input "text" at bounding box center [477, 144] width 591 height 18
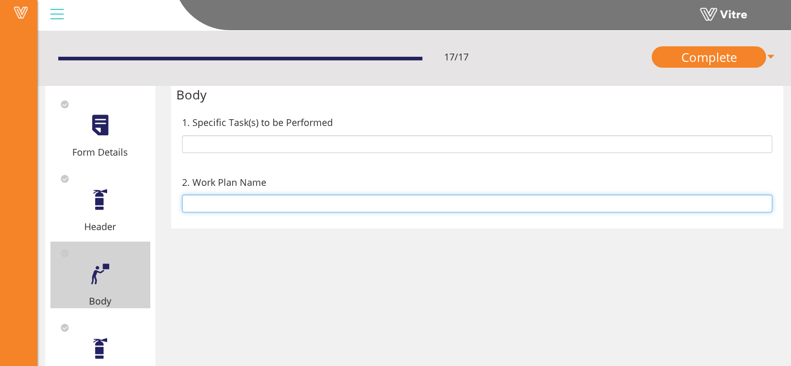
click at [247, 197] on input "text" at bounding box center [477, 204] width 591 height 18
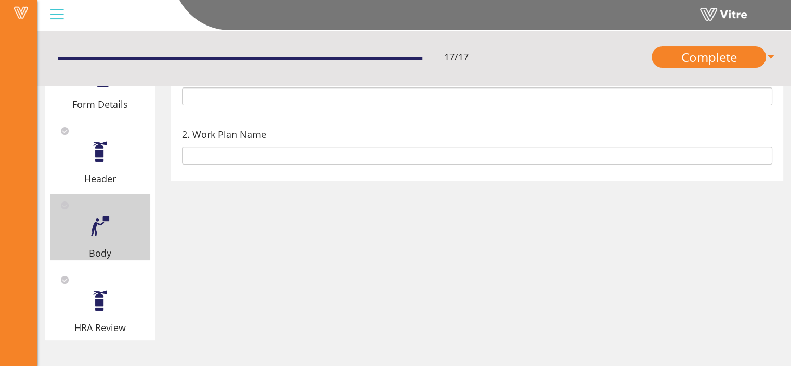
click at [107, 302] on div at bounding box center [99, 300] width 23 height 23
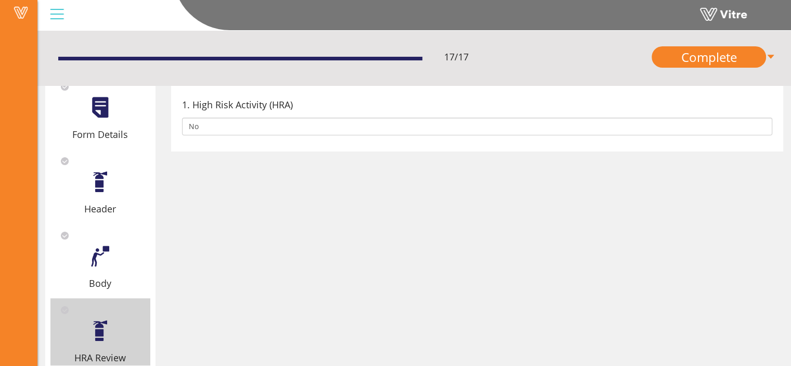
scroll to position [74, 0]
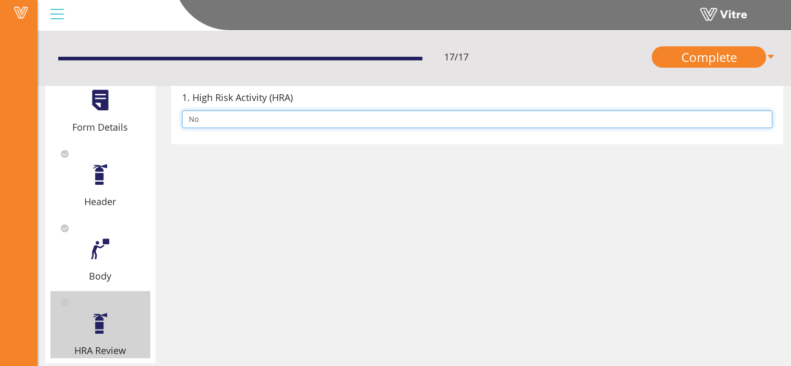
click at [305, 123] on input "No" at bounding box center [477, 119] width 591 height 18
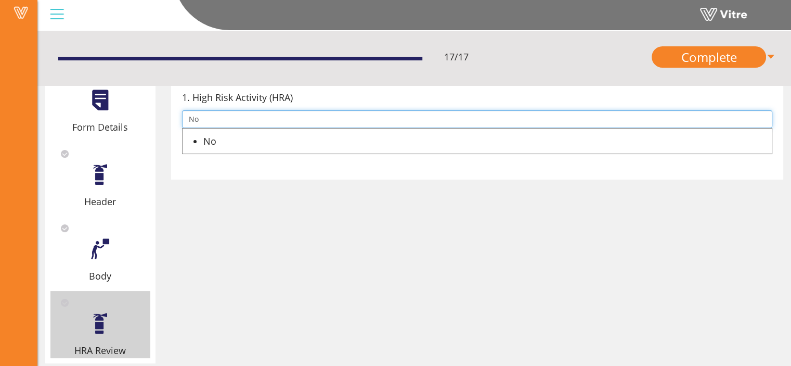
type input "N"
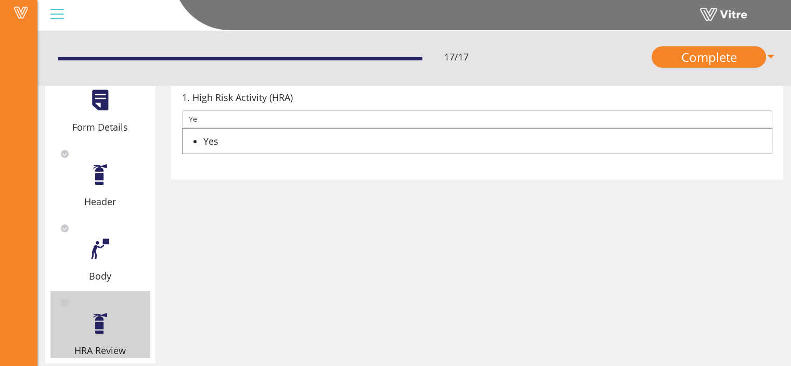
click at [217, 142] on div "Yes" at bounding box center [487, 141] width 569 height 15
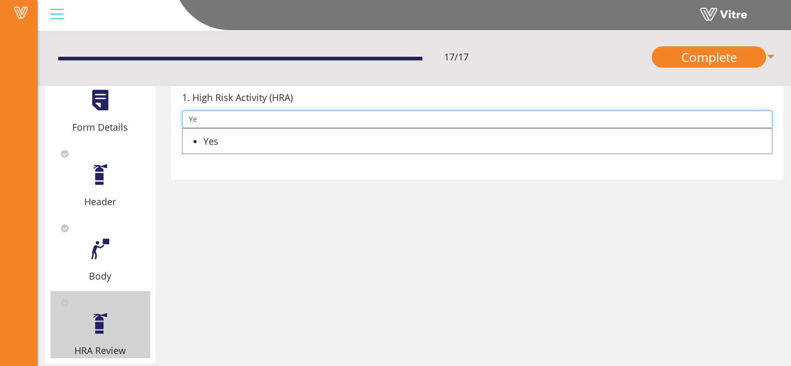
type input "Yes"
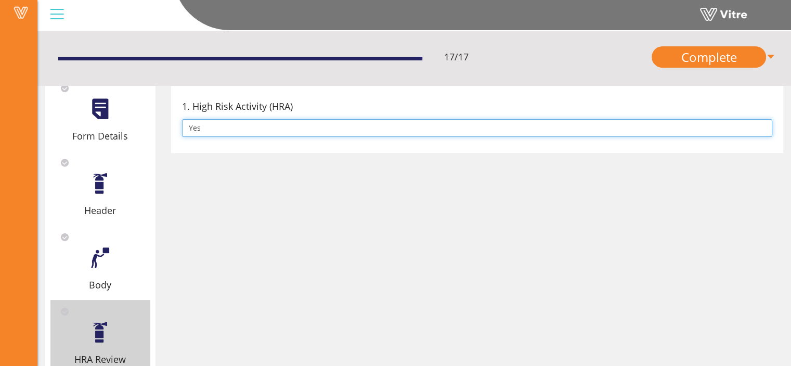
scroll to position [64, 0]
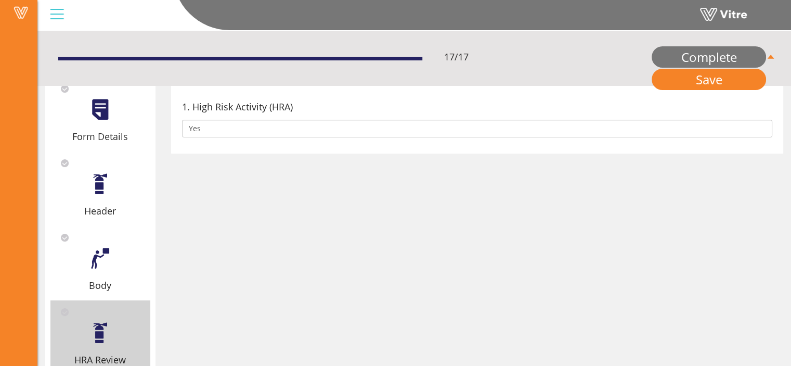
click at [739, 59] on link "Complete" at bounding box center [709, 56] width 114 height 21
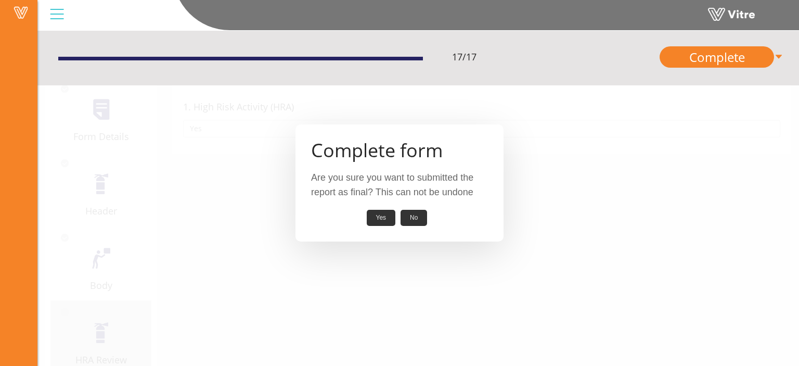
click at [421, 219] on button "No" at bounding box center [414, 218] width 27 height 16
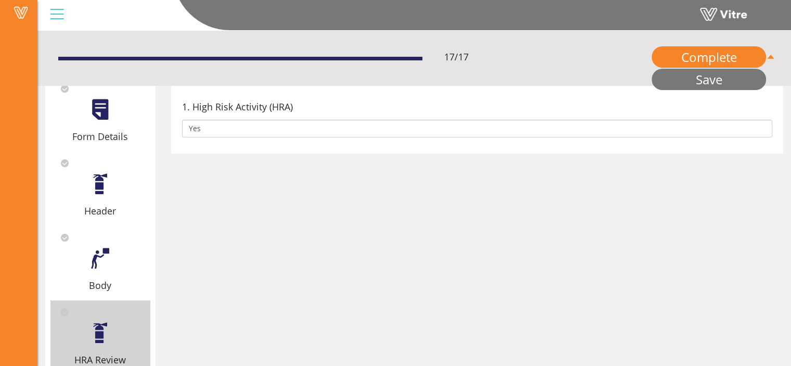
click at [711, 83] on link "Save" at bounding box center [709, 79] width 114 height 21
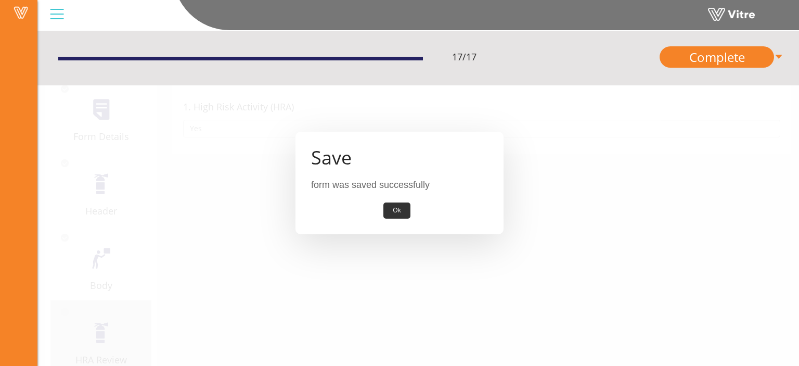
click at [404, 210] on button "Ok" at bounding box center [396, 210] width 27 height 16
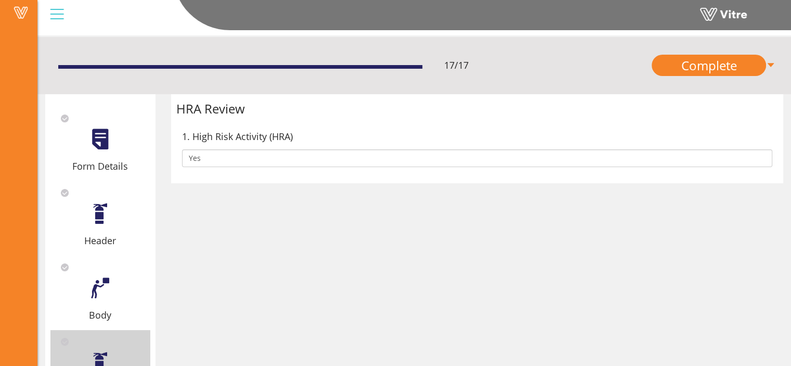
scroll to position [0, 0]
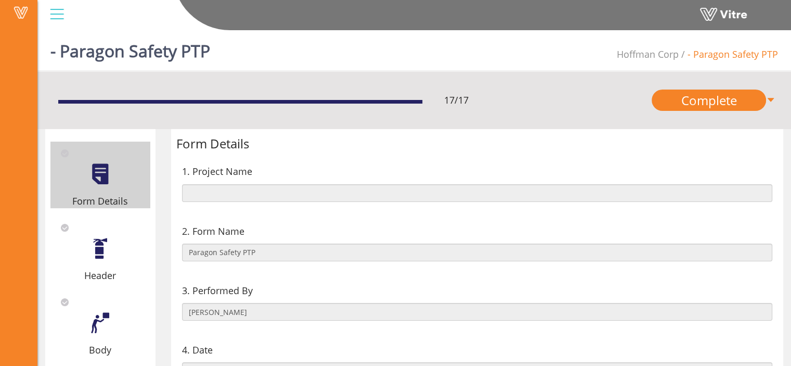
scroll to position [114, 0]
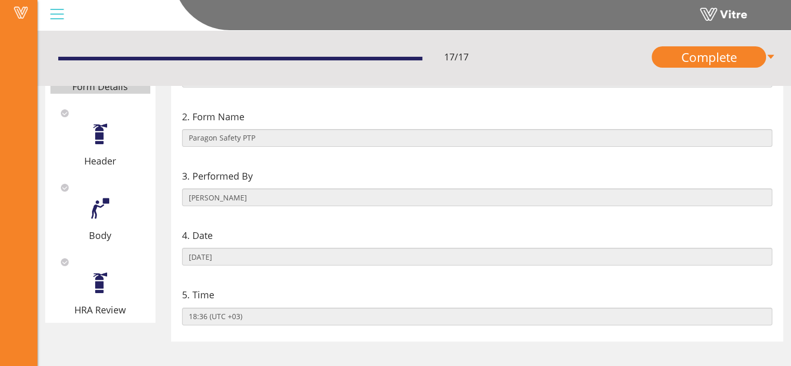
click at [104, 222] on div "Body" at bounding box center [100, 209] width 100 height 67
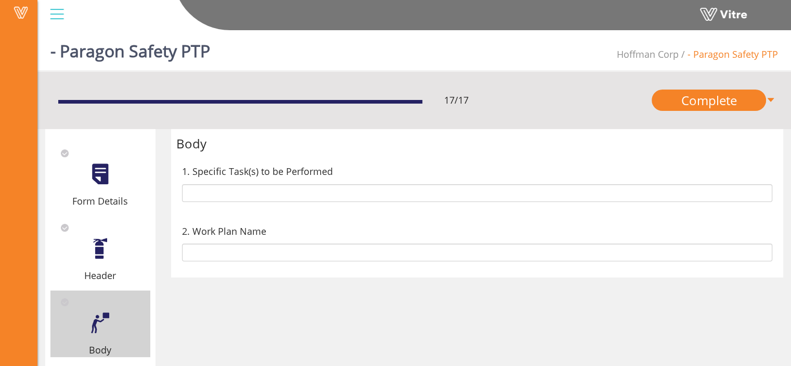
scroll to position [97, 0]
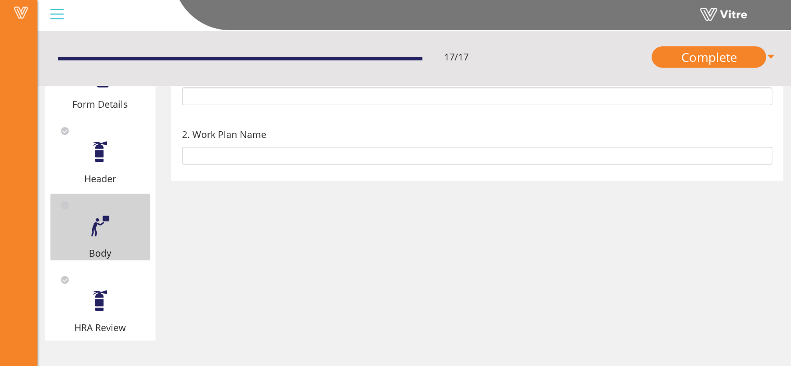
click at [105, 305] on div at bounding box center [99, 300] width 23 height 23
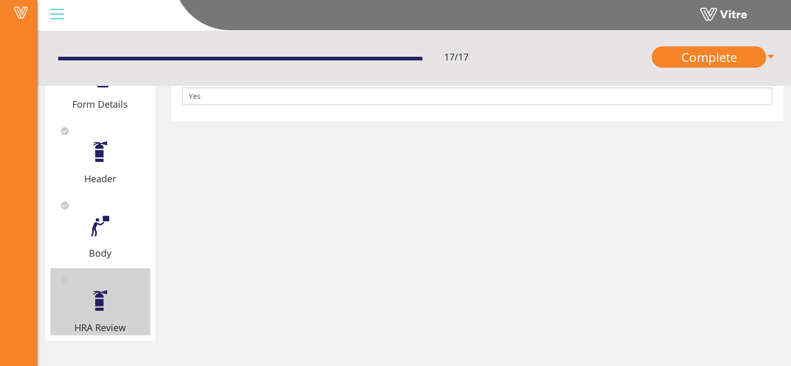
scroll to position [0, 0]
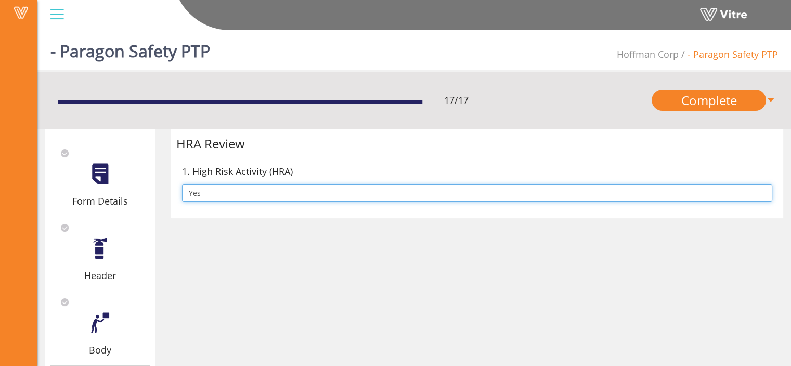
click at [289, 196] on input "Yes" at bounding box center [477, 193] width 591 height 18
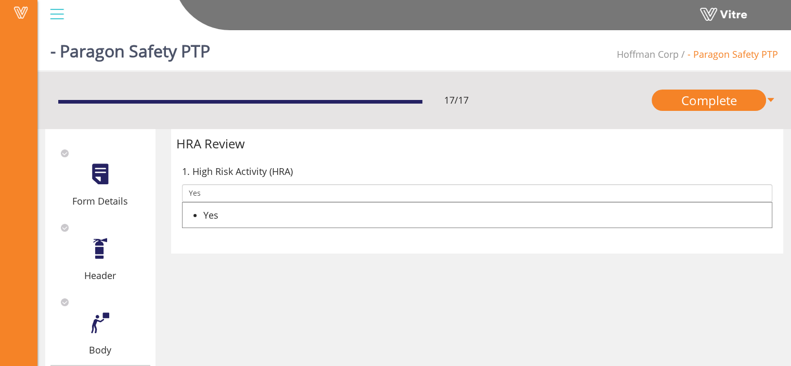
click at [229, 212] on div "Yes" at bounding box center [487, 215] width 569 height 15
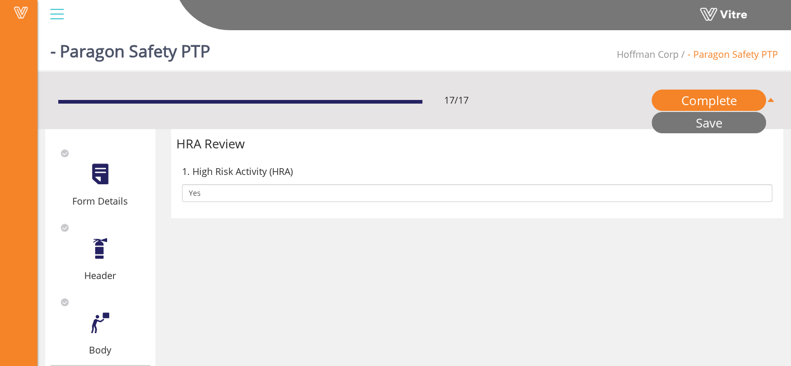
click at [730, 127] on link "Save" at bounding box center [709, 122] width 114 height 21
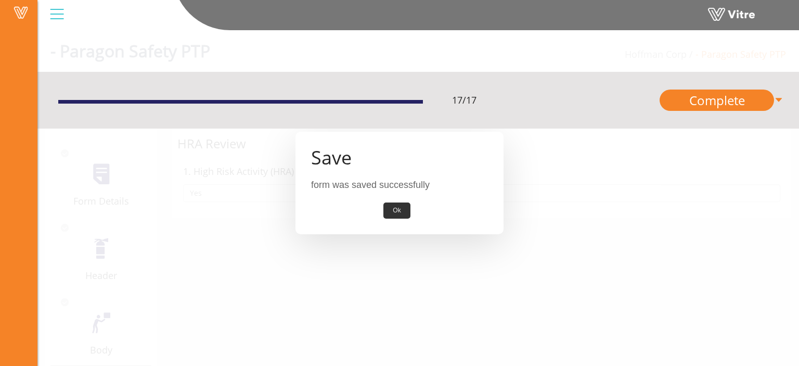
click at [396, 211] on button "Ok" at bounding box center [396, 210] width 27 height 16
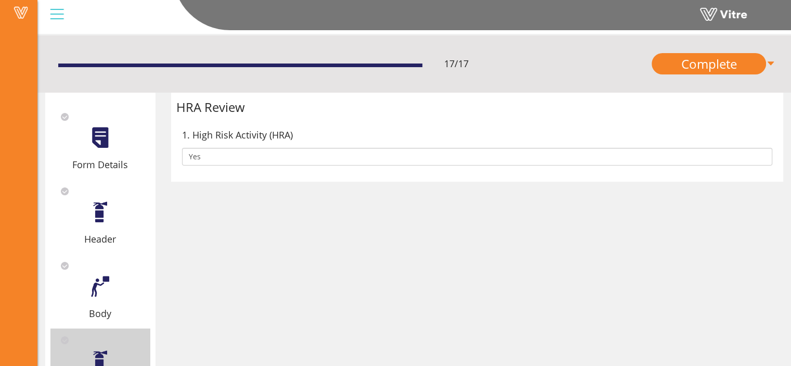
scroll to position [97, 0]
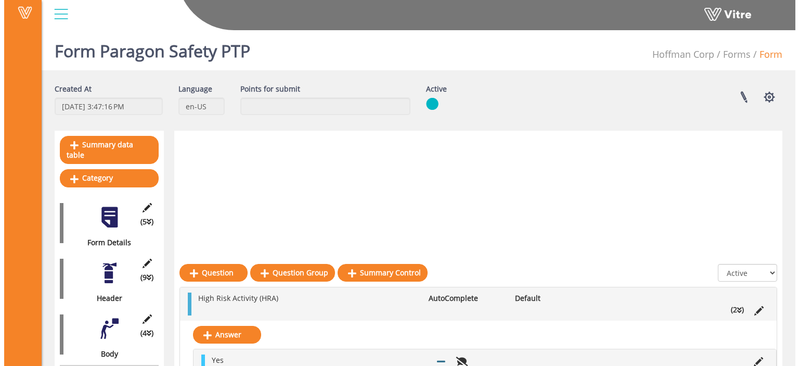
scroll to position [214, 0]
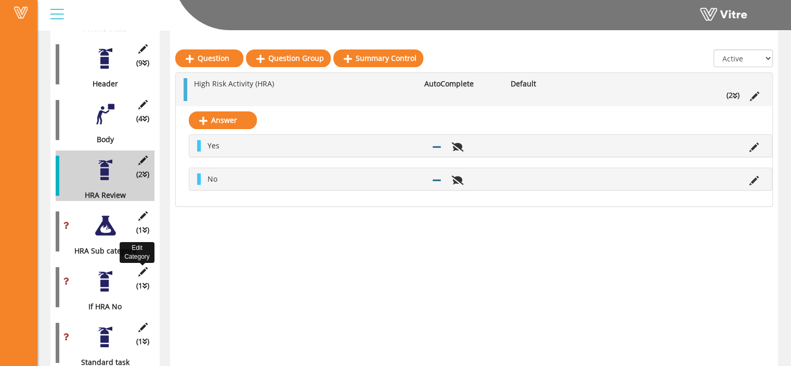
click at [141, 267] on icon at bounding box center [142, 271] width 13 height 9
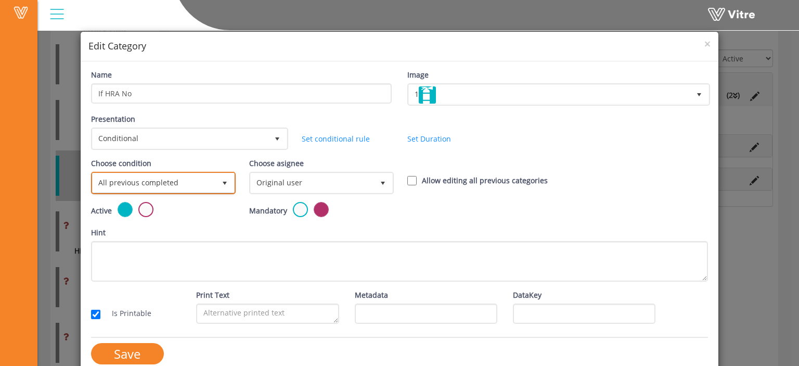
click at [197, 175] on span "All previous completed" at bounding box center [154, 182] width 123 height 19
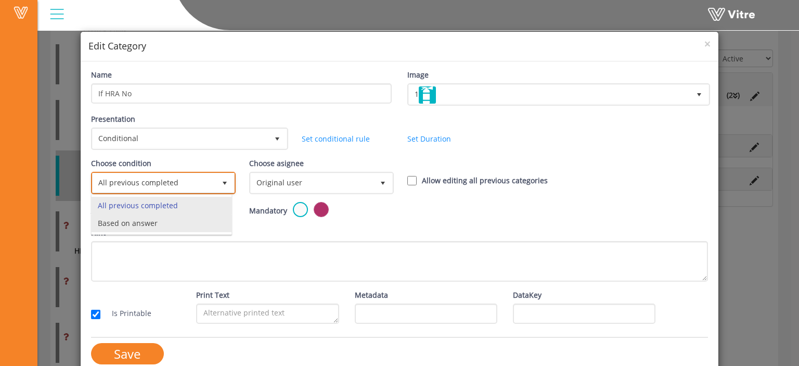
click at [177, 216] on li "Based on answer" at bounding box center [162, 223] width 140 height 18
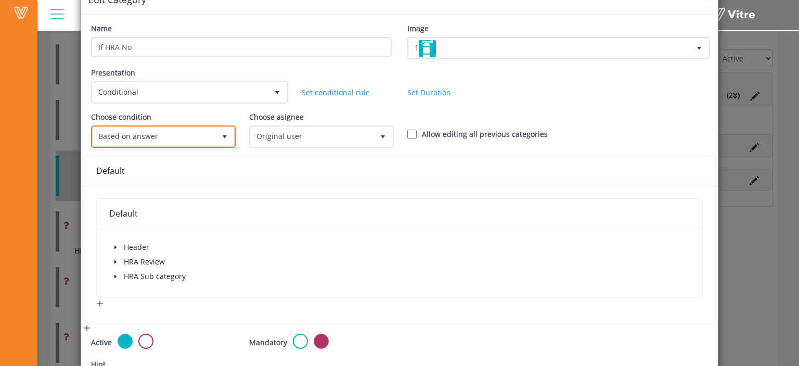
scroll to position [47, 0]
click at [114, 262] on icon "caret-down" at bounding box center [115, 262] width 2 height 4
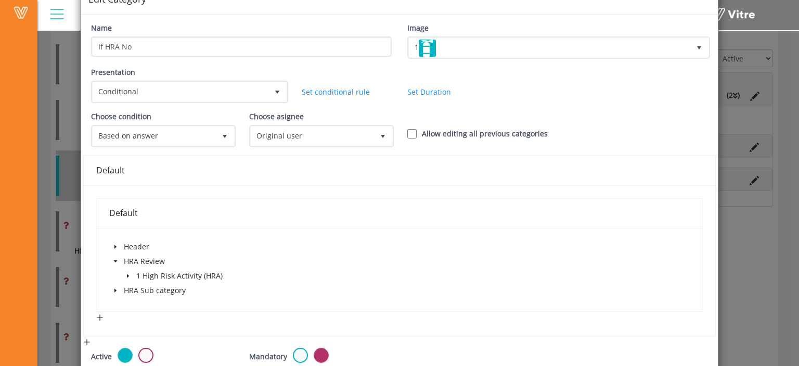
click at [127, 274] on icon "caret-down" at bounding box center [128, 276] width 2 height 4
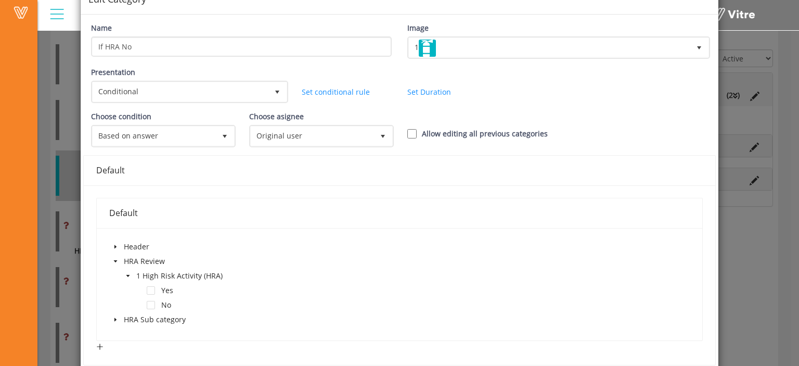
scroll to position [77, 0]
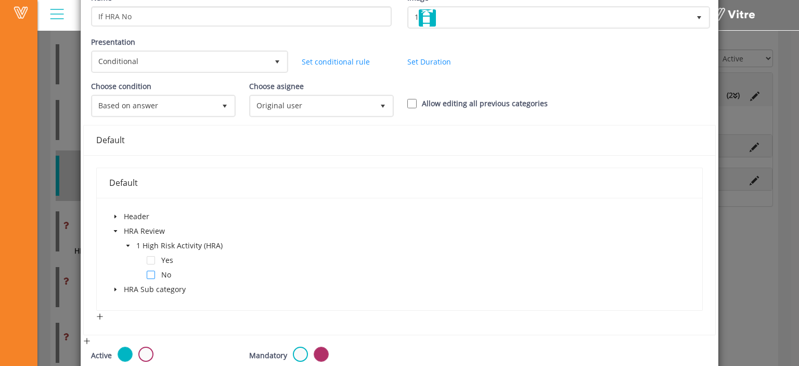
click at [148, 275] on span at bounding box center [151, 274] width 8 height 8
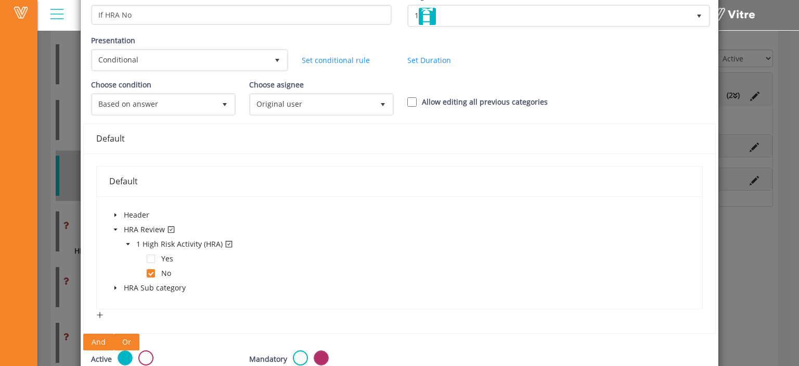
scroll to position [75, 0]
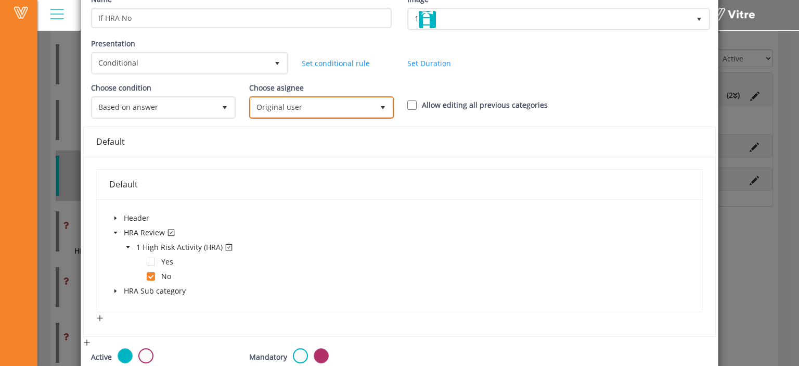
click at [358, 104] on span "Original user" at bounding box center [312, 107] width 123 height 19
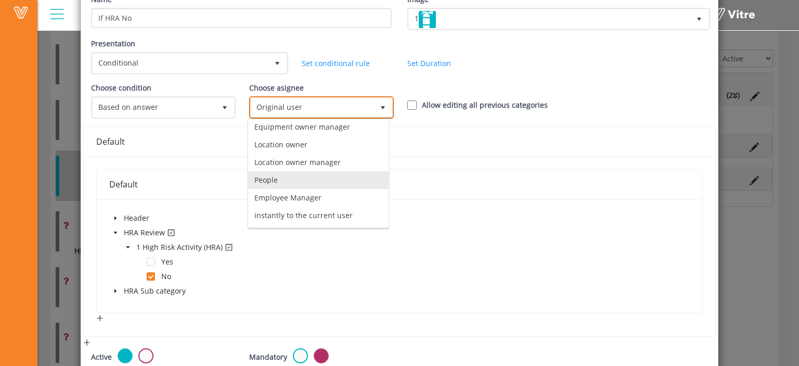
scroll to position [71, 0]
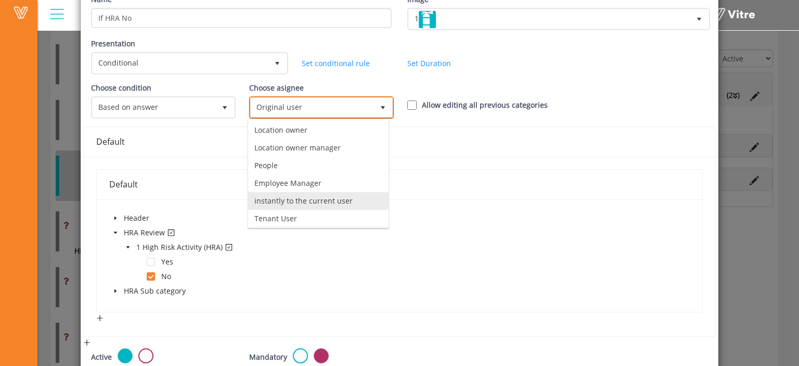
click at [328, 196] on li "instantly to the current user" at bounding box center [318, 201] width 140 height 18
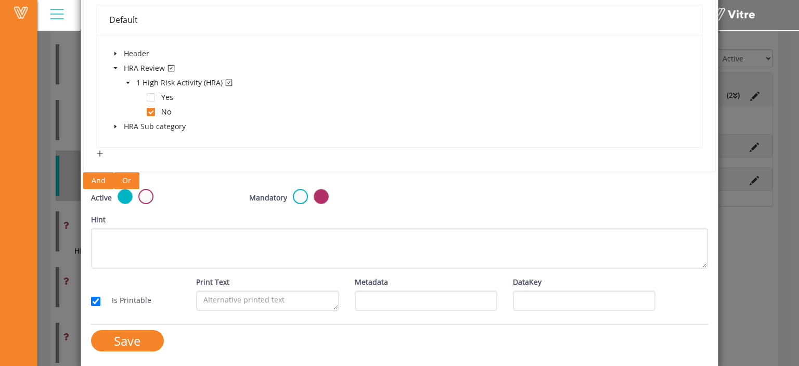
scroll to position [235, 0]
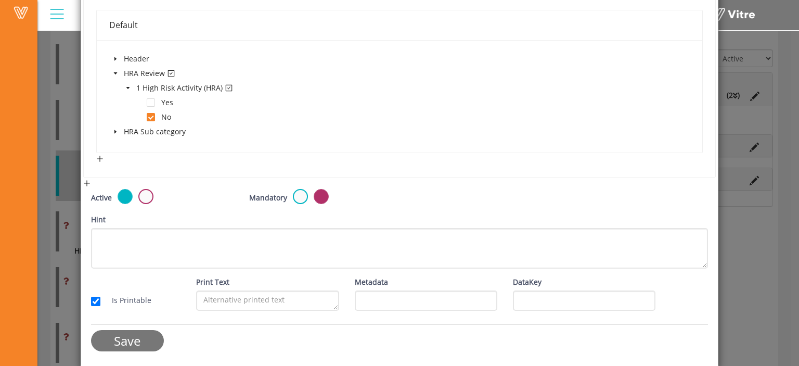
click at [148, 343] on input "Save" at bounding box center [127, 340] width 73 height 21
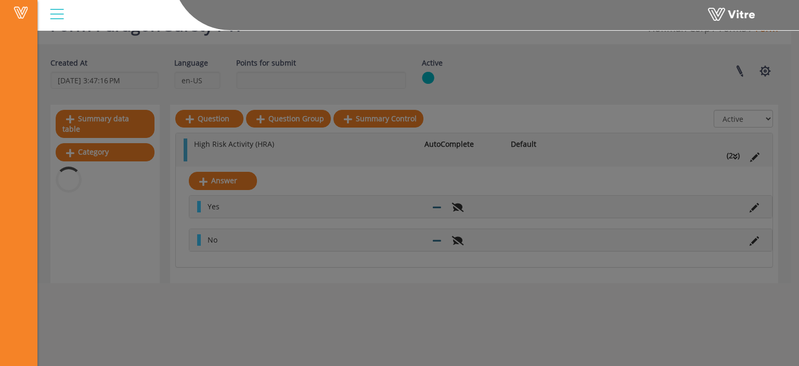
scroll to position [214, 0]
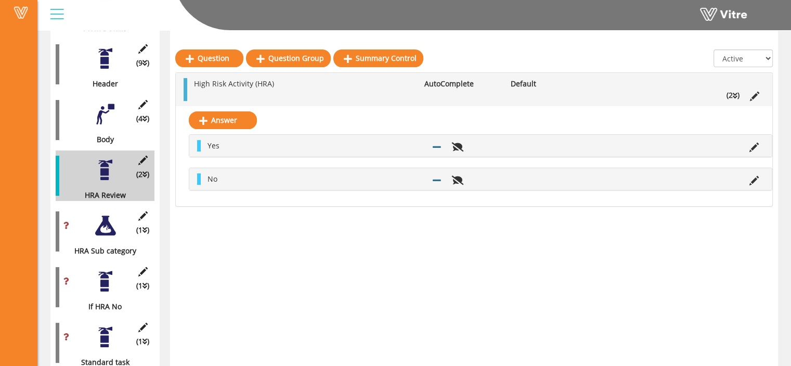
click at [110, 220] on div at bounding box center [105, 225] width 23 height 23
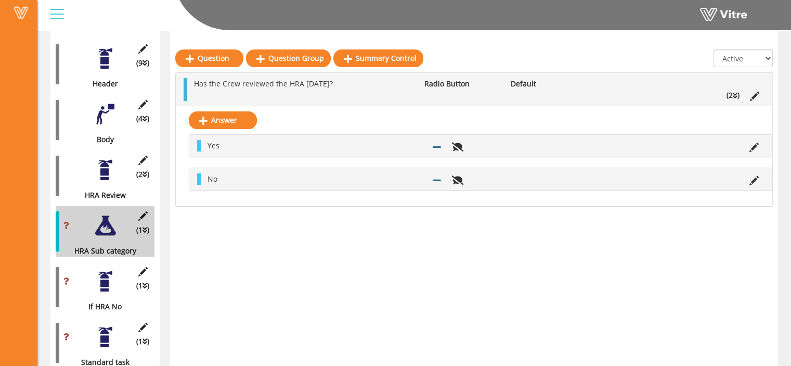
click at [109, 269] on div at bounding box center [105, 280] width 23 height 23
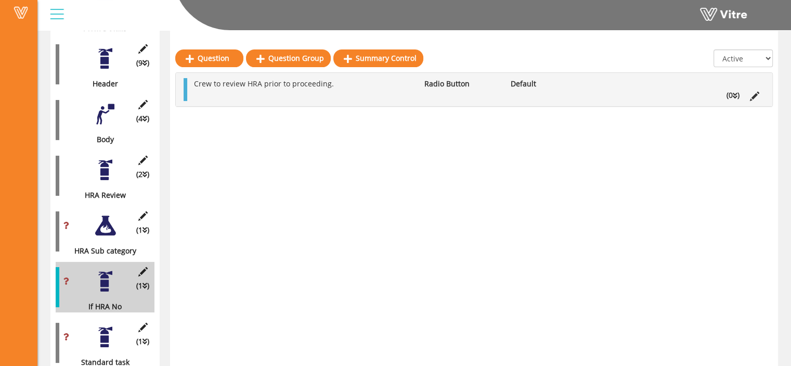
click at [109, 335] on div at bounding box center [105, 336] width 23 height 23
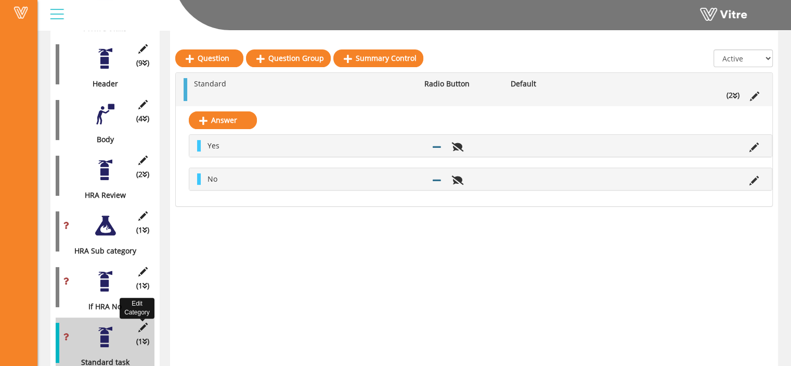
click at [141, 322] on icon at bounding box center [142, 326] width 13 height 9
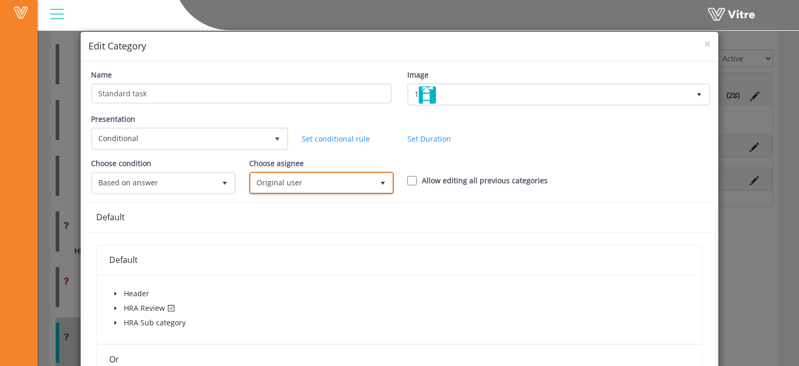
click at [294, 180] on span "Original user" at bounding box center [312, 182] width 123 height 19
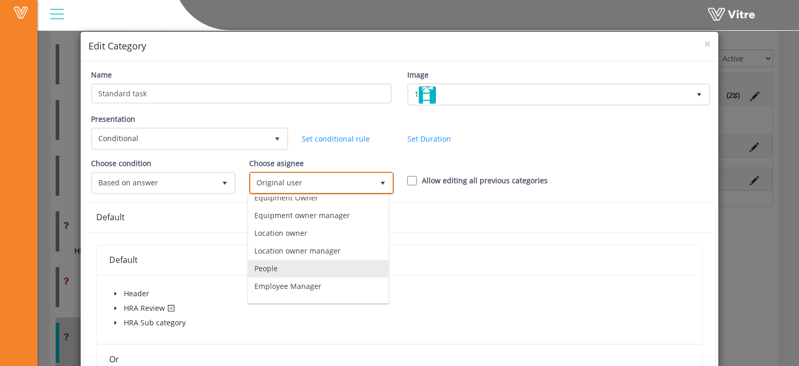
scroll to position [71, 0]
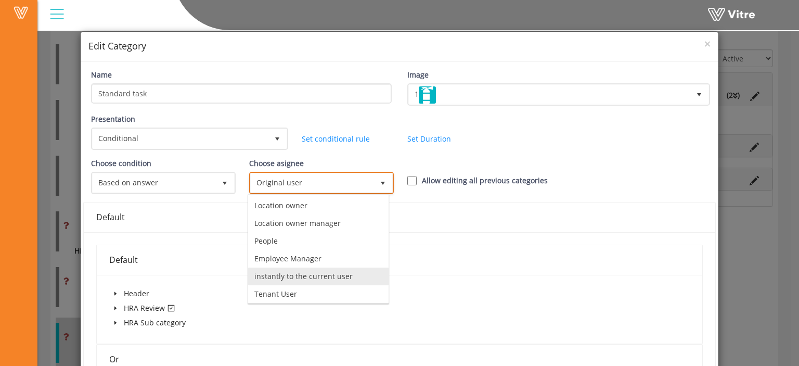
click at [281, 269] on li "instantly to the current user" at bounding box center [318, 276] width 140 height 18
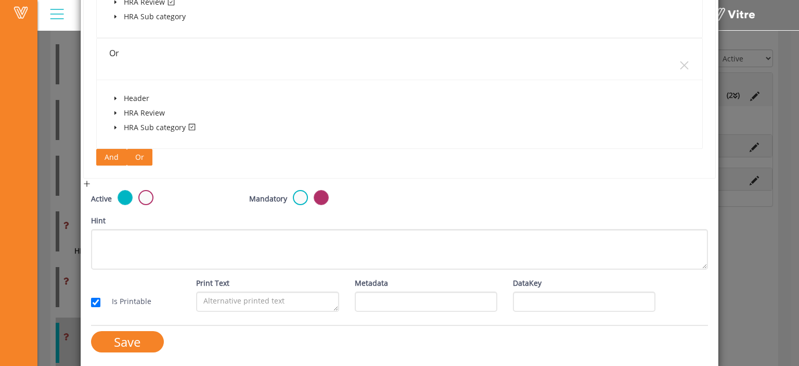
scroll to position [301, 0]
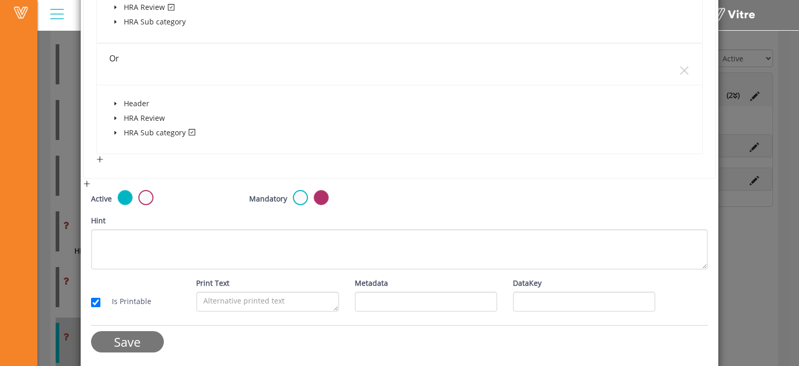
click at [124, 339] on input "Save" at bounding box center [127, 341] width 73 height 21
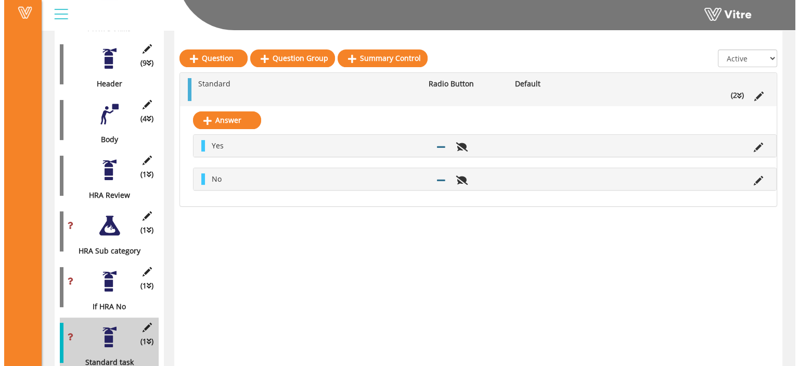
scroll to position [272, 0]
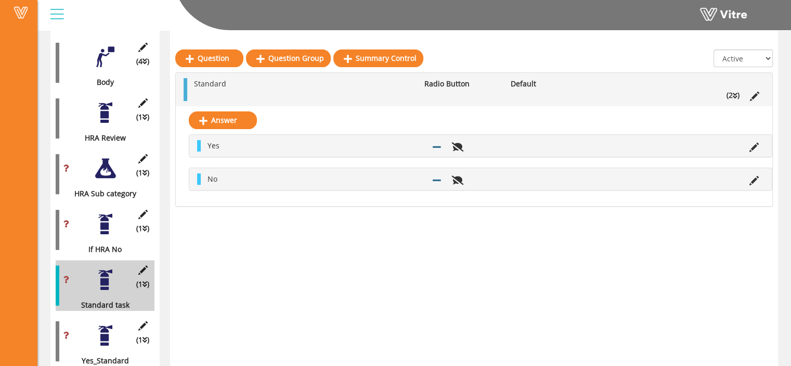
click at [110, 338] on div "(1 ) Yes_Standard" at bounding box center [105, 341] width 99 height 50
click at [143, 321] on icon at bounding box center [142, 325] width 13 height 9
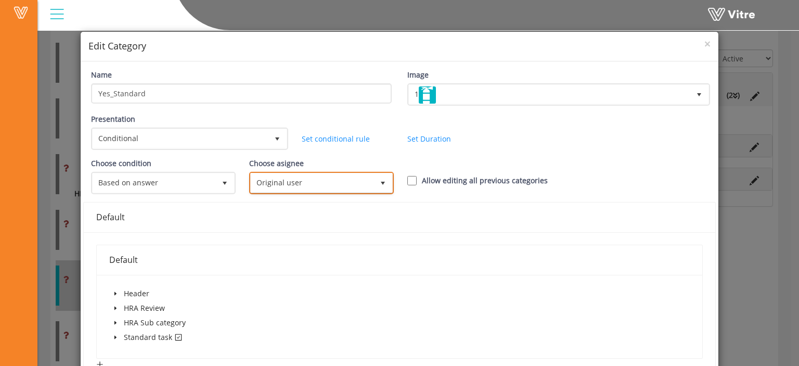
click at [324, 182] on span "Original user" at bounding box center [312, 182] width 123 height 19
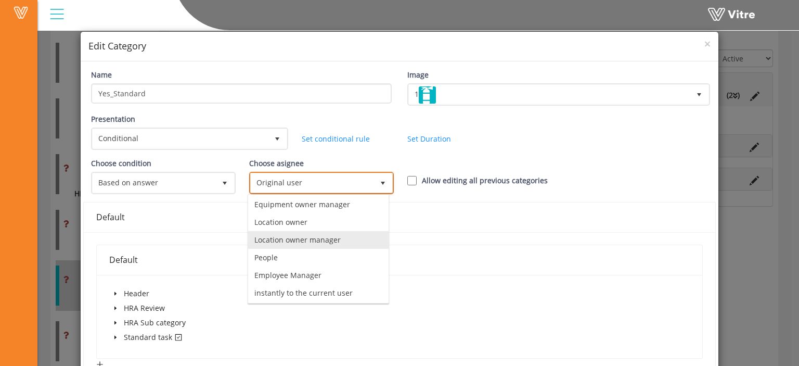
scroll to position [56, 0]
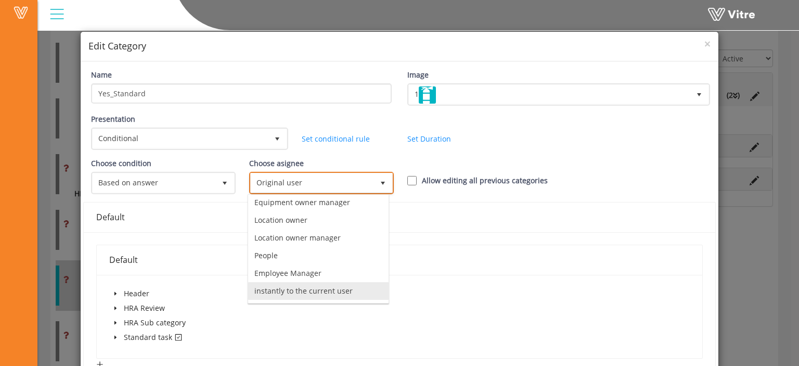
click at [302, 288] on li "instantly to the current user" at bounding box center [318, 291] width 140 height 18
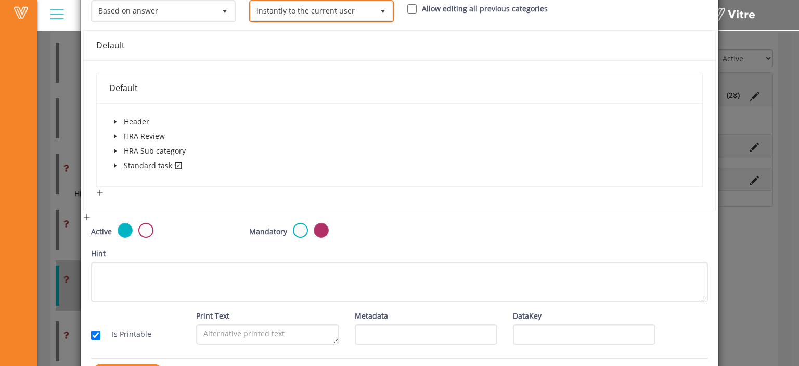
scroll to position [205, 0]
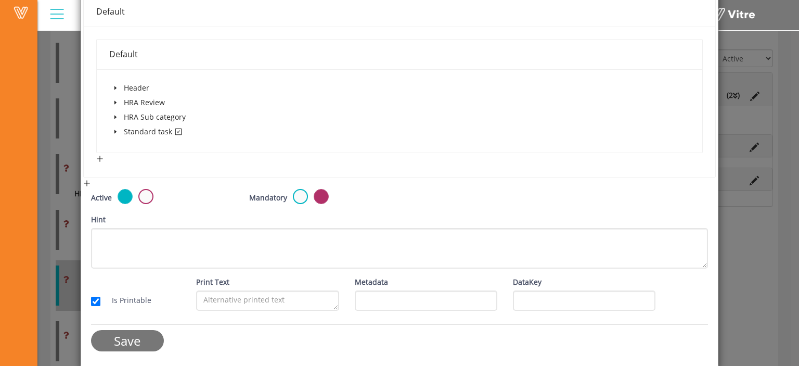
click at [145, 345] on input "Save" at bounding box center [127, 340] width 73 height 21
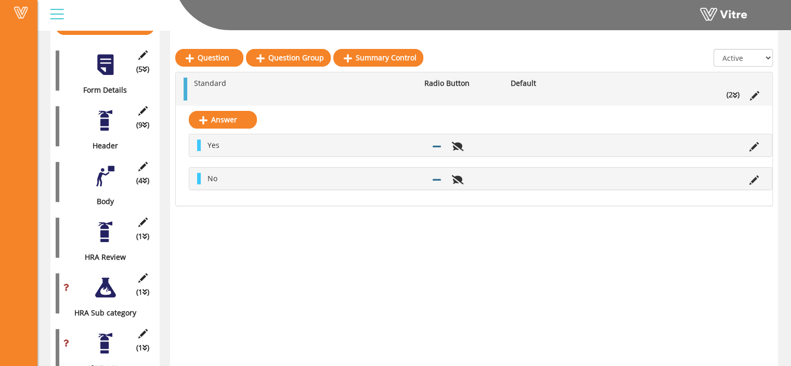
scroll to position [152, 0]
click at [105, 225] on div at bounding box center [105, 232] width 23 height 23
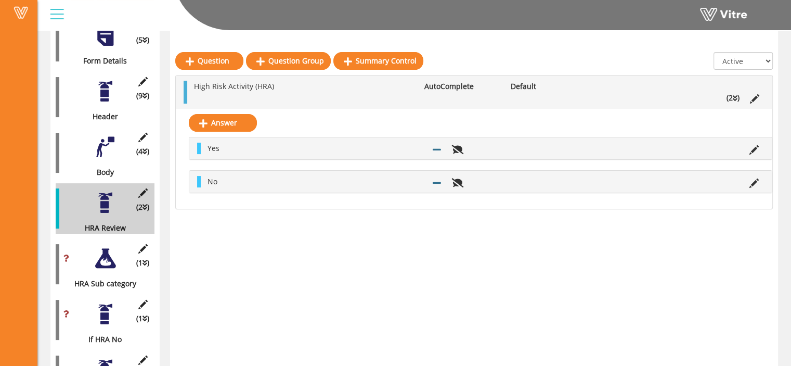
scroll to position [185, 0]
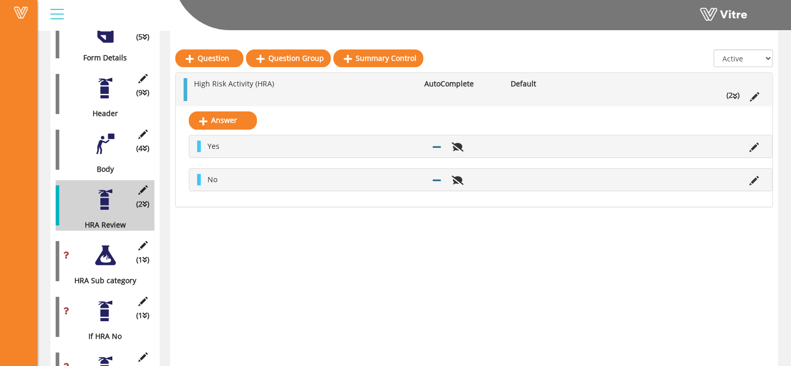
click at [107, 249] on div at bounding box center [105, 254] width 23 height 23
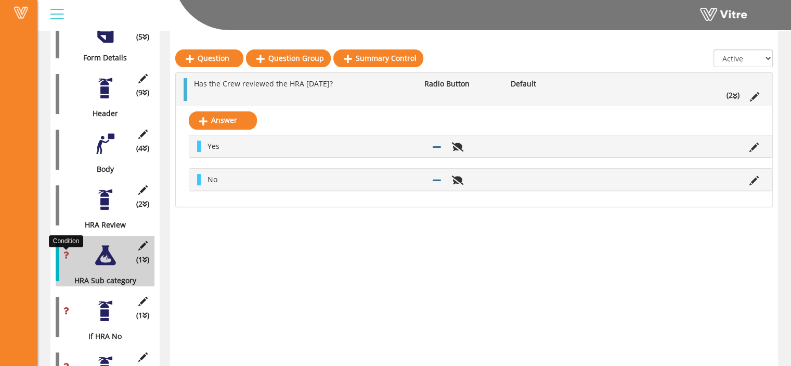
click at [67, 251] on icon at bounding box center [66, 254] width 6 height 7
click at [754, 95] on icon at bounding box center [754, 96] width 9 height 9
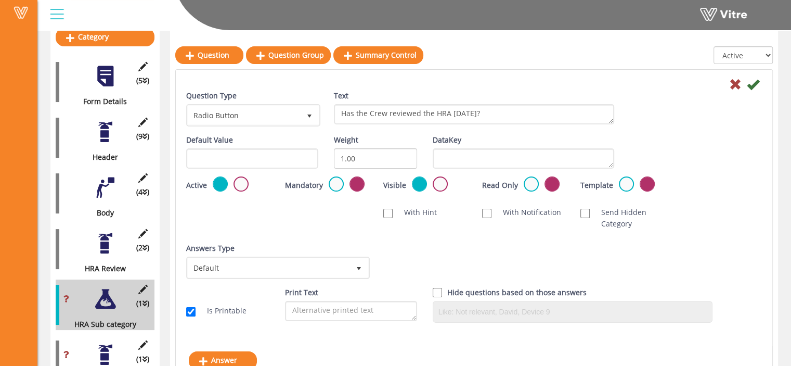
scroll to position [138, 0]
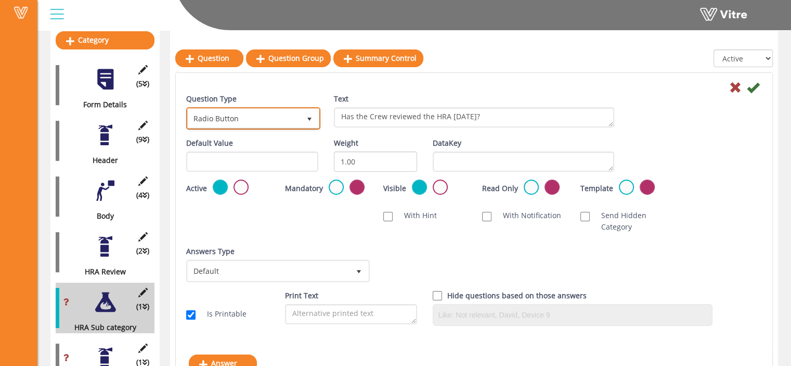
click at [287, 122] on span "Radio Button" at bounding box center [244, 118] width 112 height 19
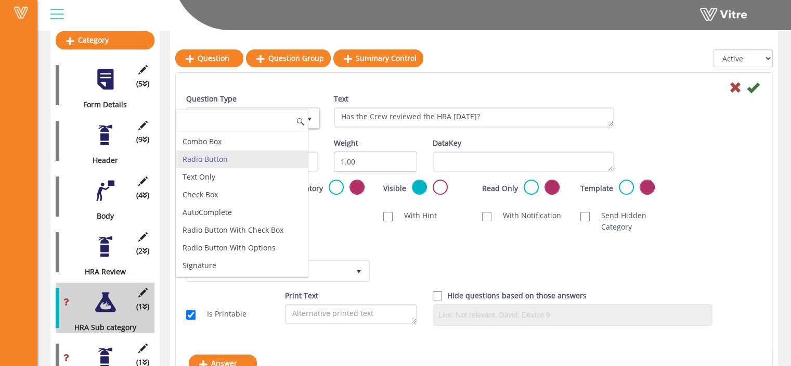
click at [287, 122] on input at bounding box center [242, 122] width 132 height 20
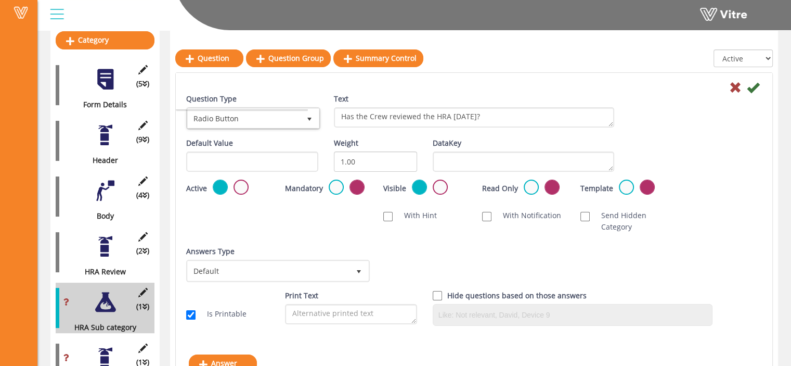
click at [334, 212] on div "Scan NFC Must scan With Hint With Notification Send Hidden Category No Image Op…" at bounding box center [473, 220] width 591 height 33
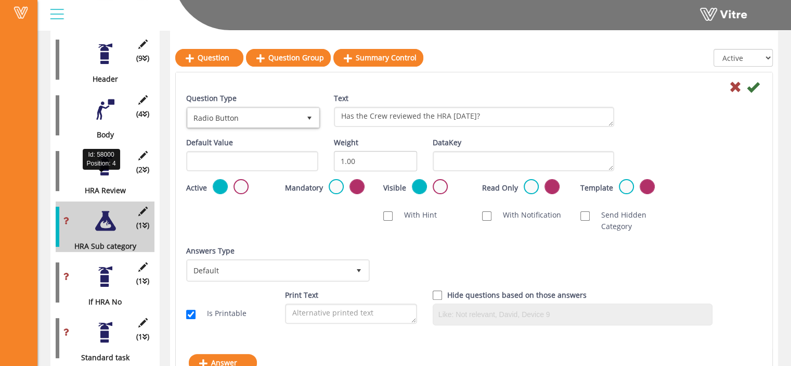
scroll to position [218, 0]
click at [98, 157] on div at bounding box center [105, 165] width 23 height 23
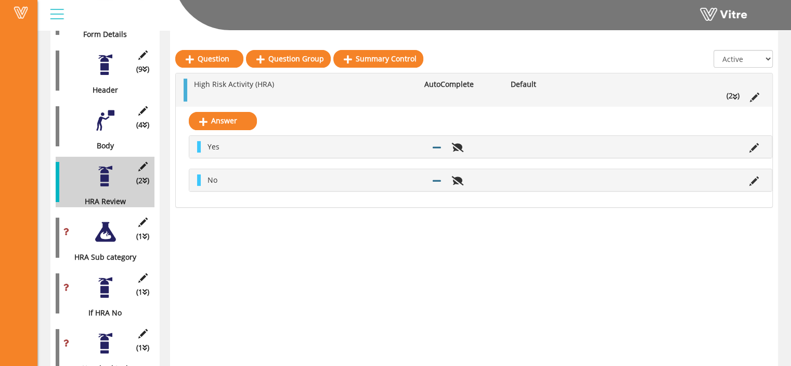
scroll to position [208, 0]
click at [755, 97] on icon at bounding box center [754, 96] width 9 height 9
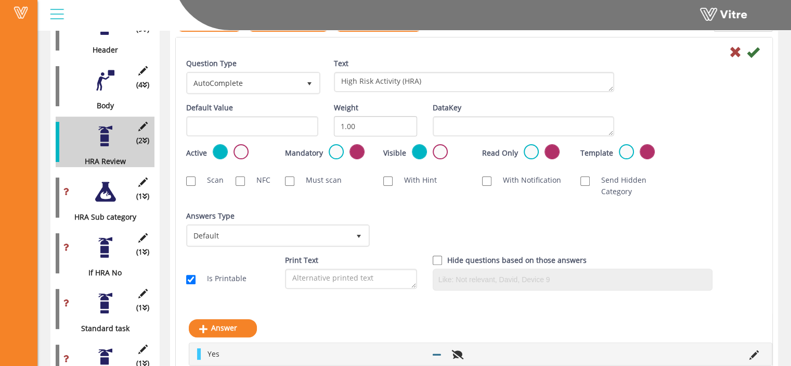
scroll to position [269, 0]
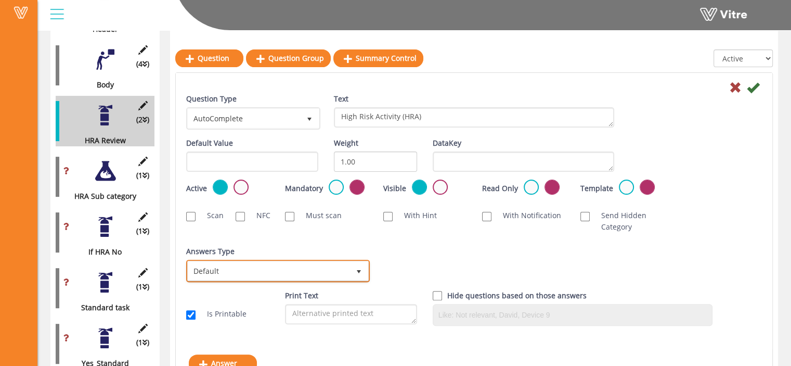
click at [342, 272] on span "Default" at bounding box center [269, 270] width 162 height 19
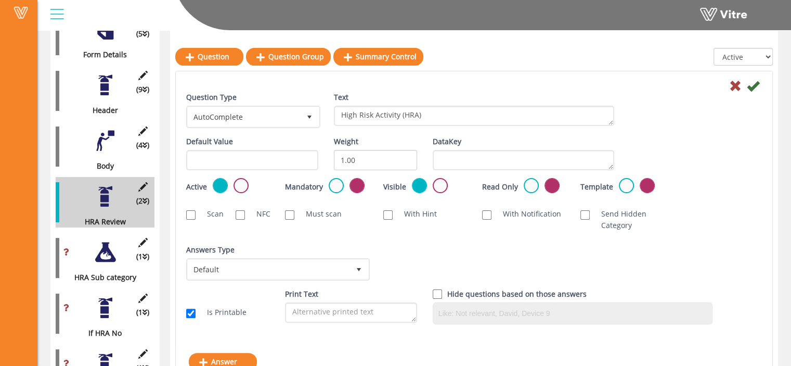
scroll to position [184, 0]
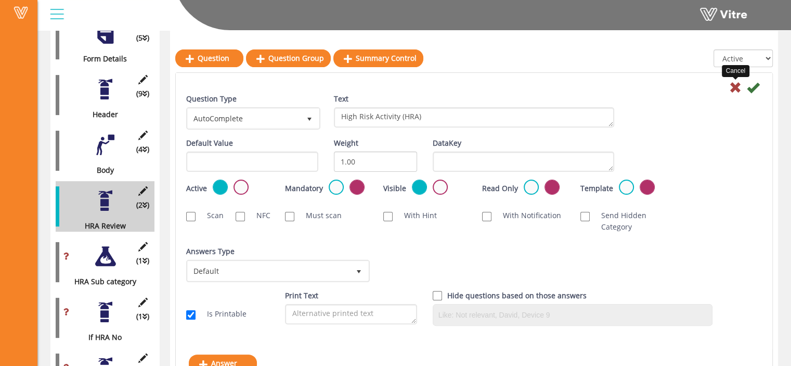
click at [735, 85] on icon at bounding box center [735, 87] width 12 height 12
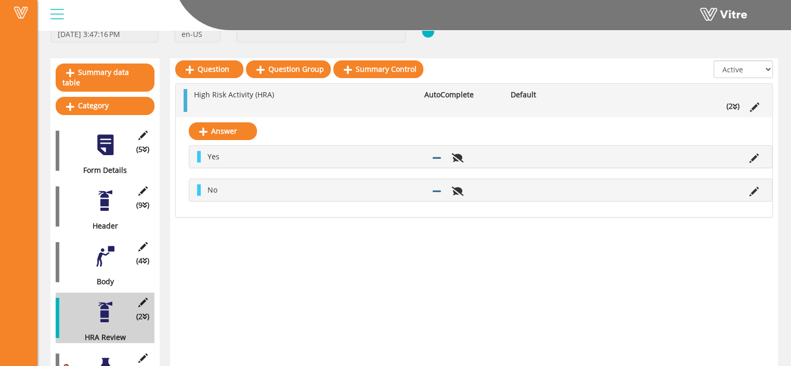
scroll to position [68, 0]
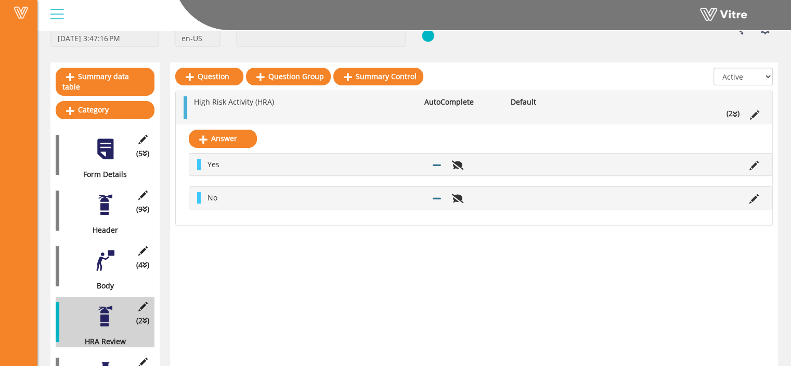
click at [111, 212] on div "(9 ) Header" at bounding box center [105, 210] width 99 height 50
click at [102, 199] on div at bounding box center [105, 204] width 23 height 23
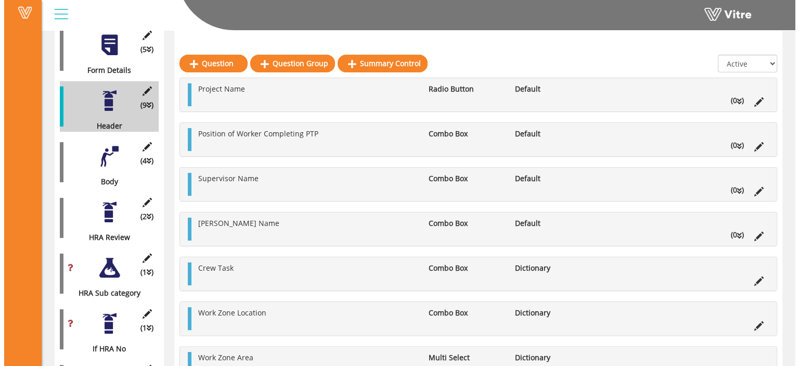
scroll to position [177, 0]
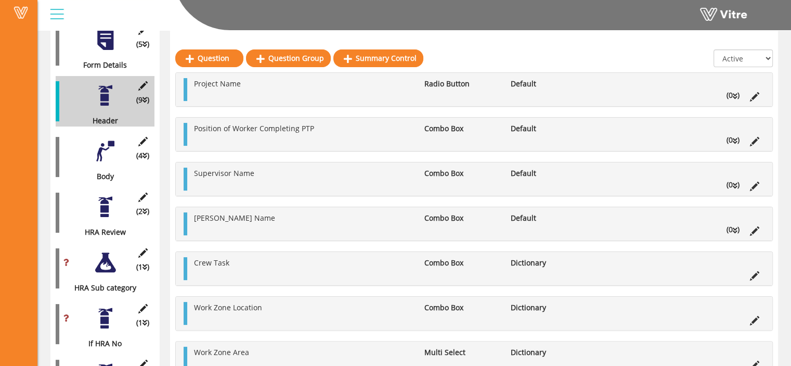
click at [104, 209] on div "(2 ) HRA Review" at bounding box center [105, 212] width 99 height 50
click at [107, 197] on div at bounding box center [105, 206] width 23 height 23
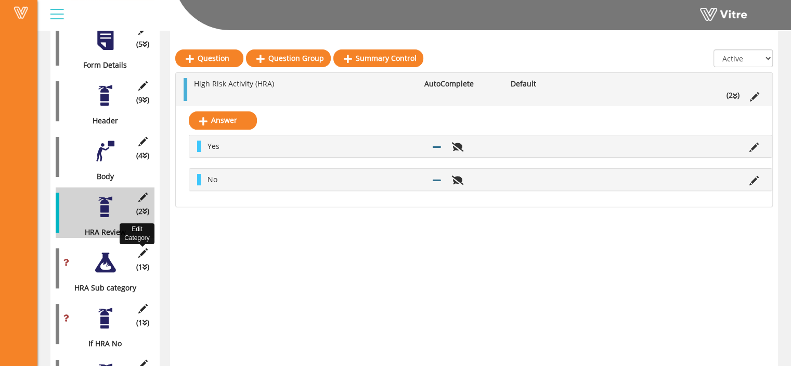
click at [141, 248] on icon at bounding box center [142, 252] width 13 height 9
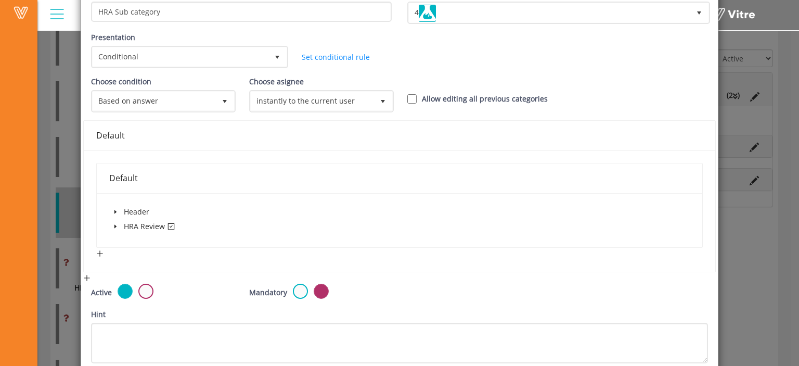
scroll to position [82, 0]
click at [116, 226] on icon "caret-down" at bounding box center [115, 225] width 5 height 5
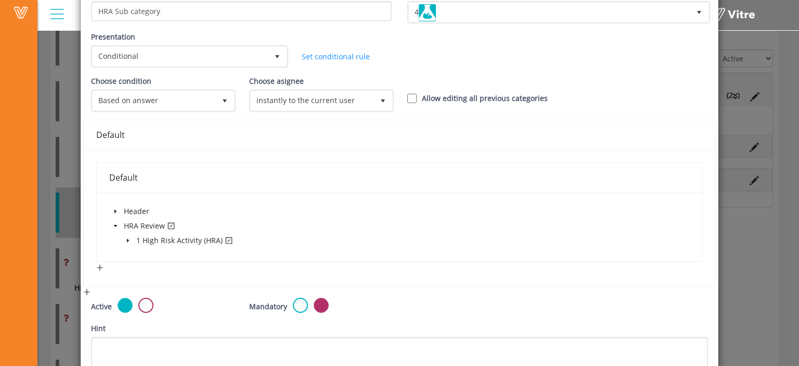
click at [127, 241] on icon "caret-down" at bounding box center [128, 241] width 2 height 4
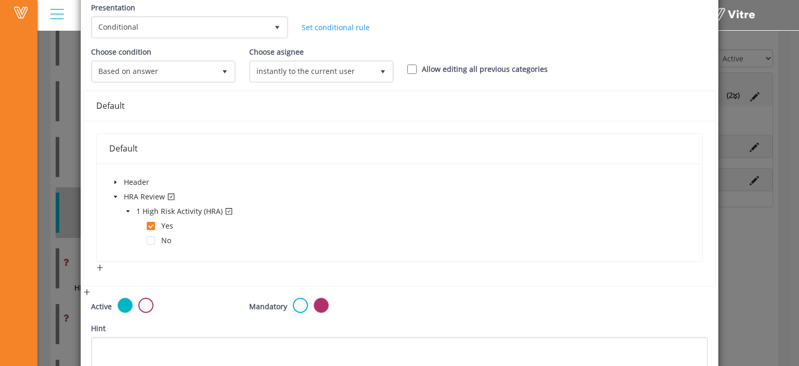
scroll to position [220, 0]
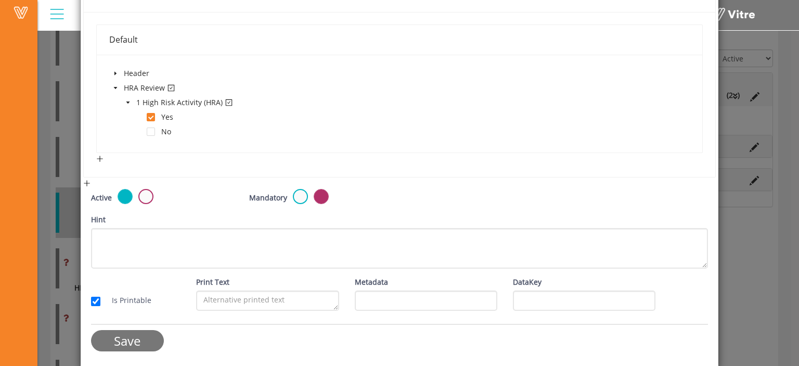
click at [127, 344] on input "Save" at bounding box center [127, 340] width 73 height 21
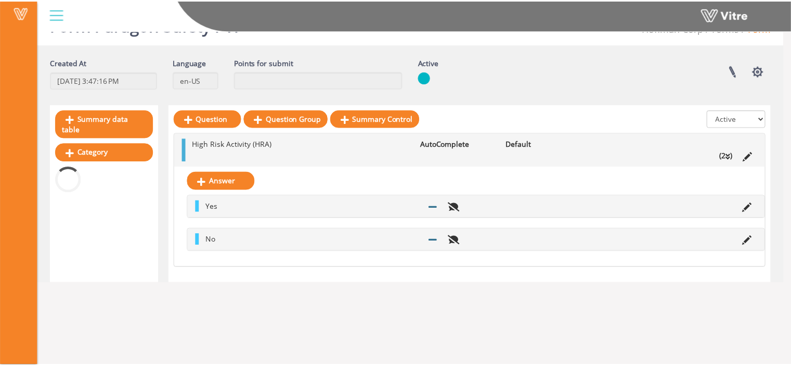
scroll to position [177, 0]
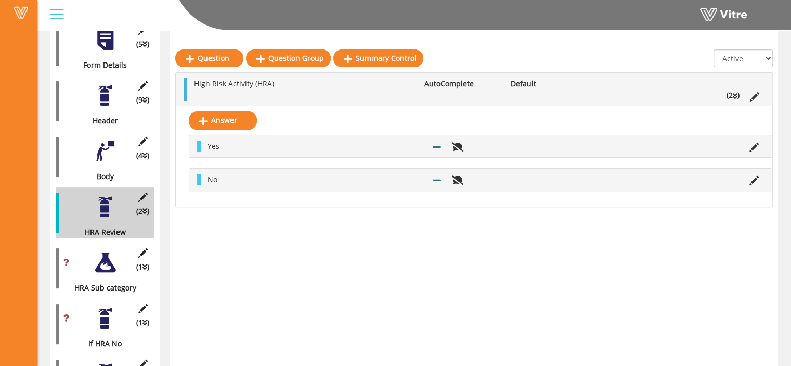
click at [105, 269] on div "(1 ) HRA Sub category" at bounding box center [105, 268] width 99 height 50
click at [110, 255] on div at bounding box center [105, 262] width 23 height 23
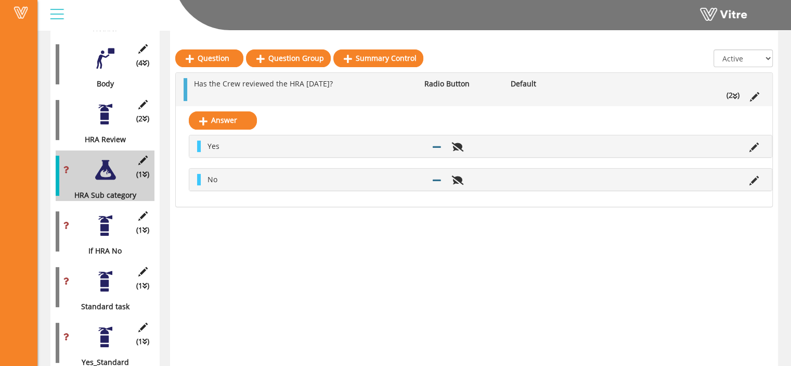
scroll to position [272, 0]
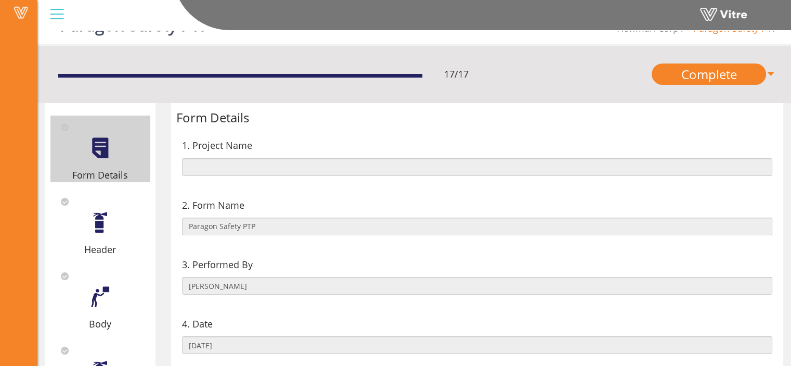
scroll to position [114, 0]
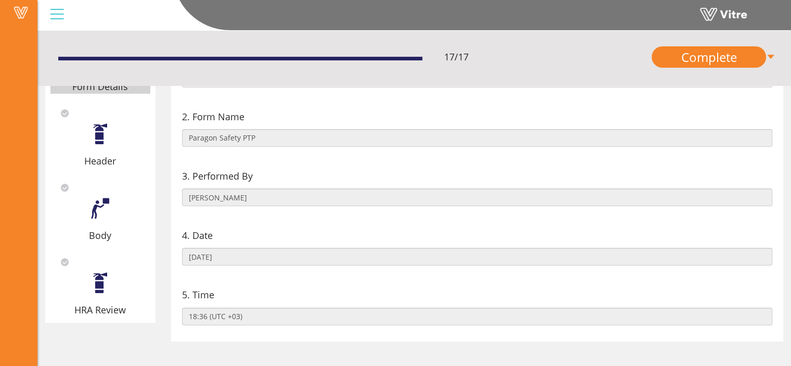
click at [111, 295] on div "HRA Review" at bounding box center [100, 283] width 100 height 67
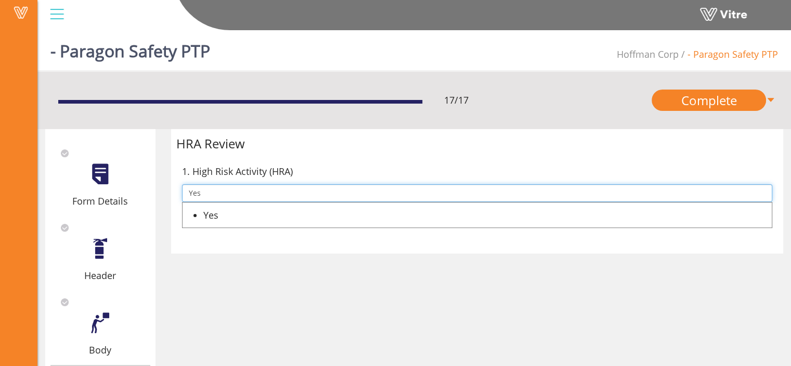
click at [278, 193] on input "Yes" at bounding box center [477, 193] width 591 height 18
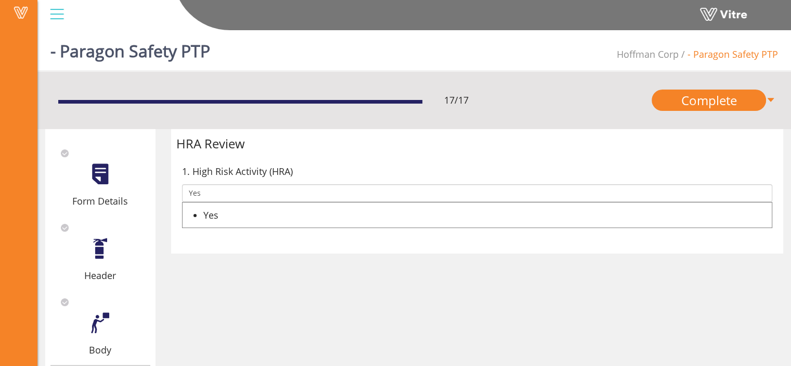
click at [268, 208] on div "Yes" at bounding box center [487, 215] width 569 height 15
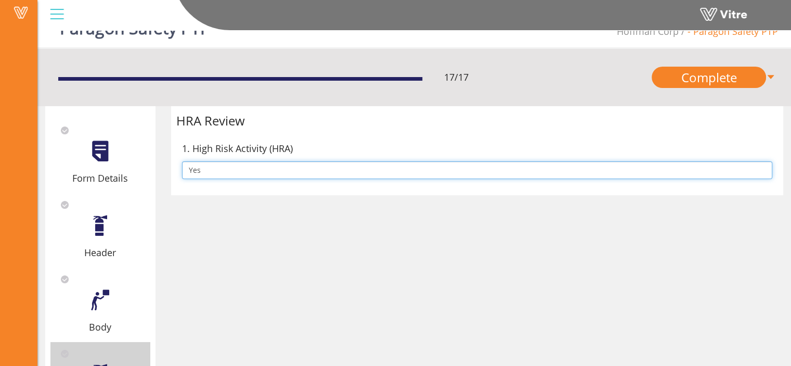
scroll to position [22, 0]
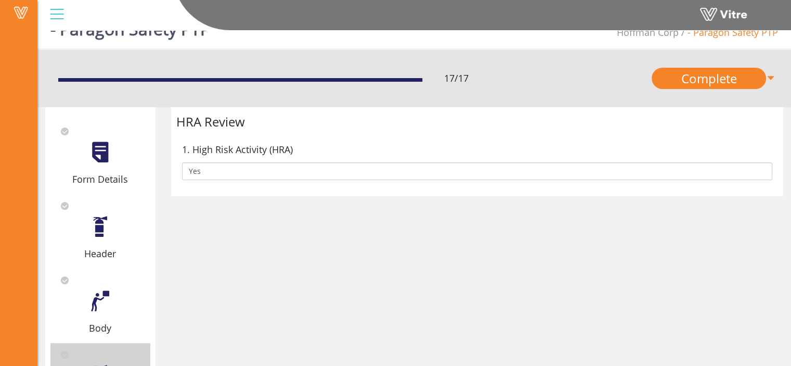
click at [269, 263] on div "Form Details Header Body HRA Review HRA Review 1. High Risk Activity (HRA) Yes" at bounding box center [414, 261] width 754 height 308
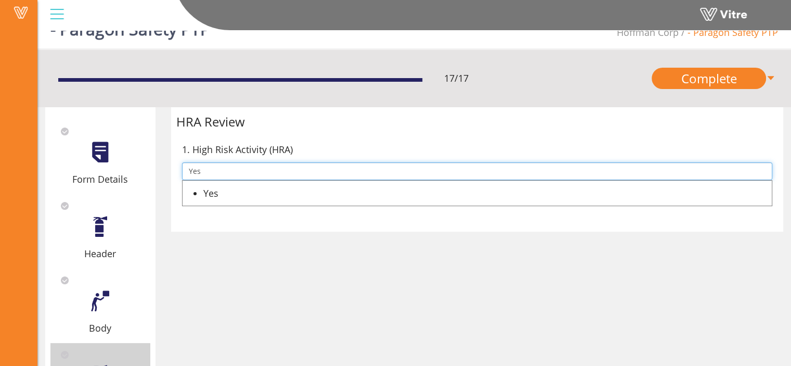
click at [220, 176] on input "Yes" at bounding box center [477, 171] width 591 height 18
type input "Y"
type input "No"
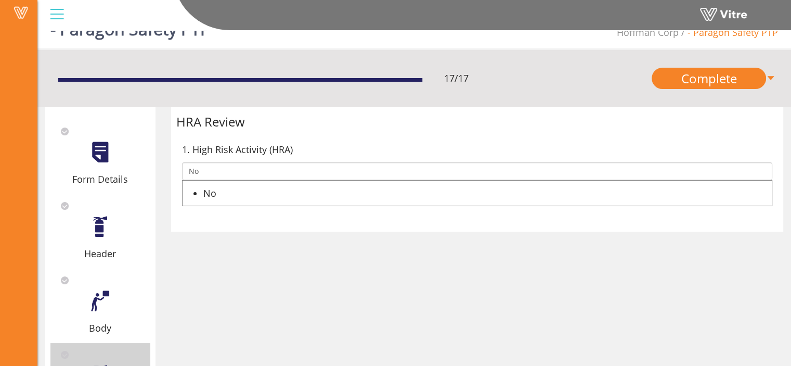
click at [219, 197] on div "No" at bounding box center [487, 193] width 569 height 15
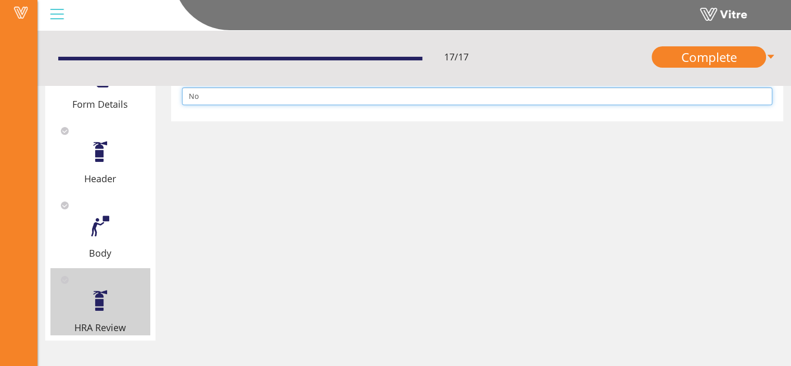
scroll to position [0, 0]
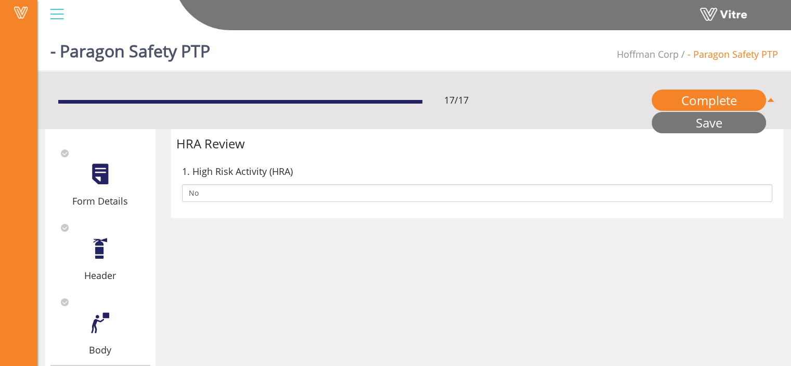
click at [746, 115] on link "Save" at bounding box center [709, 122] width 114 height 21
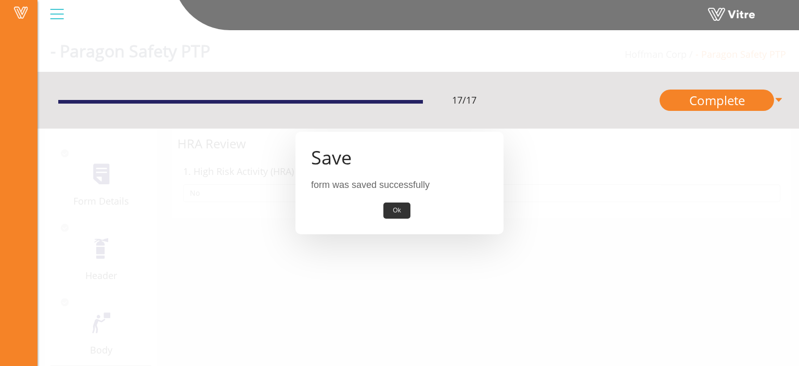
click at [402, 209] on button "Ok" at bounding box center [396, 210] width 27 height 16
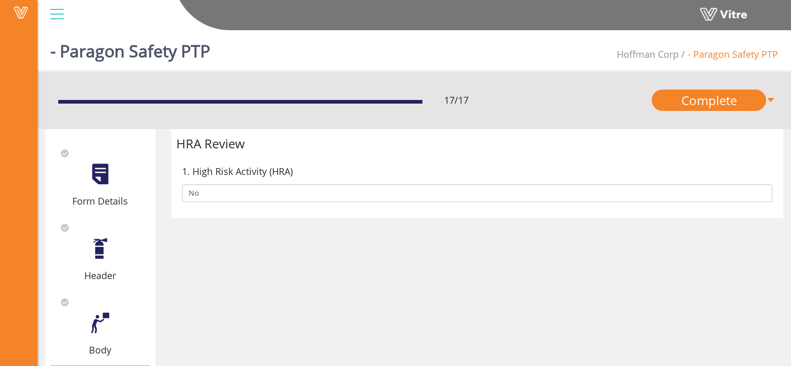
click at [105, 171] on div at bounding box center [99, 173] width 23 height 23
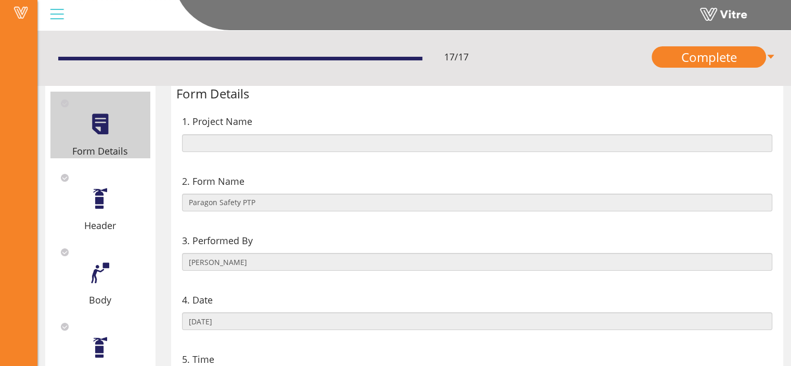
scroll to position [51, 0]
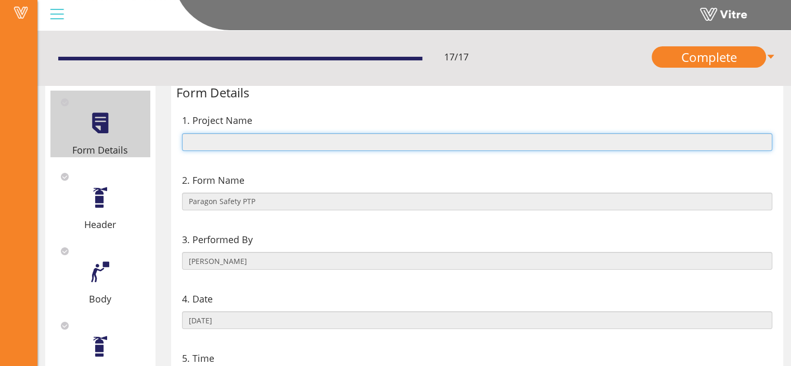
click at [433, 146] on input "text" at bounding box center [477, 142] width 591 height 18
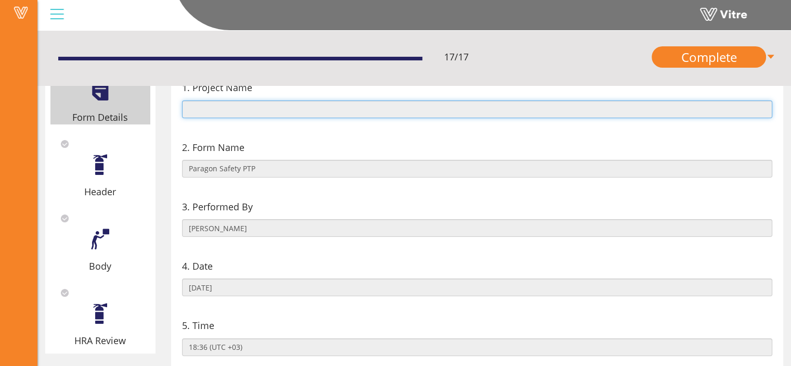
scroll to position [84, 0]
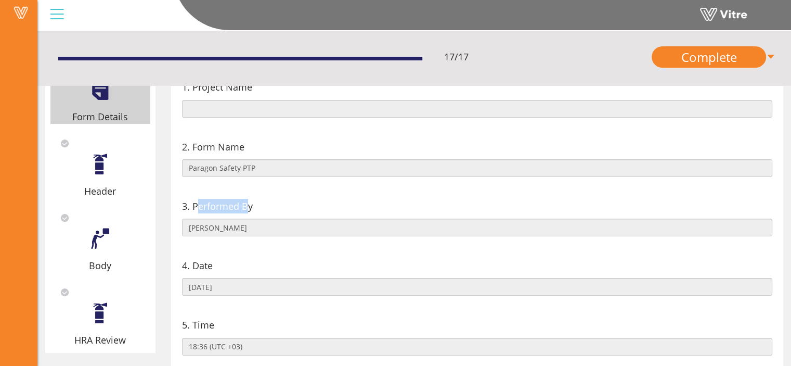
drag, startPoint x: 199, startPoint y: 210, endPoint x: 246, endPoint y: 211, distance: 46.8
click at [246, 210] on span "3. Performed By" at bounding box center [217, 206] width 71 height 15
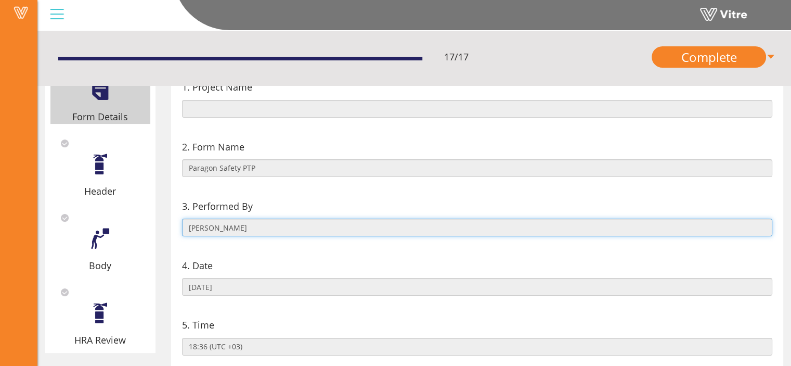
click at [240, 227] on input "[PERSON_NAME]" at bounding box center [477, 227] width 591 height 18
click at [250, 224] on input "[PERSON_NAME]" at bounding box center [477, 227] width 591 height 18
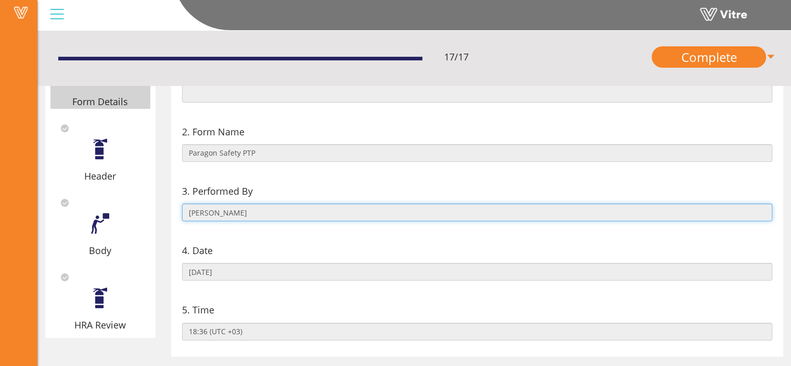
scroll to position [100, 0]
drag, startPoint x: 193, startPoint y: 213, endPoint x: 222, endPoint y: 214, distance: 28.6
click at [222, 214] on input "[PERSON_NAME]" at bounding box center [477, 212] width 591 height 18
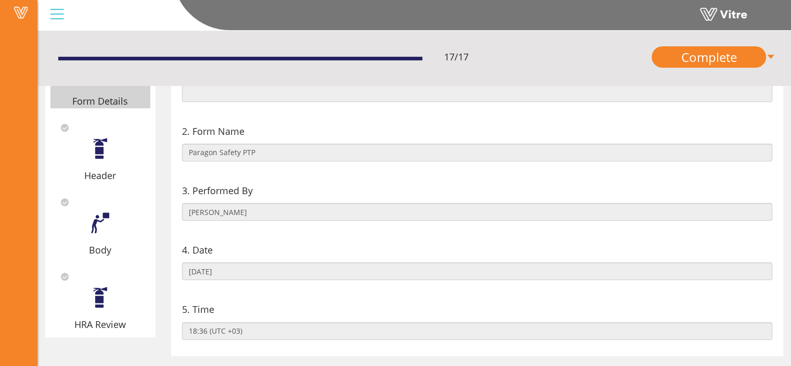
click at [230, 228] on div "3. Performed By [PERSON_NAME]" at bounding box center [477, 201] width 602 height 59
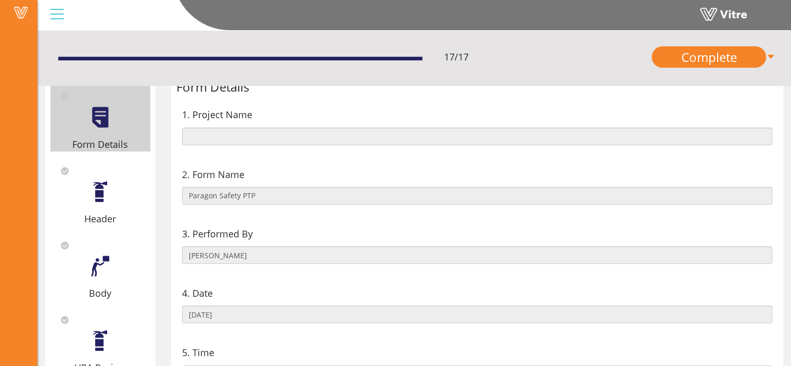
scroll to position [55, 0]
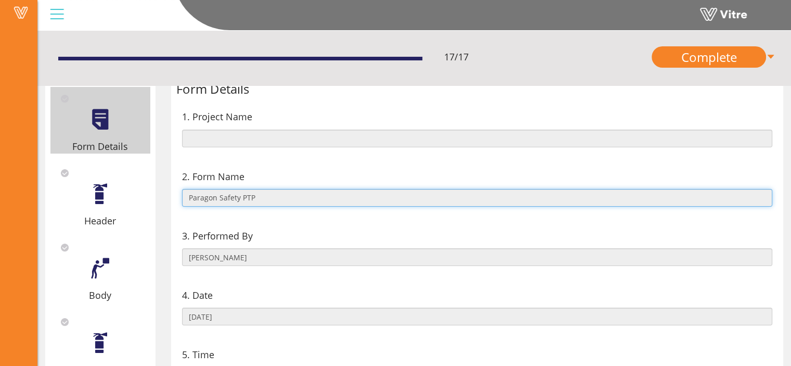
click at [254, 197] on input "Paragon Safety PTP" at bounding box center [477, 198] width 591 height 18
drag, startPoint x: 189, startPoint y: 195, endPoint x: 259, endPoint y: 194, distance: 69.7
click at [259, 194] on input "Paragon Safety PTP" at bounding box center [477, 198] width 591 height 18
click at [261, 201] on input "Paragon Safety PTP" at bounding box center [477, 198] width 591 height 18
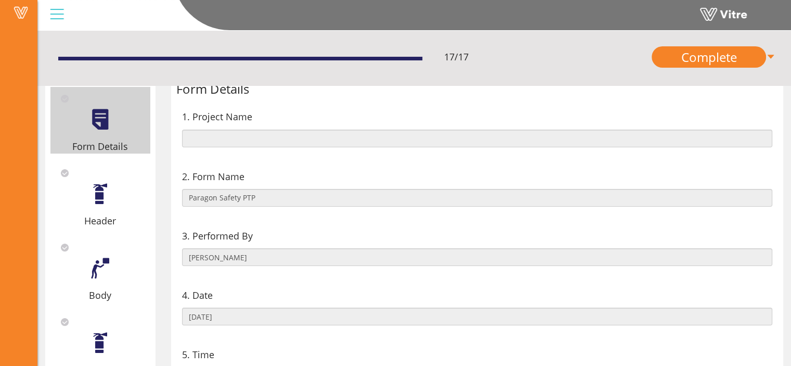
click at [254, 175] on div "2. Form Name" at bounding box center [477, 176] width 591 height 15
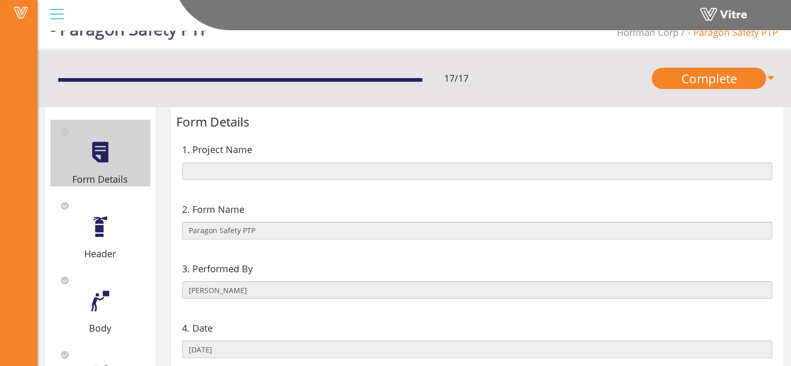
scroll to position [21, 0]
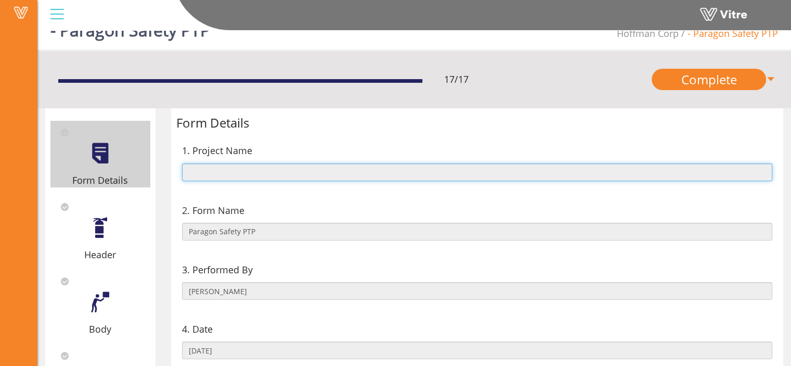
click at [226, 172] on input "text" at bounding box center [477, 172] width 591 height 18
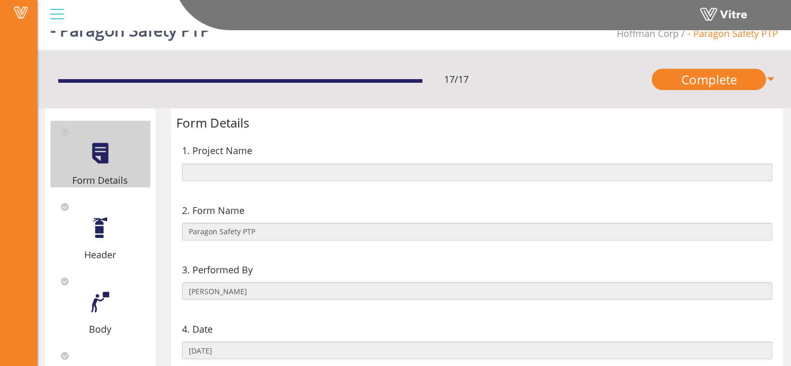
click at [108, 231] on div at bounding box center [99, 227] width 23 height 23
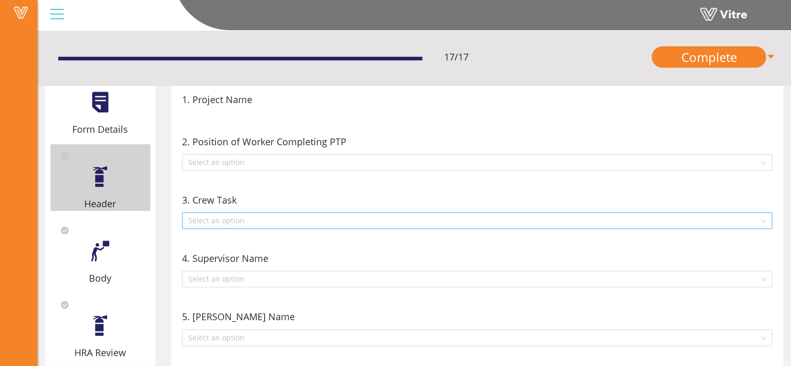
scroll to position [69, 0]
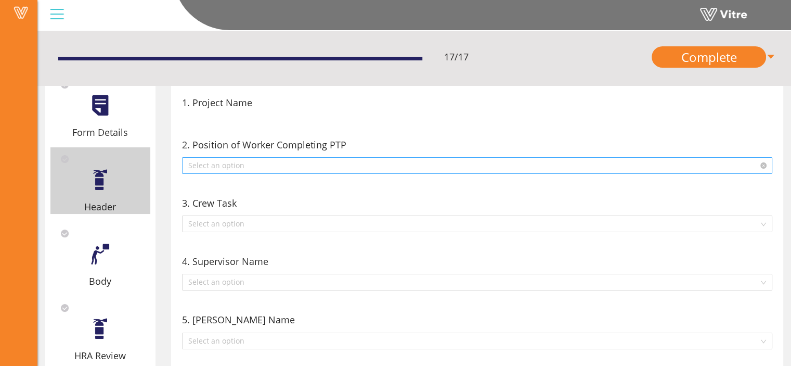
click at [310, 164] on input "search" at bounding box center [473, 166] width 571 height 16
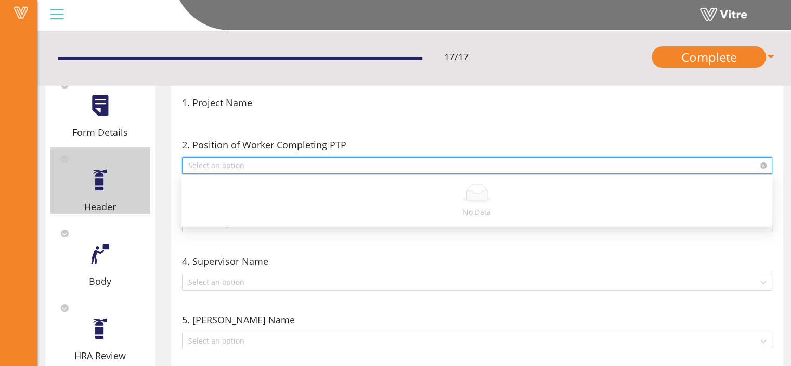
click at [310, 164] on input "search" at bounding box center [473, 166] width 571 height 16
click at [410, 139] on div "2. Position of Worker Completing PTP" at bounding box center [477, 144] width 591 height 15
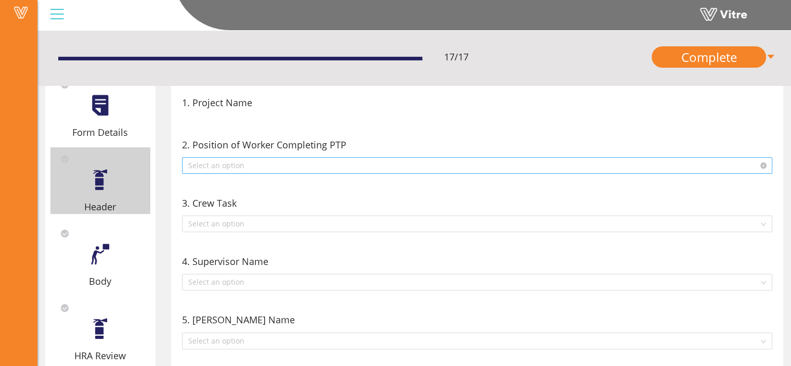
click at [300, 168] on input "search" at bounding box center [473, 166] width 571 height 16
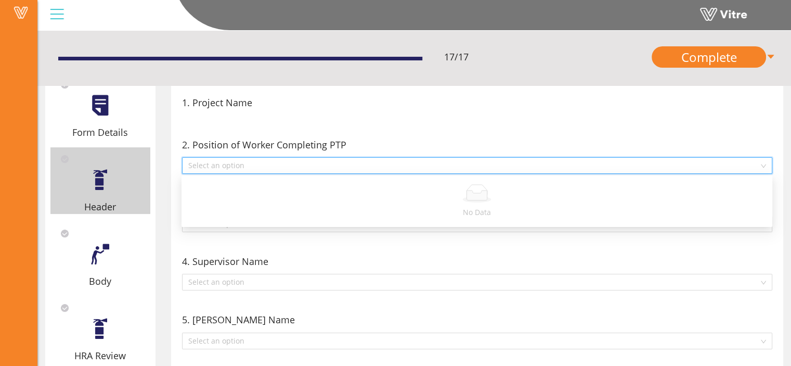
click at [390, 123] on div "1. Project Name" at bounding box center [477, 105] width 602 height 42
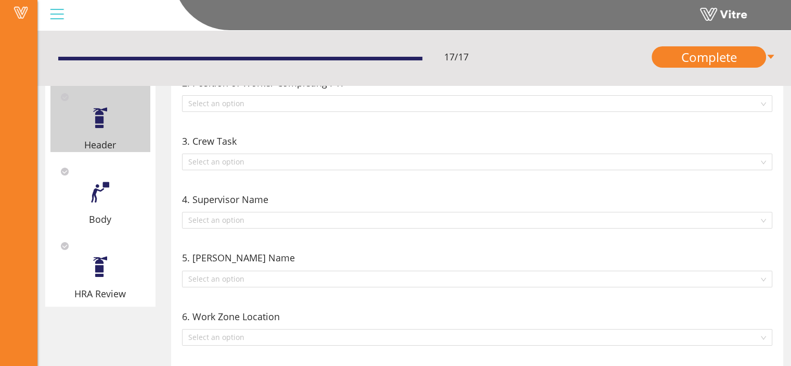
scroll to position [131, 0]
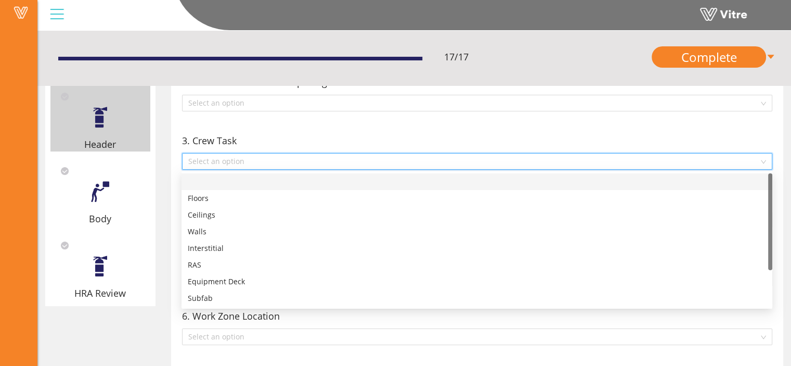
click at [317, 163] on input "search" at bounding box center [473, 161] width 571 height 16
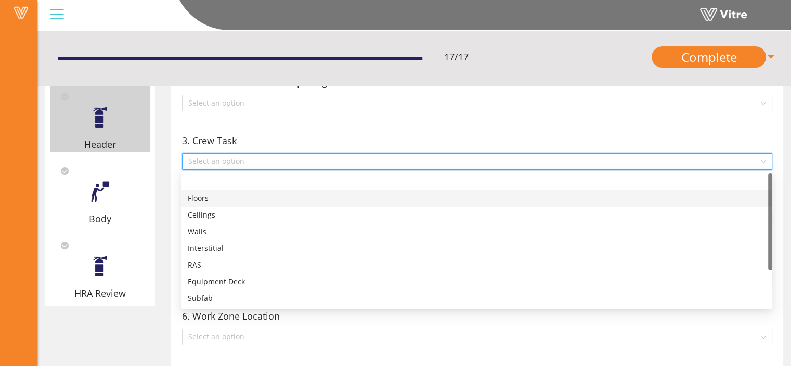
click at [247, 199] on div "Floors" at bounding box center [477, 197] width 578 height 11
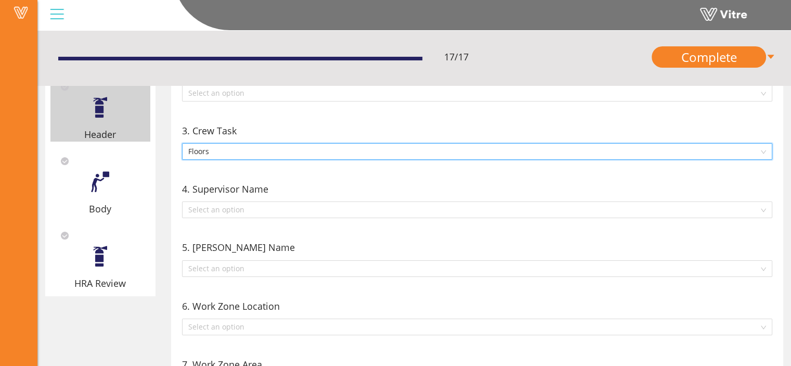
scroll to position [141, 0]
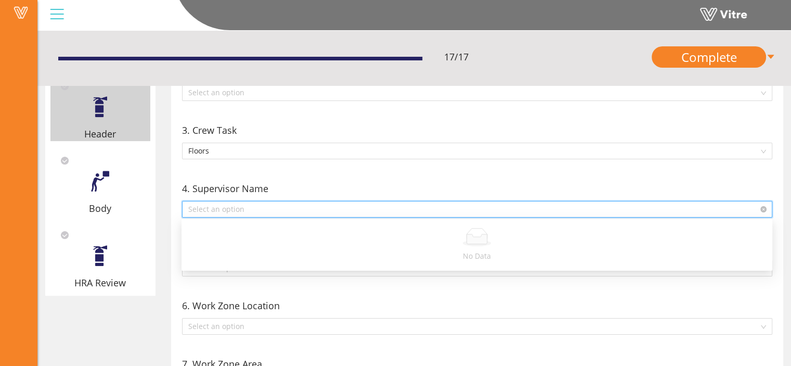
click at [263, 206] on input "search" at bounding box center [473, 209] width 571 height 16
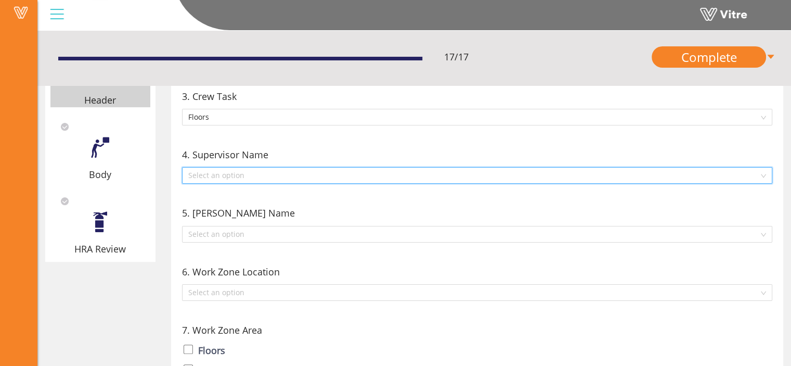
scroll to position [179, 0]
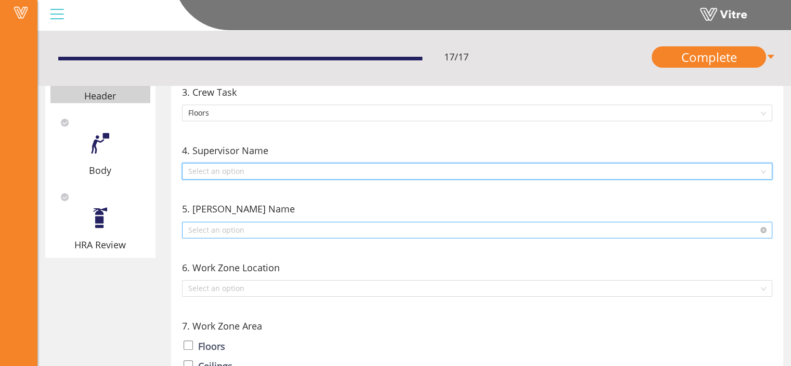
click at [260, 228] on input "search" at bounding box center [473, 230] width 571 height 16
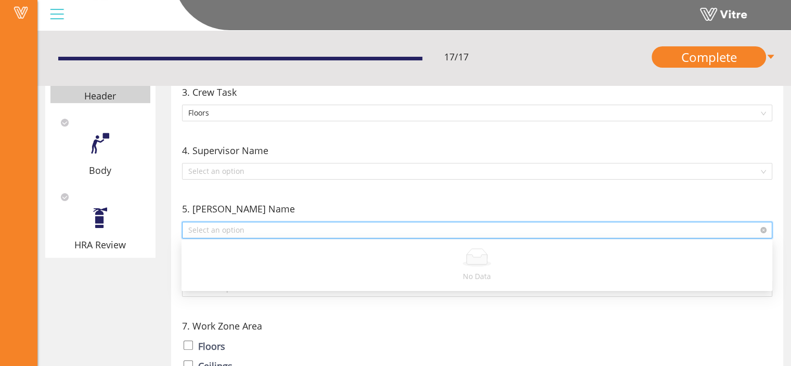
click at [260, 228] on input "search" at bounding box center [473, 230] width 571 height 16
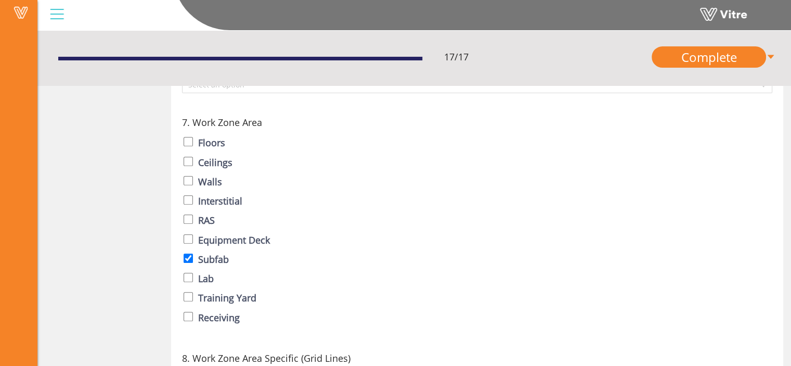
scroll to position [384, 0]
click at [187, 256] on input "checkbox" at bounding box center [188, 256] width 9 height 9
checkbox input "false"
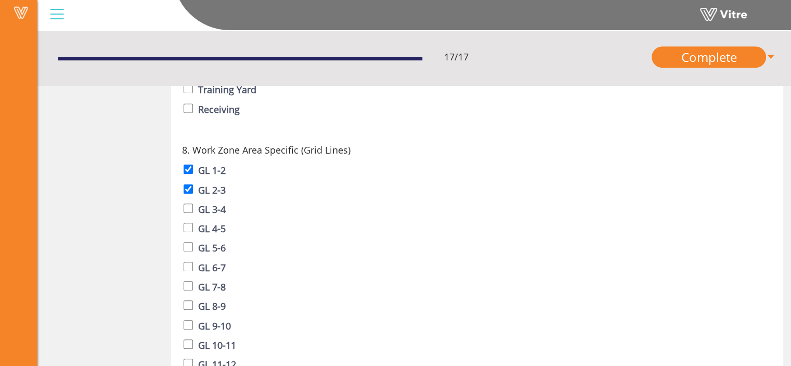
scroll to position [613, 0]
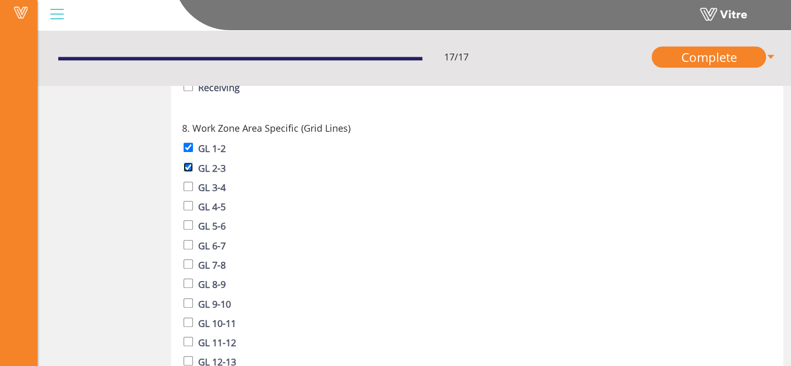
click at [189, 167] on input "checkbox" at bounding box center [188, 166] width 9 height 9
checkbox input "false"
click at [188, 144] on input "checkbox" at bounding box center [188, 147] width 9 height 9
checkbox input "false"
click at [187, 167] on input "checkbox" at bounding box center [188, 166] width 9 height 9
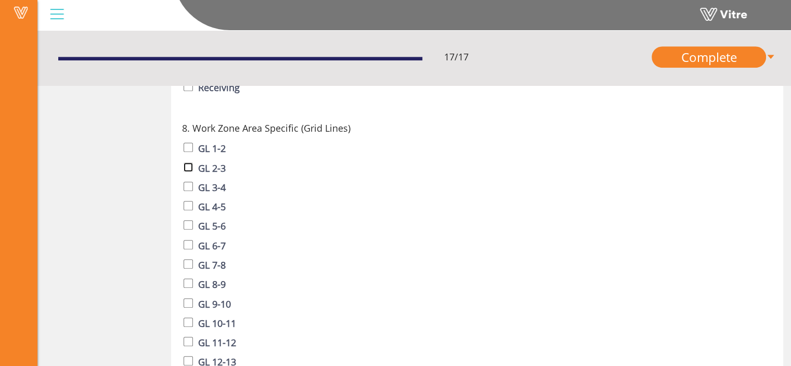
checkbox input "true"
click at [188, 183] on input "checkbox" at bounding box center [188, 186] width 9 height 9
checkbox input "true"
click at [189, 203] on input "checkbox" at bounding box center [188, 205] width 9 height 9
checkbox input "true"
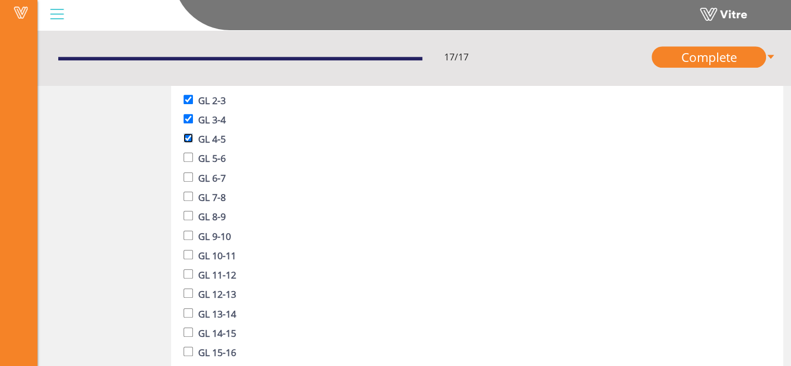
scroll to position [705, 0]
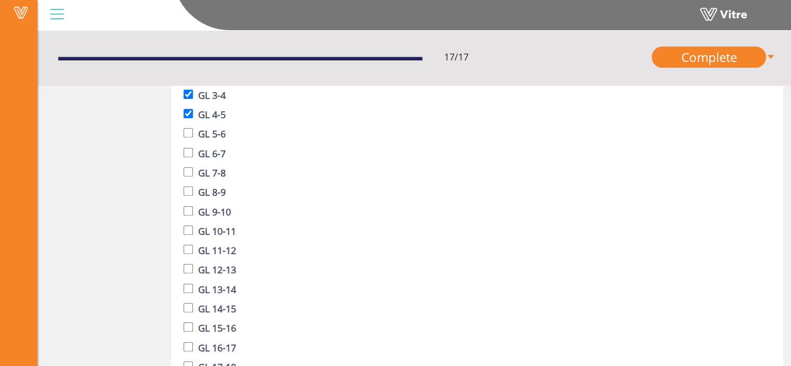
click at [186, 224] on div at bounding box center [188, 230] width 9 height 15
checkbox input "true"
click at [184, 211] on input "checkbox" at bounding box center [188, 210] width 9 height 9
click at [187, 215] on input "checkbox" at bounding box center [188, 210] width 9 height 9
checkbox input "false"
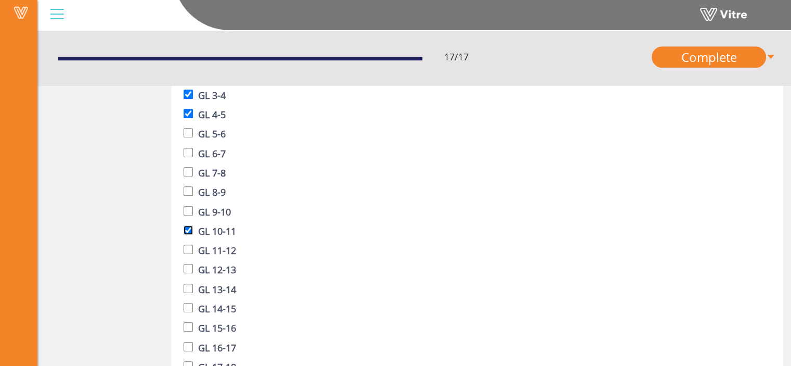
click at [186, 229] on input "checkbox" at bounding box center [188, 229] width 9 height 9
checkbox input "false"
click at [189, 113] on input "checkbox" at bounding box center [188, 113] width 9 height 9
checkbox input "false"
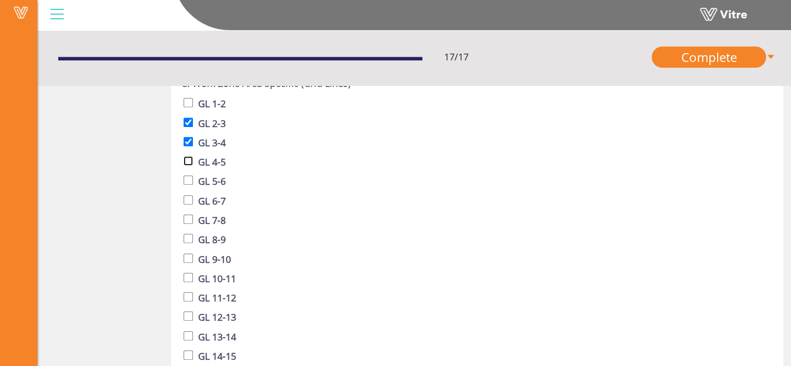
scroll to position [656, 0]
click at [187, 125] on input "checkbox" at bounding box center [188, 123] width 9 height 9
checkbox input "false"
click at [188, 137] on div at bounding box center [188, 143] width 9 height 15
checkbox input "false"
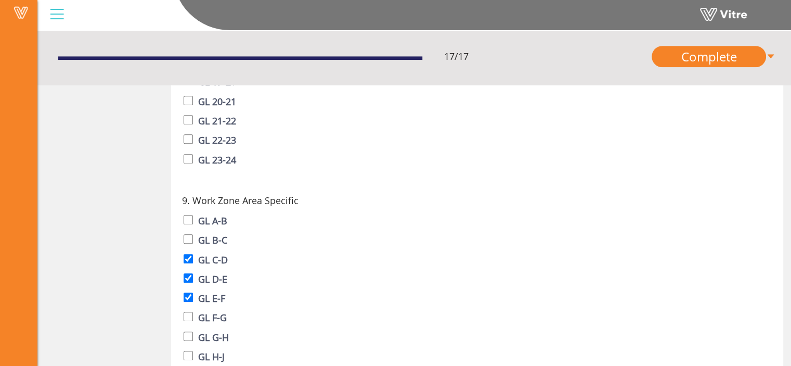
scroll to position [1029, 0]
drag, startPoint x: 205, startPoint y: 202, endPoint x: 279, endPoint y: 201, distance: 73.9
click at [279, 201] on span "9. Work Zone Area Specific" at bounding box center [240, 199] width 117 height 15
click at [287, 221] on div "GL A-B" at bounding box center [478, 221] width 588 height 18
checkbox input "true"
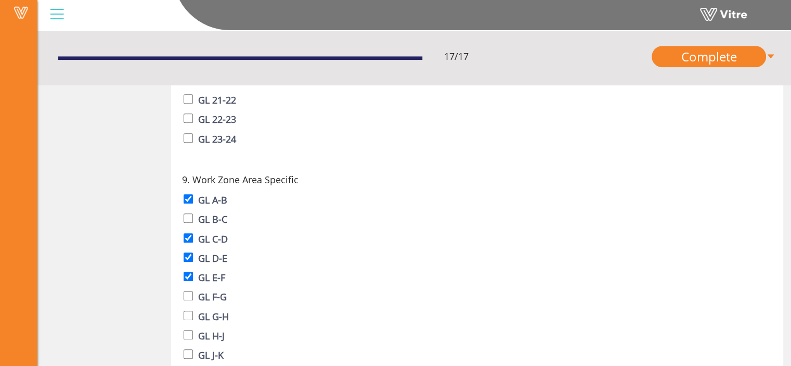
scroll to position [1054, 0]
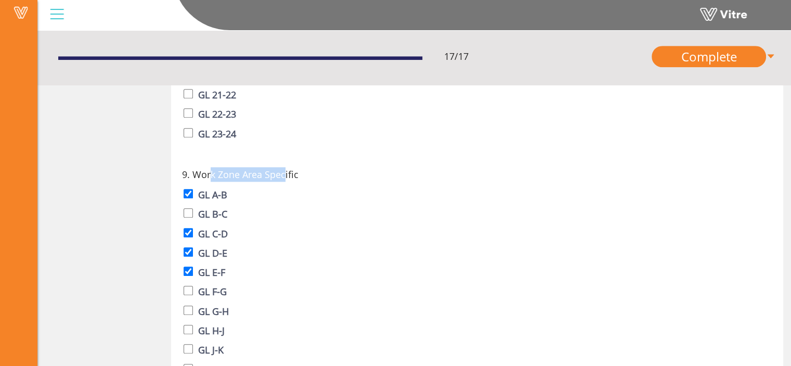
drag, startPoint x: 208, startPoint y: 175, endPoint x: 285, endPoint y: 182, distance: 76.7
click at [285, 182] on span "9. Work Zone Area Specific" at bounding box center [240, 174] width 117 height 15
click at [285, 216] on div "GL B-C" at bounding box center [478, 215] width 588 height 18
checkbox input "true"
click at [186, 196] on input "checkbox" at bounding box center [188, 193] width 9 height 9
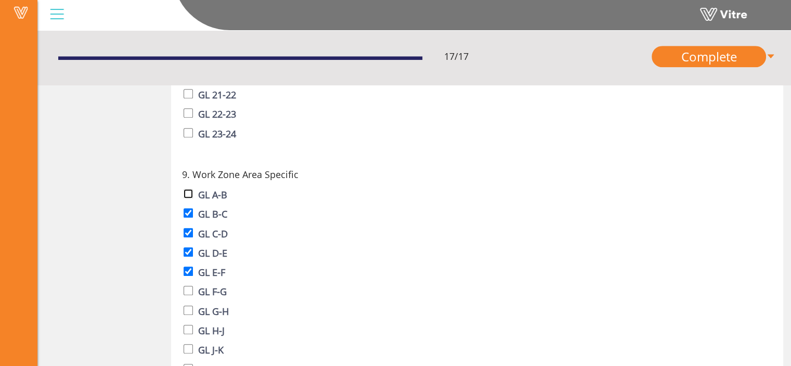
checkbox input "false"
click at [189, 216] on input "checkbox" at bounding box center [188, 212] width 9 height 9
checkbox input "false"
click at [186, 233] on input "checkbox" at bounding box center [188, 232] width 9 height 9
checkbox input "false"
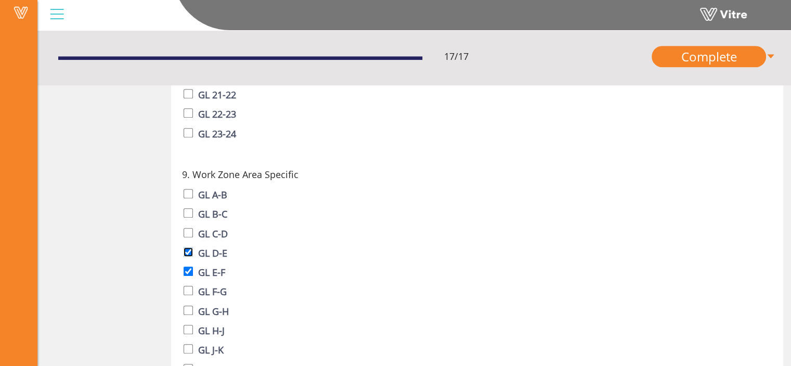
click at [186, 252] on input "checkbox" at bounding box center [188, 251] width 9 height 9
checkbox input "false"
click at [186, 270] on input "checkbox" at bounding box center [188, 270] width 9 height 9
checkbox input "false"
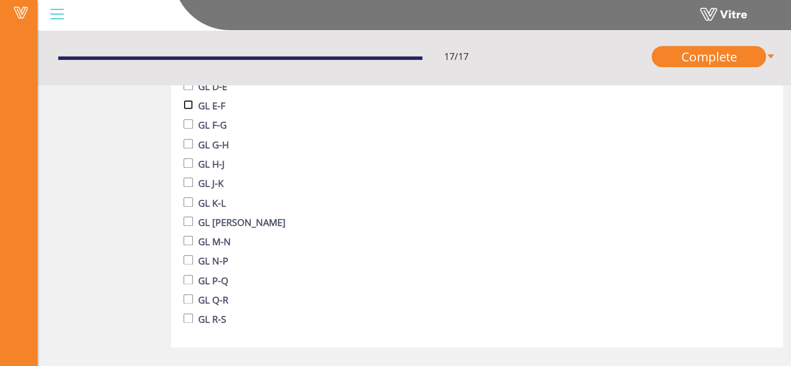
scroll to position [1222, 0]
click at [188, 201] on input "checkbox" at bounding box center [188, 200] width 9 height 9
checkbox input "true"
click at [188, 222] on input "checkbox" at bounding box center [188, 219] width 9 height 9
checkbox input "true"
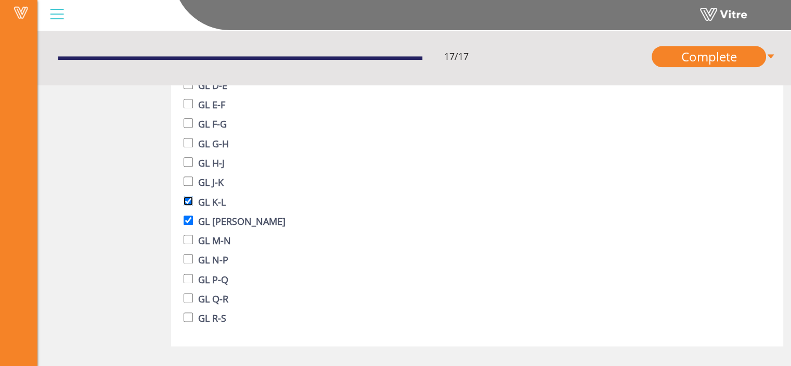
drag, startPoint x: 188, startPoint y: 200, endPoint x: 187, endPoint y: 207, distance: 6.8
click at [188, 200] on input "checkbox" at bounding box center [188, 200] width 9 height 9
checkbox input "false"
click at [188, 217] on div at bounding box center [188, 220] width 9 height 15
checkbox input "false"
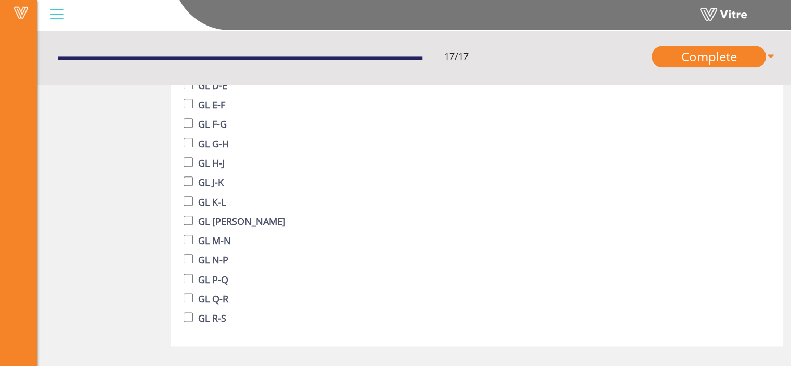
scroll to position [1231, 0]
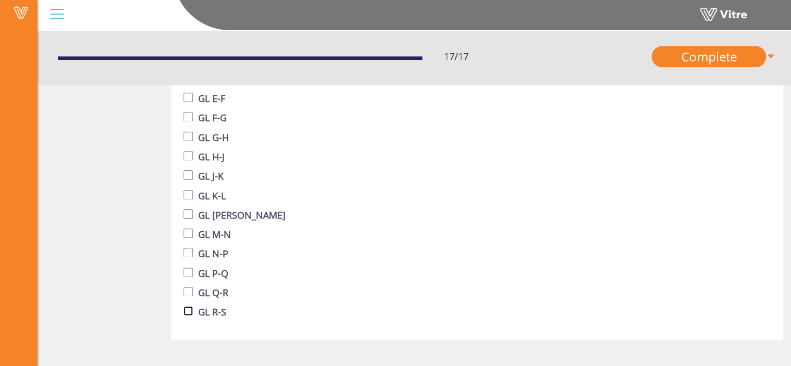
click at [191, 312] on input "checkbox" at bounding box center [188, 310] width 9 height 9
checkbox input "true"
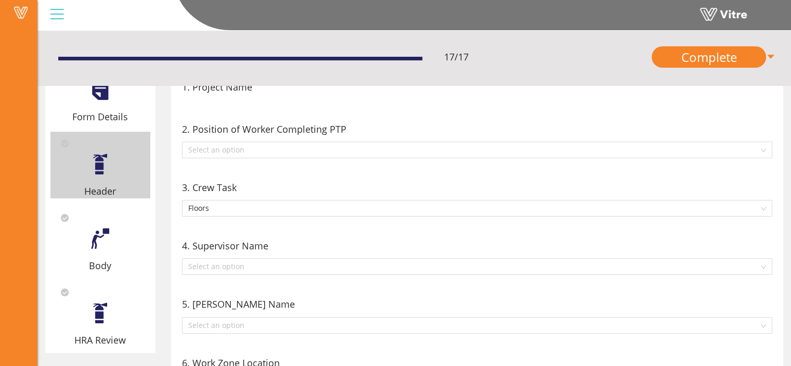
scroll to position [82, 0]
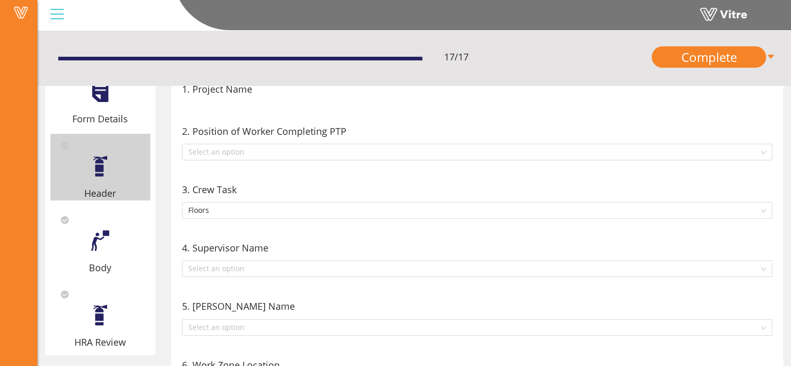
click at [104, 235] on div at bounding box center [99, 240] width 23 height 23
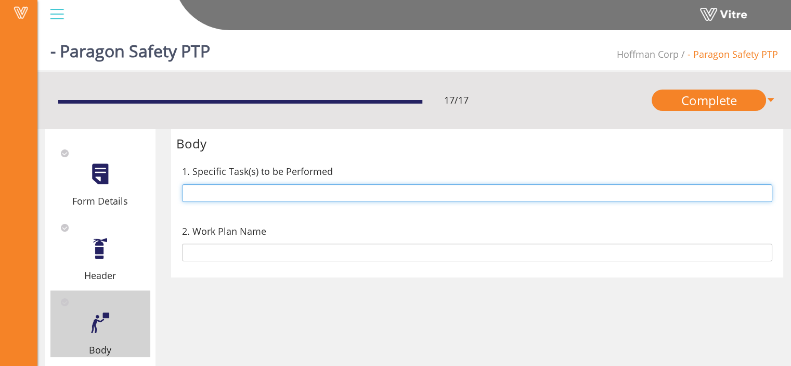
click at [267, 195] on input "text" at bounding box center [477, 193] width 591 height 18
type input "h"
type input "i"
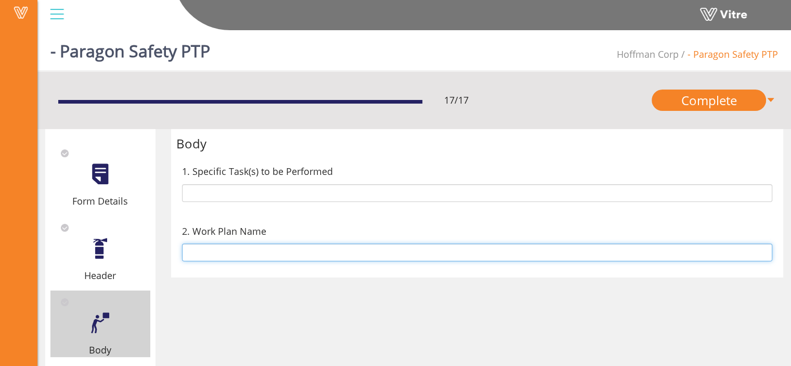
click at [222, 249] on input "text" at bounding box center [477, 252] width 591 height 18
type input "s"
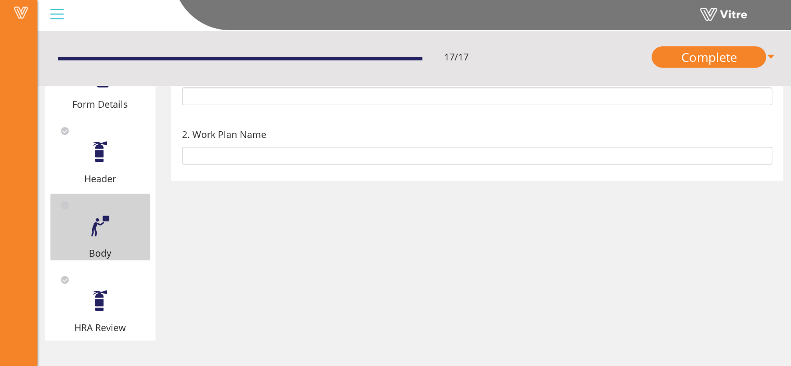
click at [105, 299] on div at bounding box center [99, 300] width 23 height 23
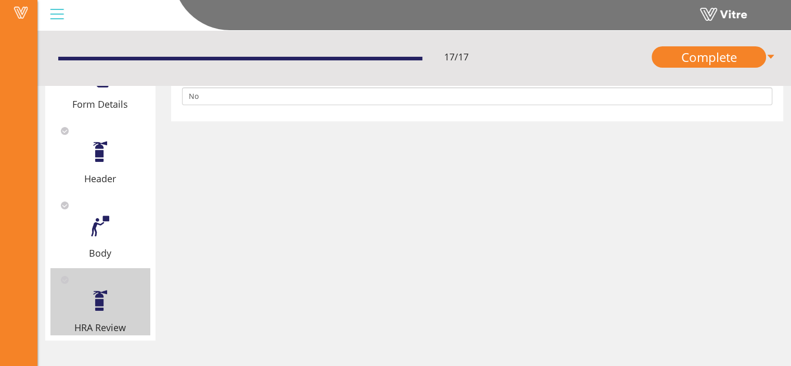
click at [105, 246] on div "Body" at bounding box center [100, 253] width 100 height 15
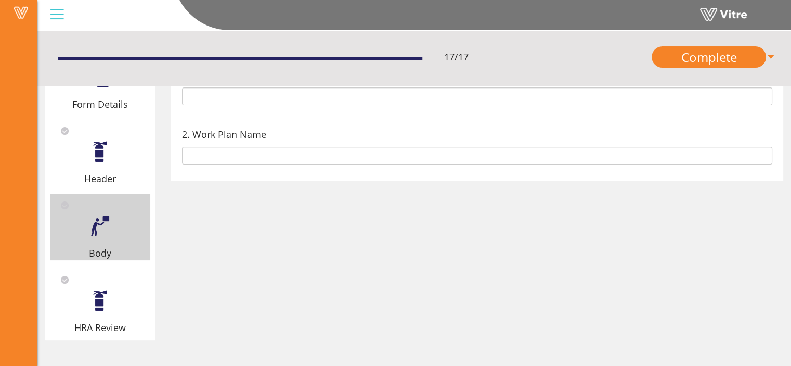
scroll to position [0, 0]
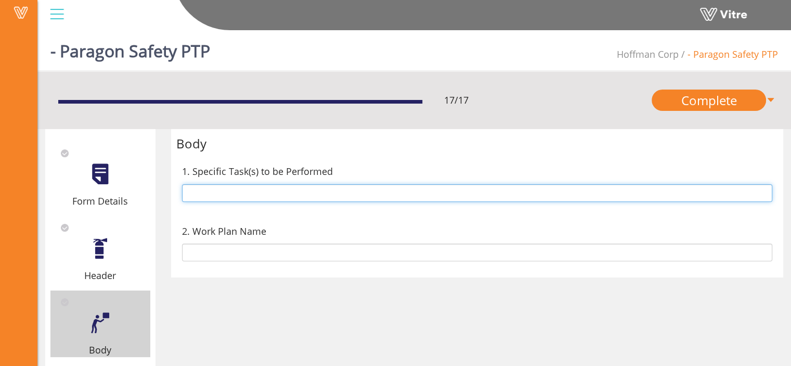
click at [269, 189] on input "text" at bounding box center [477, 193] width 591 height 18
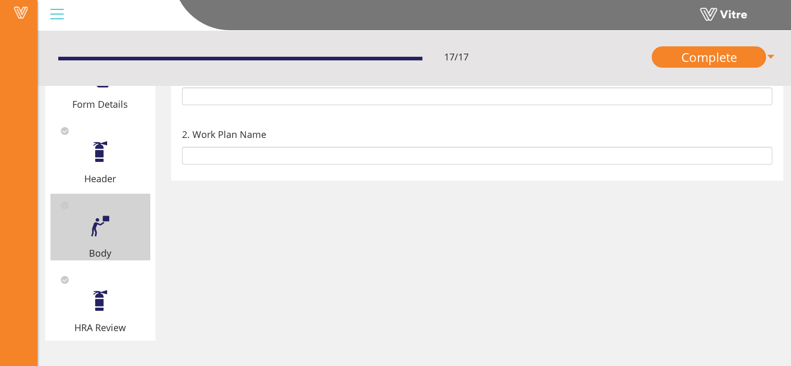
click at [112, 234] on div "Body" at bounding box center [100, 226] width 100 height 67
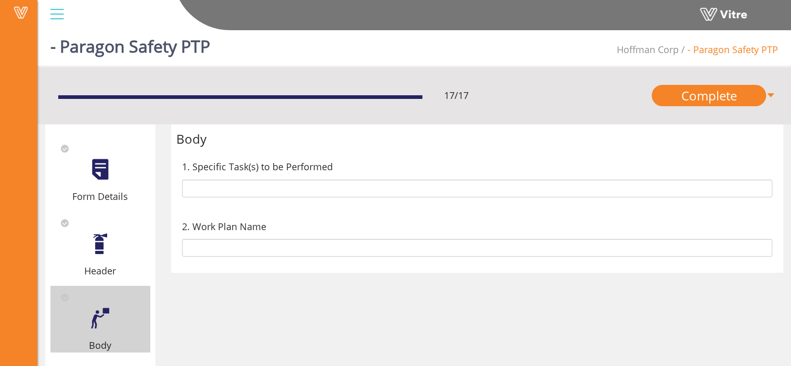
scroll to position [0, 0]
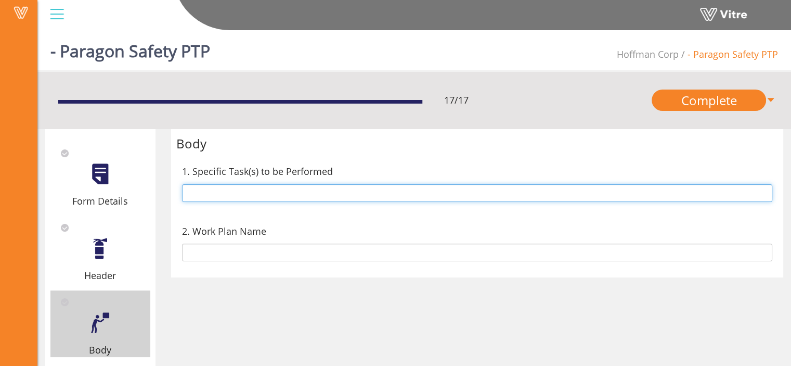
click at [219, 191] on input "text" at bounding box center [477, 193] width 591 height 18
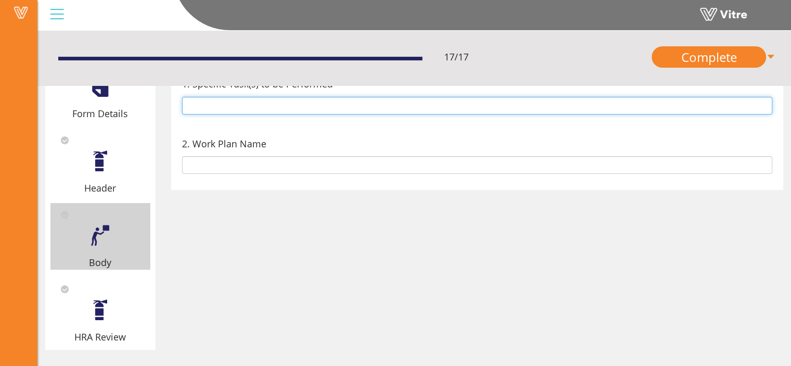
scroll to position [97, 0]
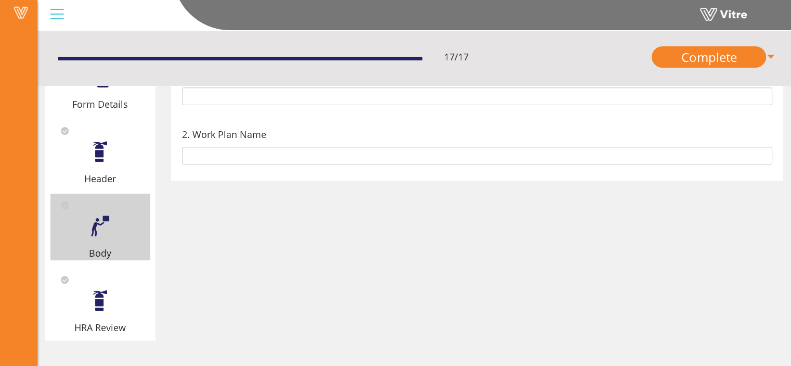
click at [100, 293] on div at bounding box center [99, 300] width 23 height 23
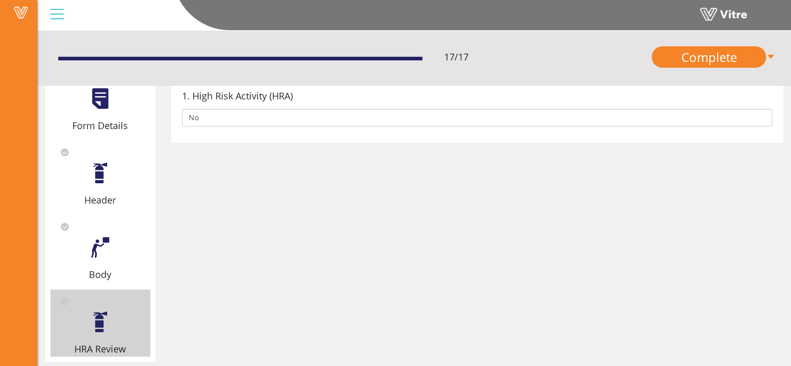
scroll to position [76, 0]
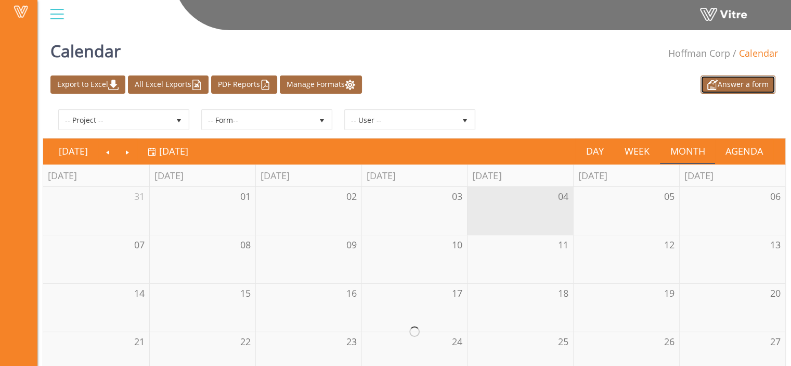
click at [752, 82] on link "Answer a form" at bounding box center [738, 84] width 75 height 18
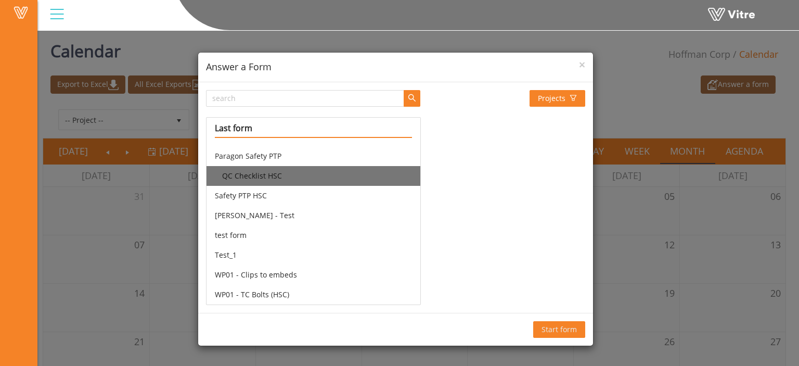
click at [252, 175] on li "QC Checklist HSC" at bounding box center [312, 176] width 213 height 20
click at [548, 329] on span "Start form" at bounding box center [558, 329] width 35 height 11
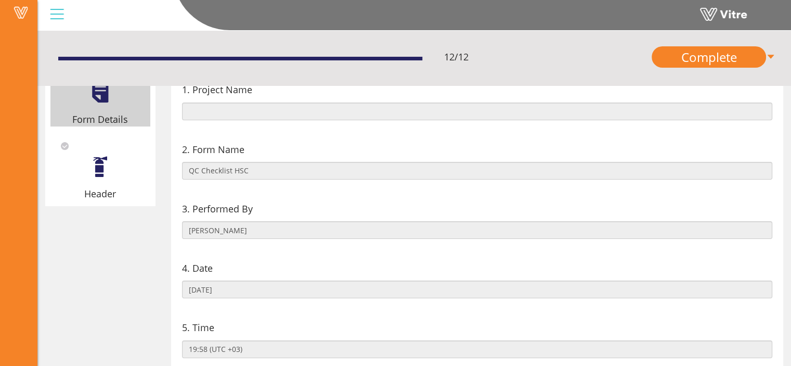
scroll to position [84, 0]
click at [102, 169] on div at bounding box center [99, 164] width 23 height 23
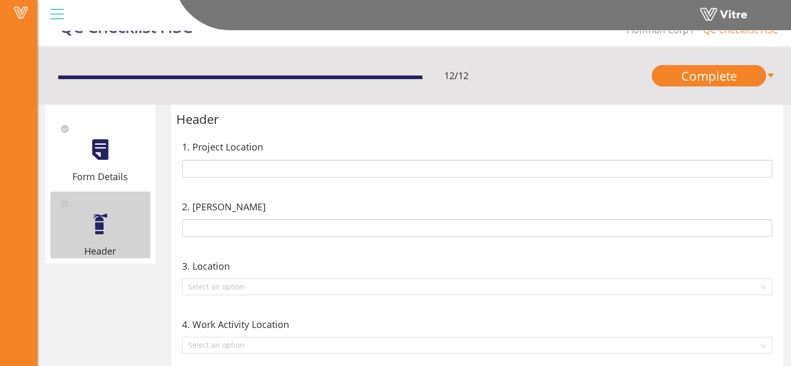
scroll to position [0, 0]
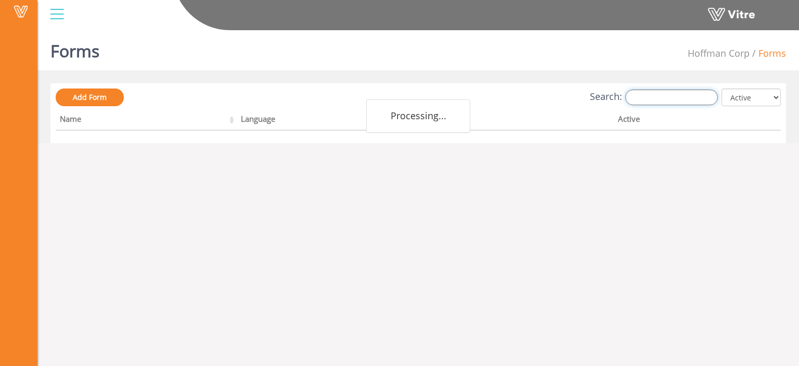
click at [661, 98] on input "Search:" at bounding box center [671, 97] width 93 height 16
paste input "WP01 - Clips to embeds"
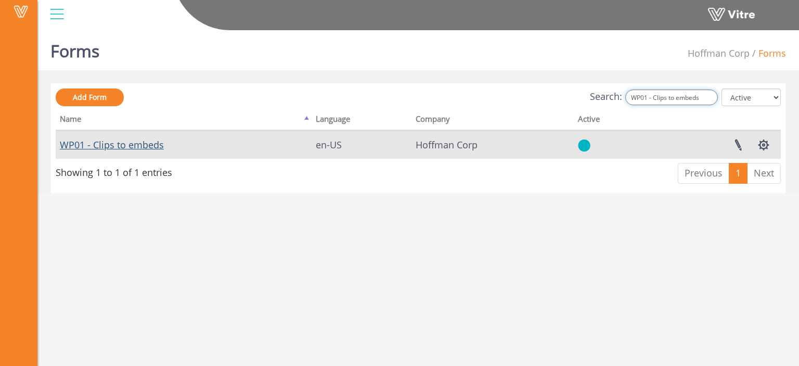
type input "WP01 - Clips to embeds"
click at [147, 146] on link "WP01 - Clips to embeds" at bounding box center [112, 144] width 104 height 12
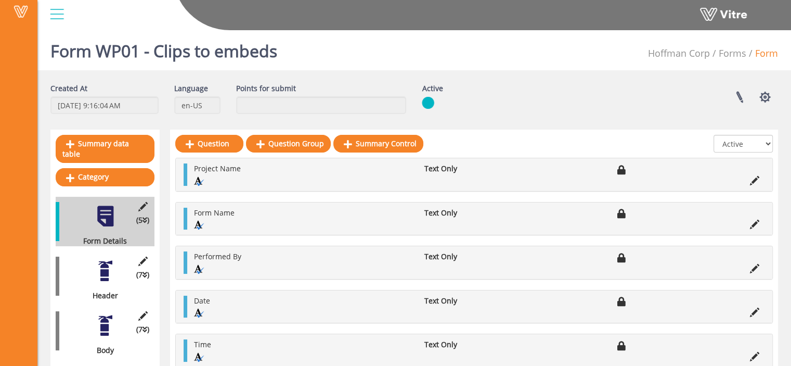
scroll to position [30, 0]
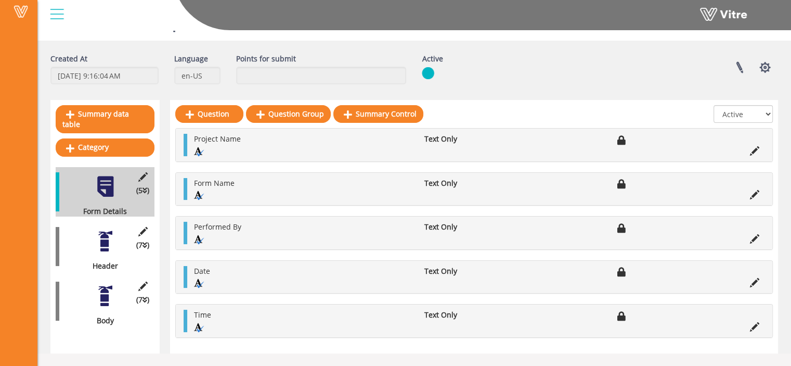
click at [100, 286] on div at bounding box center [105, 295] width 23 height 23
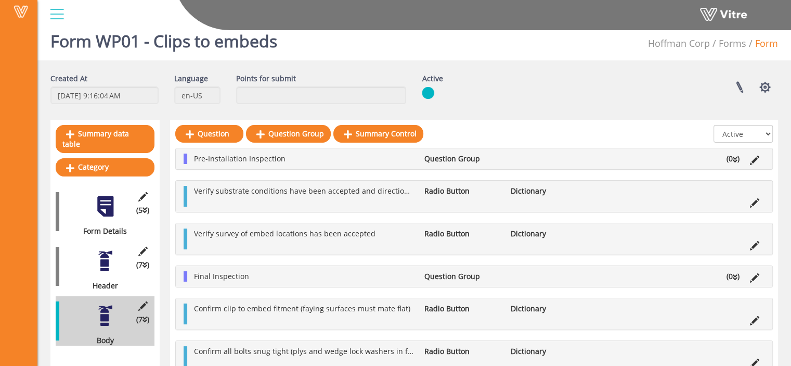
scroll to position [0, 0]
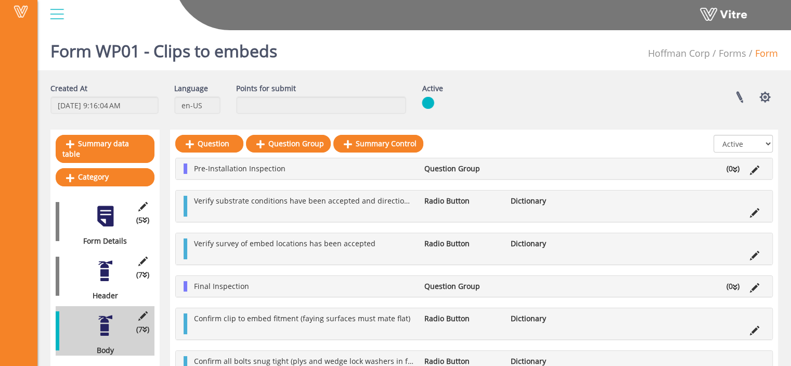
click at [93, 212] on div "(5 ) Form Details" at bounding box center [105, 221] width 99 height 49
click at [102, 207] on div at bounding box center [105, 215] width 23 height 23
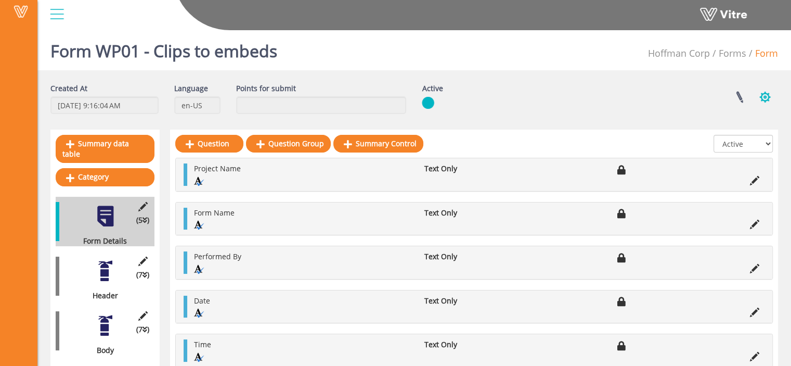
click at [763, 95] on button "button" at bounding box center [765, 97] width 26 height 28
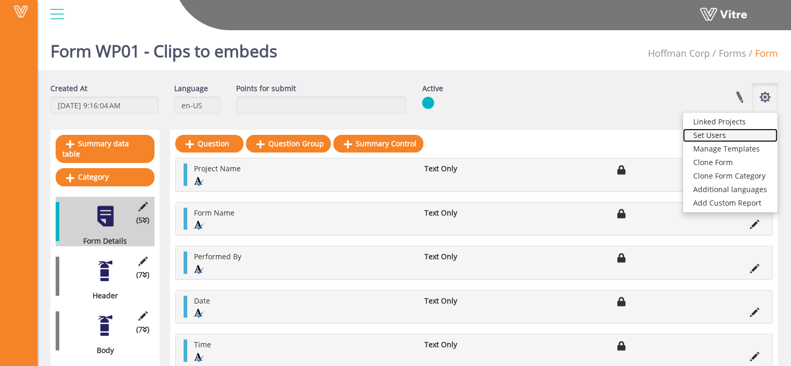
click at [723, 136] on link "Set Users" at bounding box center [730, 135] width 95 height 14
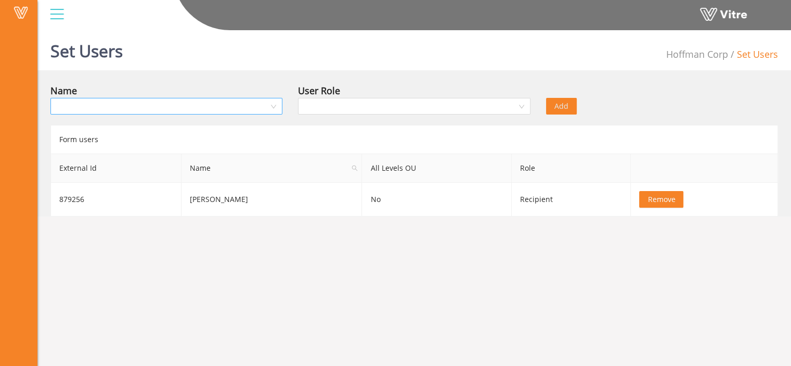
click at [232, 104] on input "search" at bounding box center [163, 106] width 212 height 16
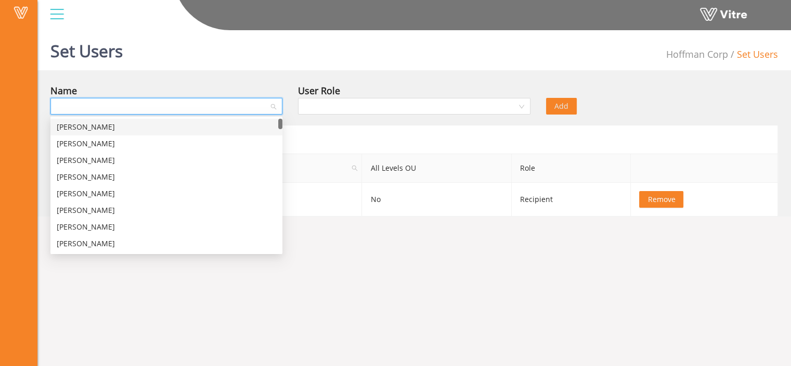
click at [232, 104] on input "search" at bounding box center [163, 106] width 212 height 16
click at [408, 253] on body "Vitre Set Users [PERSON_NAME] Corp Set Users Name User Role Add Form users Exte…" at bounding box center [395, 209] width 791 height 366
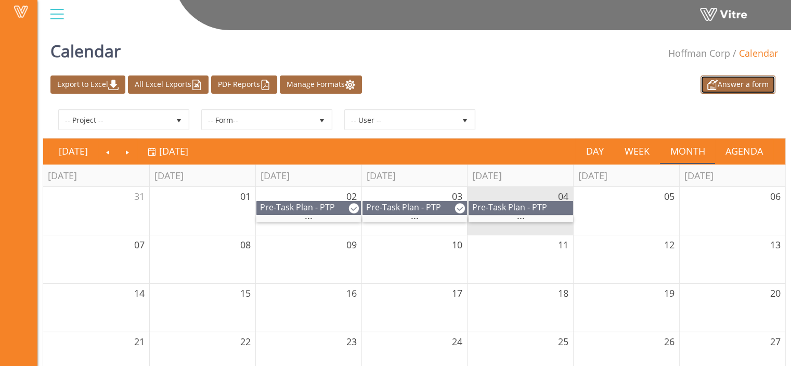
click at [749, 87] on link "Answer a form" at bounding box center [738, 84] width 75 height 18
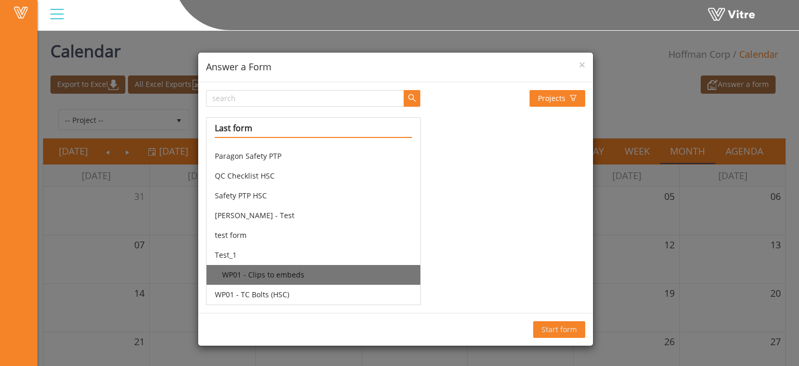
click at [280, 266] on li "WP01 - Clips to embeds" at bounding box center [312, 275] width 213 height 20
click at [558, 331] on span "Start form" at bounding box center [558, 329] width 35 height 11
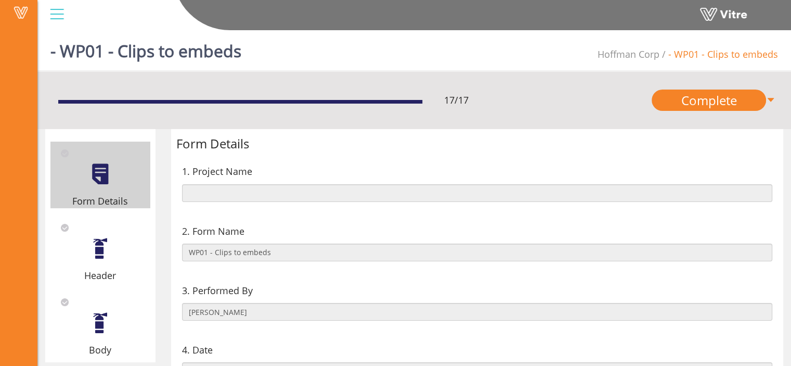
scroll to position [114, 0]
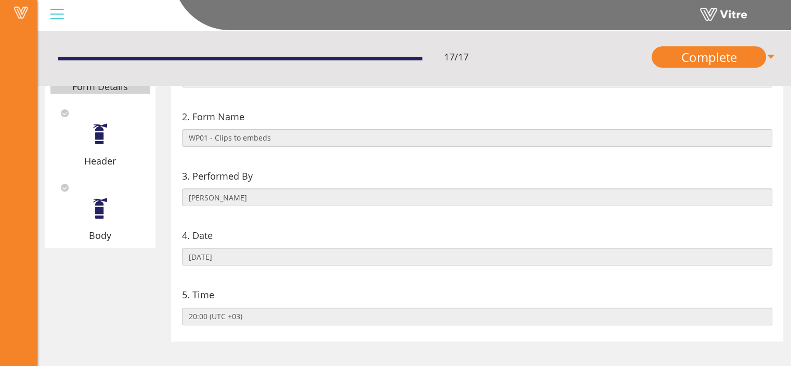
click at [102, 208] on div at bounding box center [99, 208] width 23 height 23
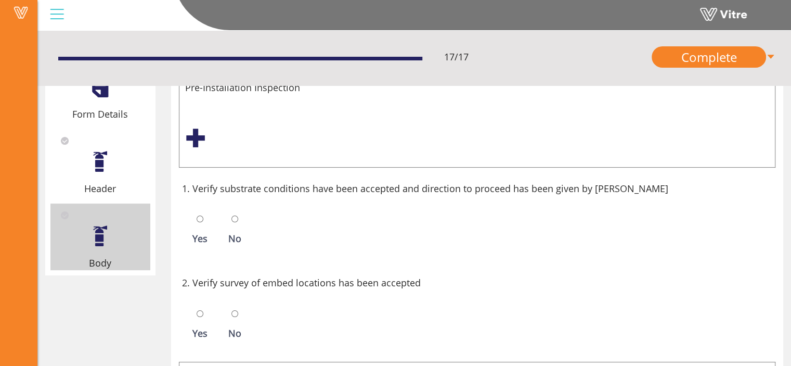
scroll to position [94, 0]
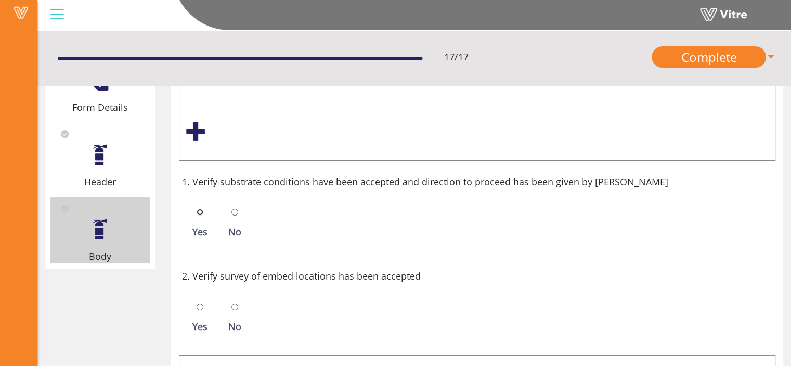
click at [200, 209] on input "radio" at bounding box center [200, 212] width 7 height 7
radio input "true"
click at [200, 209] on input "radio" at bounding box center [200, 212] width 7 height 7
click at [235, 211] on input "radio" at bounding box center [234, 212] width 7 height 7
radio input "true"
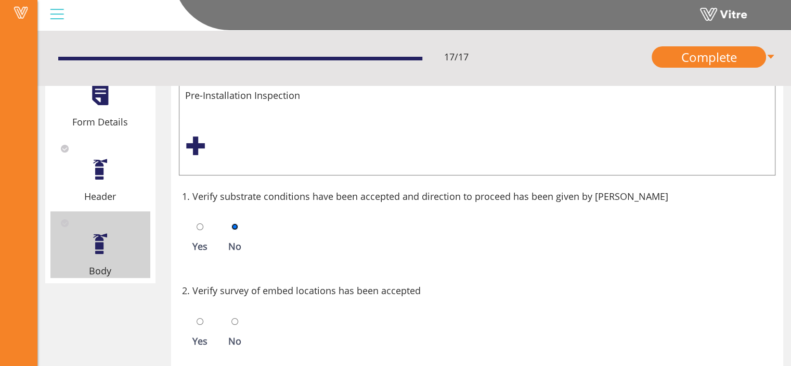
scroll to position [80, 0]
